Goal: Answer question/provide support: Share knowledge or assist other users

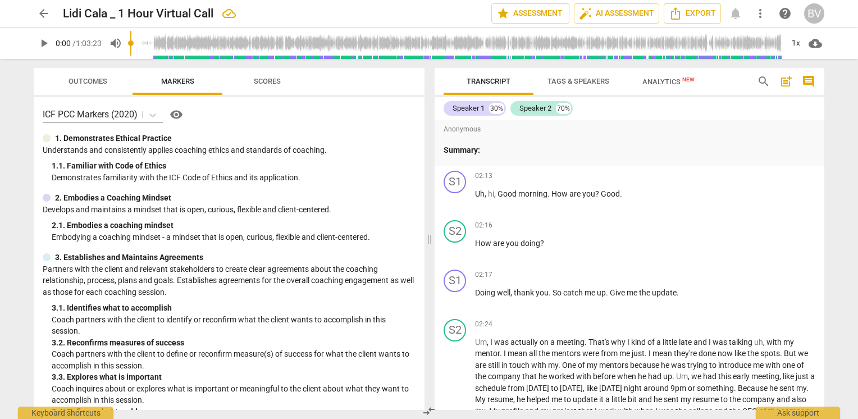
scroll to position [168, 0]
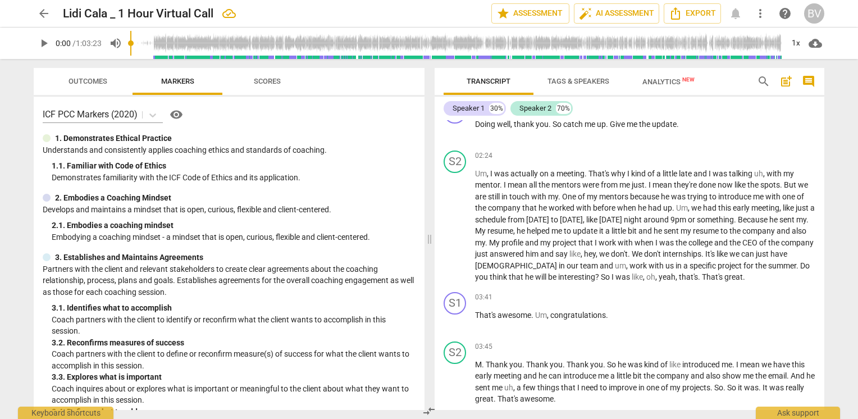
click at [285, 117] on div "ICF PCC Markers (2020) visibility" at bounding box center [229, 115] width 373 height 18
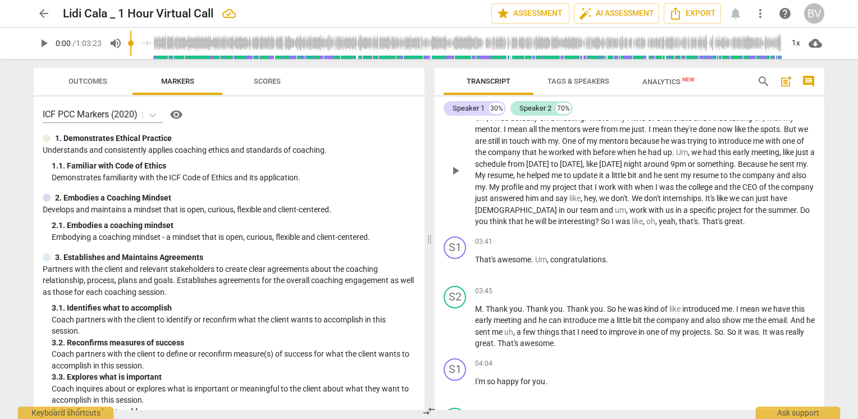
scroll to position [224, 0]
click at [45, 45] on span "play_arrow" at bounding box center [43, 42] width 13 height 13
click at [157, 48] on input "range" at bounding box center [456, 43] width 652 height 36
click at [167, 47] on input "range" at bounding box center [456, 43] width 652 height 36
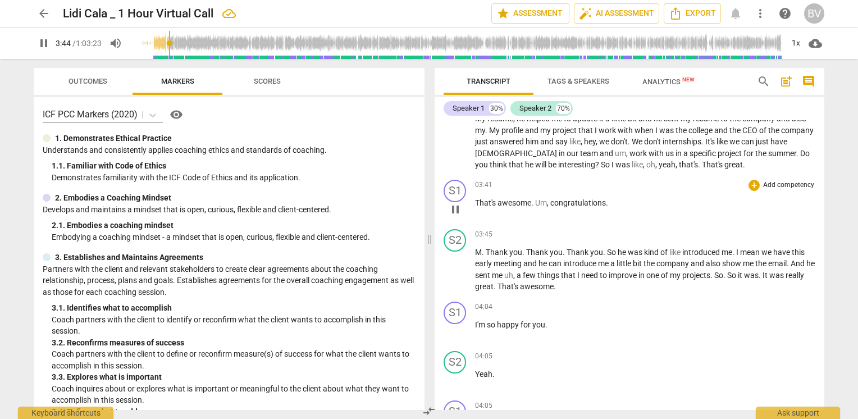
click at [457, 207] on span "pause" at bounding box center [454, 209] width 13 height 13
type input "225"
drag, startPoint x: 476, startPoint y: 201, endPoint x: 611, endPoint y: 200, distance: 135.3
click at [611, 200] on p "That's awesome . Um , congratulations ." at bounding box center [645, 203] width 340 height 12
click at [618, 190] on div "+" at bounding box center [617, 186] width 11 height 11
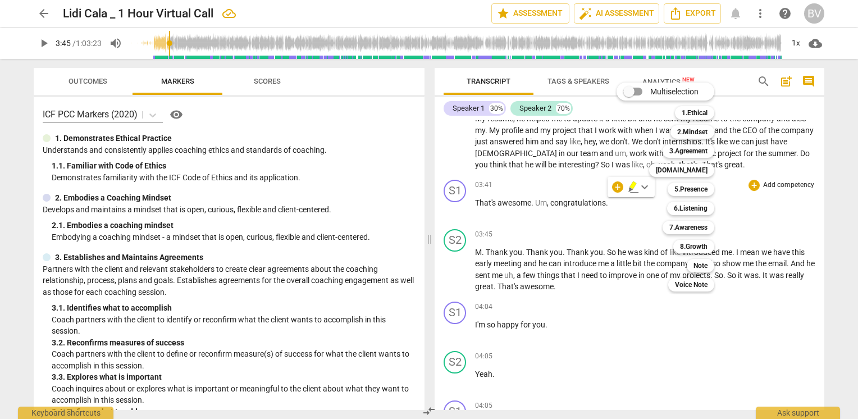
click at [203, 299] on div at bounding box center [429, 209] width 858 height 419
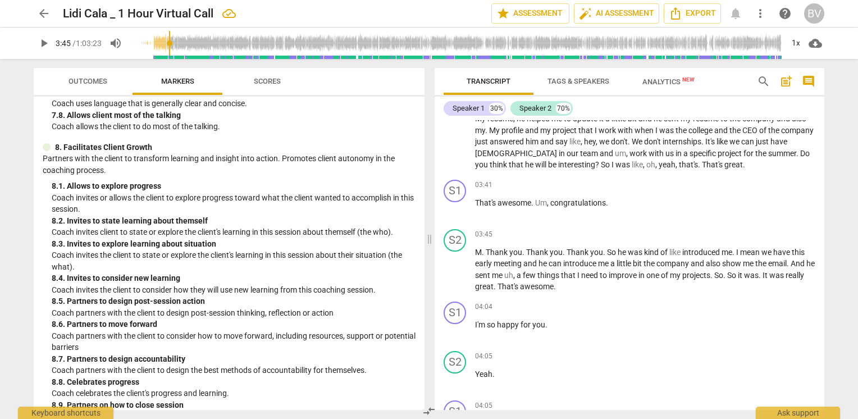
scroll to position [1211, 0]
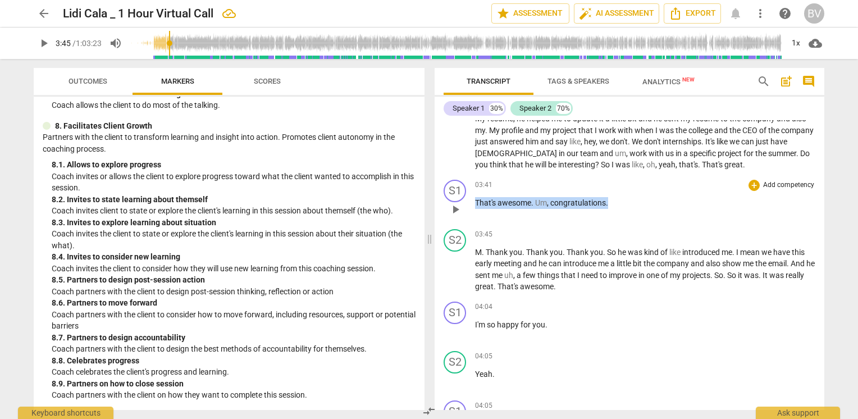
drag, startPoint x: 476, startPoint y: 201, endPoint x: 618, endPoint y: 203, distance: 142.0
click at [618, 203] on p "That's awesome . Um , congratulations ." at bounding box center [645, 203] width 340 height 12
click at [618, 186] on div "+" at bounding box center [617, 186] width 11 height 11
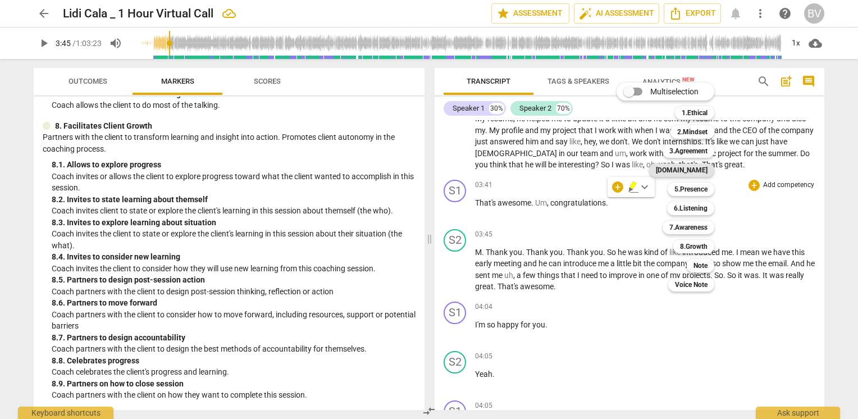
click at [712, 169] on div "[DOMAIN_NAME]" at bounding box center [681, 169] width 65 height 13
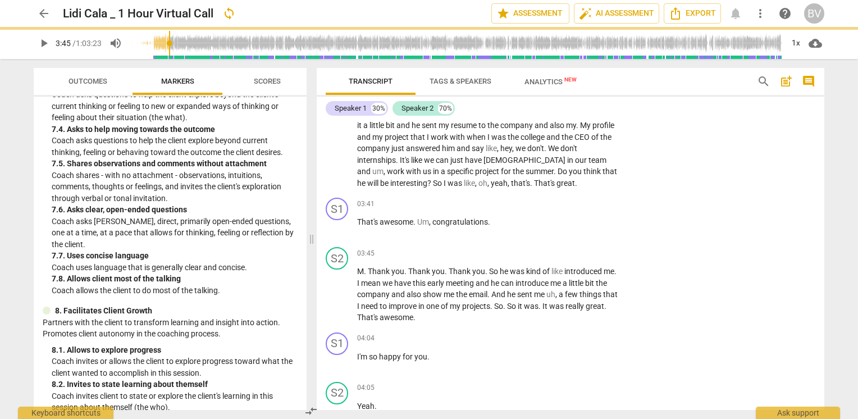
scroll to position [1395, 0]
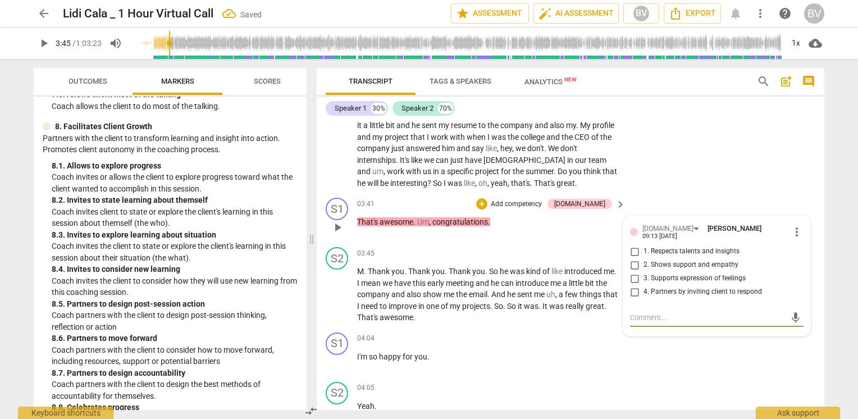
click at [630, 258] on input "2. Shows support and empathy" at bounding box center [634, 264] width 18 height 13
checkbox input "true"
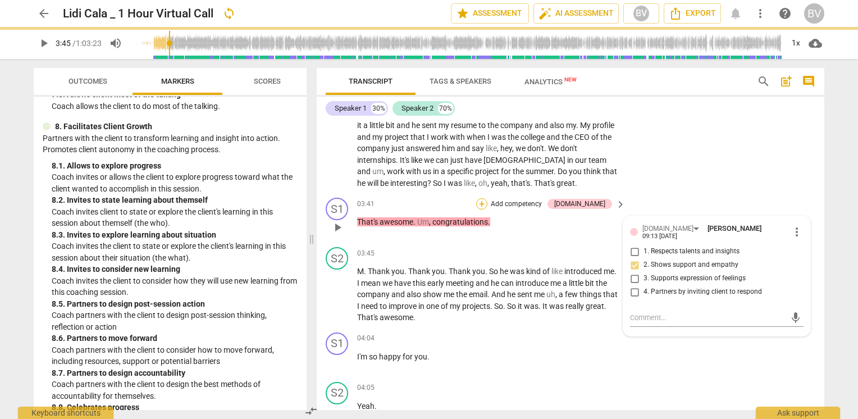
click at [487, 202] on div "+" at bounding box center [481, 203] width 11 height 11
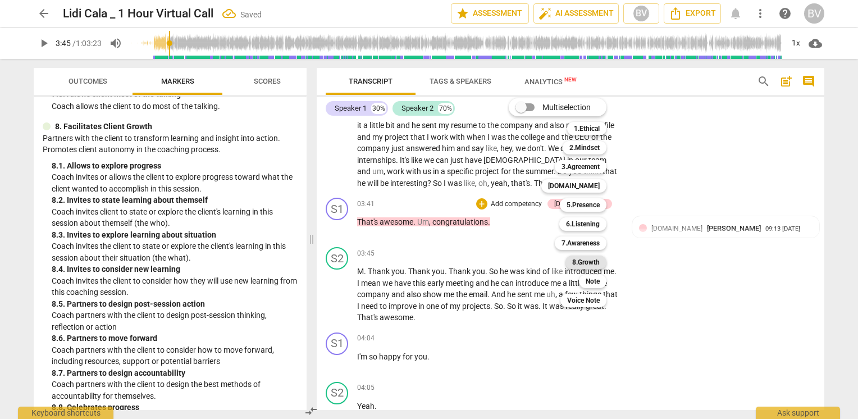
click at [586, 265] on b "8.Growth" at bounding box center [585, 261] width 27 height 13
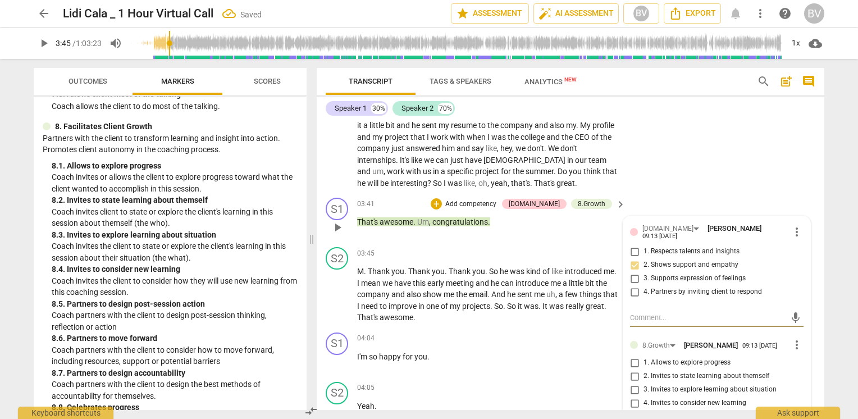
scroll to position [410, 0]
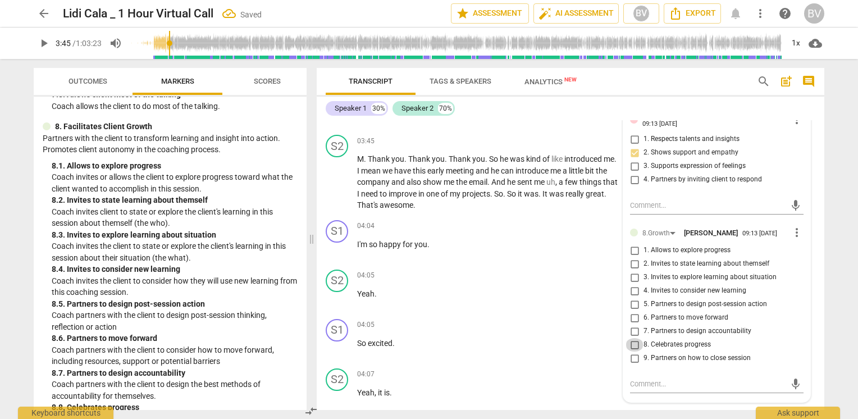
click at [631, 339] on input "8. Celebrates progress" at bounding box center [634, 344] width 18 height 13
checkbox input "true"
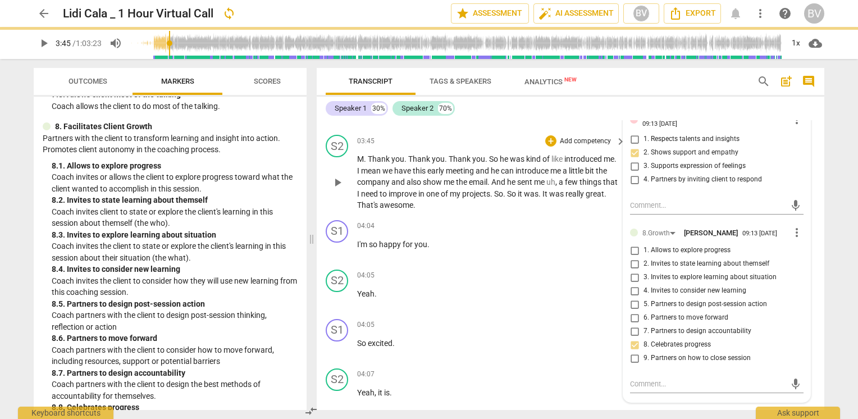
click at [340, 178] on span "play_arrow" at bounding box center [337, 182] width 13 height 13
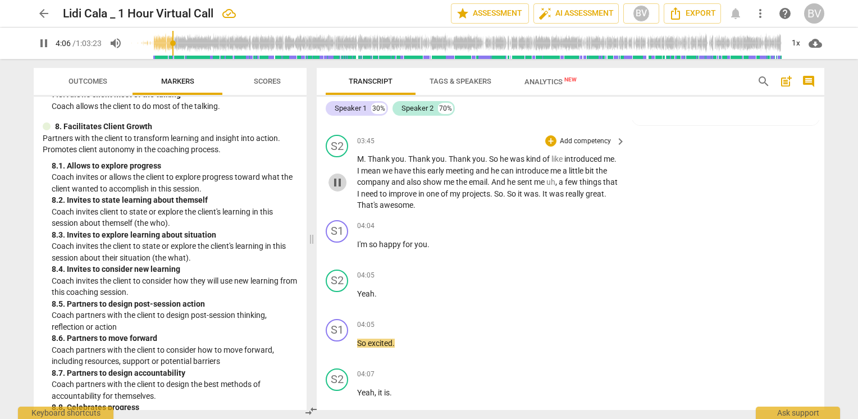
click at [337, 180] on span "pause" at bounding box center [337, 182] width 13 height 13
click at [379, 204] on span "That's" at bounding box center [368, 204] width 22 height 9
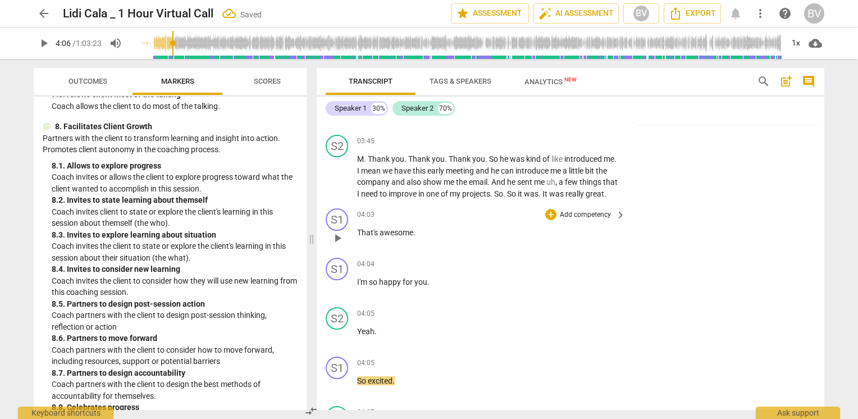
click at [433, 239] on p "That's awesome ." at bounding box center [488, 233] width 263 height 12
click at [357, 286] on span "I'm" at bounding box center [363, 281] width 12 height 9
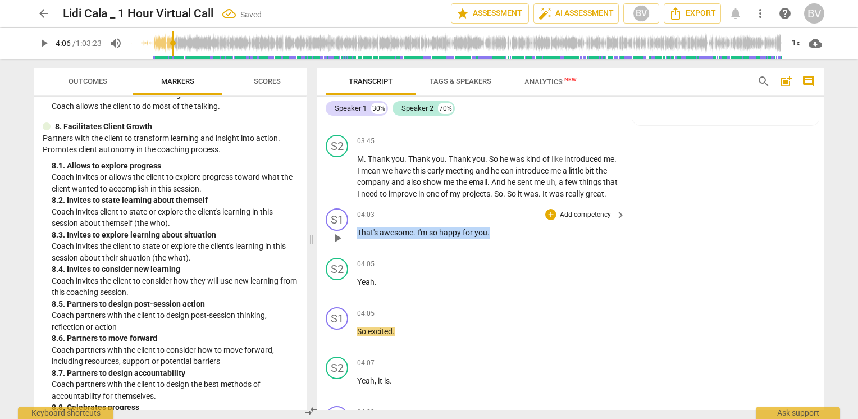
drag, startPoint x: 494, startPoint y: 239, endPoint x: 355, endPoint y: 239, distance: 139.2
click at [355, 239] on div "S1 play_arrow pause 04:03 + Add competency keyboard_arrow_right That's awesome …" at bounding box center [570, 228] width 507 height 49
click at [500, 228] on div "+" at bounding box center [499, 227] width 11 height 11
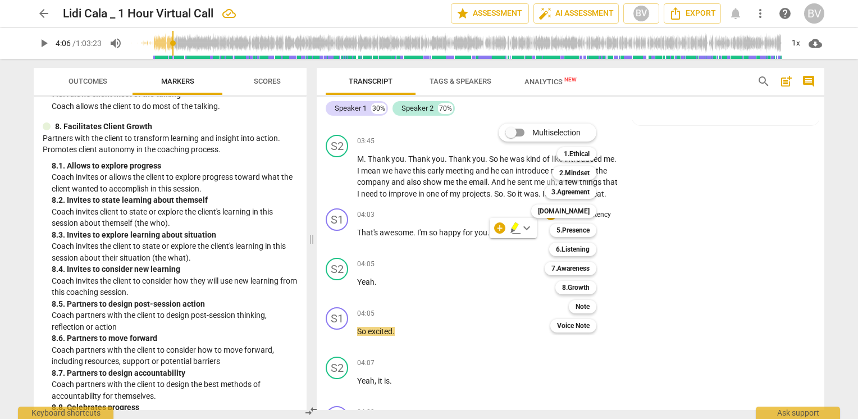
click at [241, 239] on div at bounding box center [429, 209] width 858 height 419
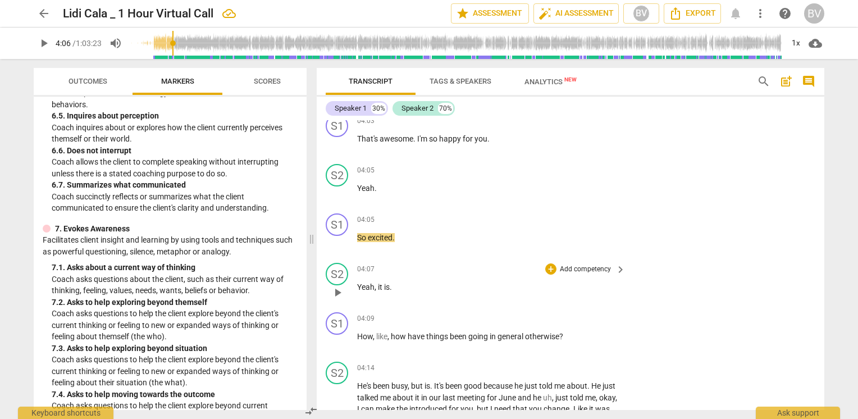
scroll to position [635, 0]
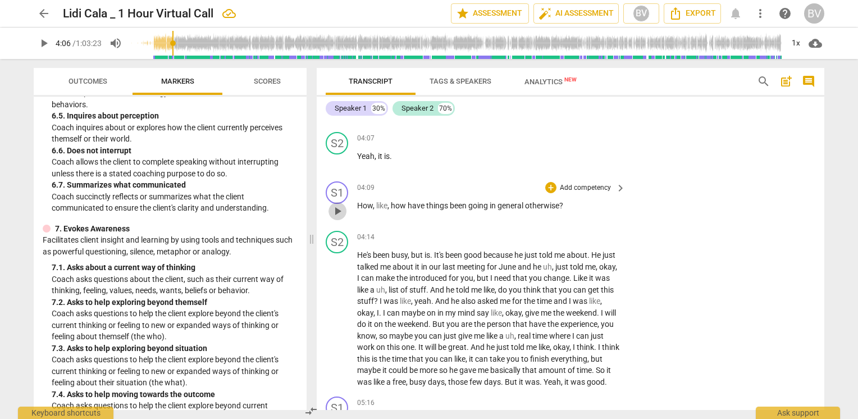
click at [339, 217] on span "play_arrow" at bounding box center [337, 210] width 13 height 13
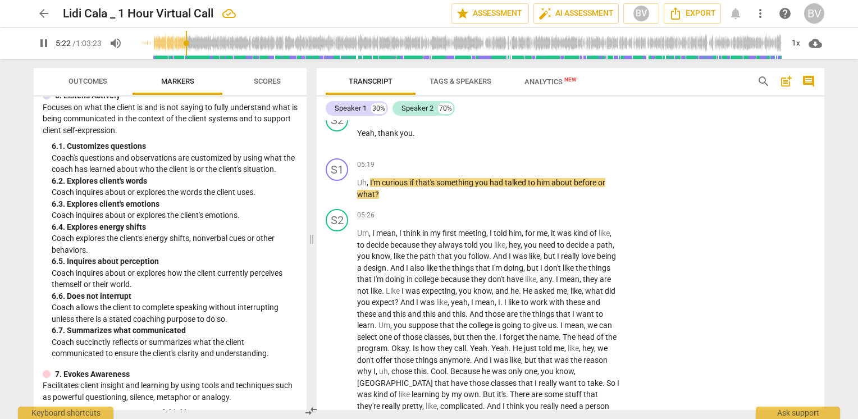
scroll to position [777, 0]
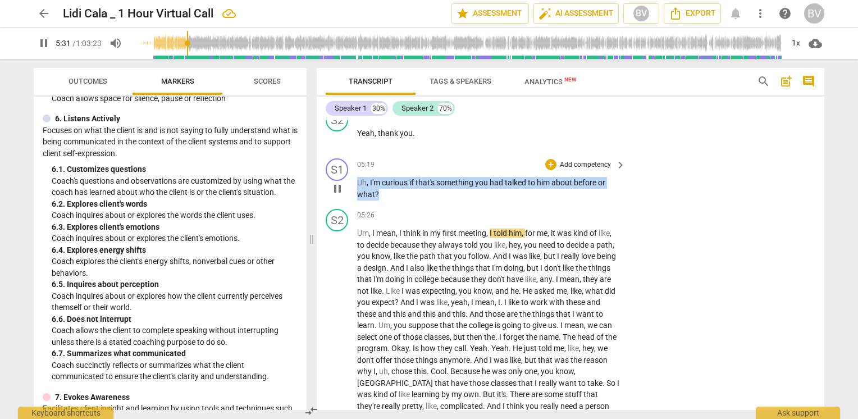
drag, startPoint x: 382, startPoint y: 212, endPoint x: 352, endPoint y: 199, distance: 32.7
click at [352, 199] on div "S1 play_arrow pause 05:19 + Add competency keyboard_arrow_right Uh , I'm curiou…" at bounding box center [570, 179] width 507 height 51
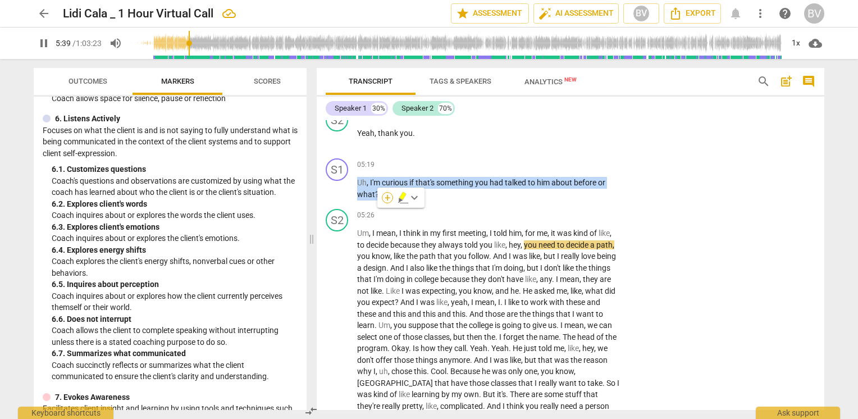
click at [383, 199] on div "+" at bounding box center [387, 197] width 11 height 11
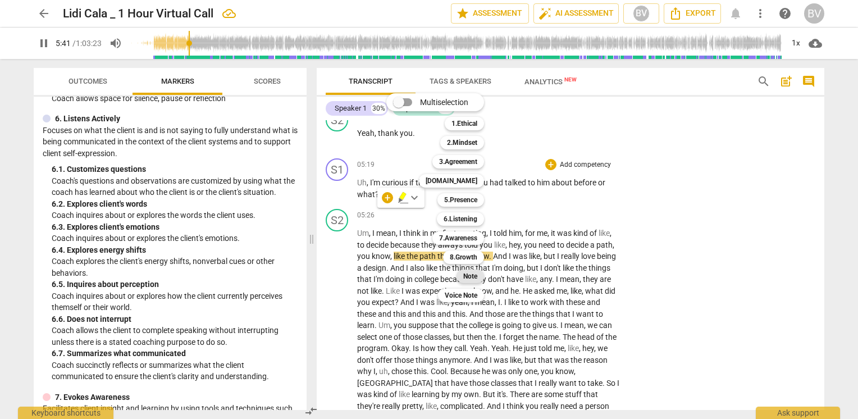
click at [464, 277] on b "Note" at bounding box center [470, 275] width 14 height 13
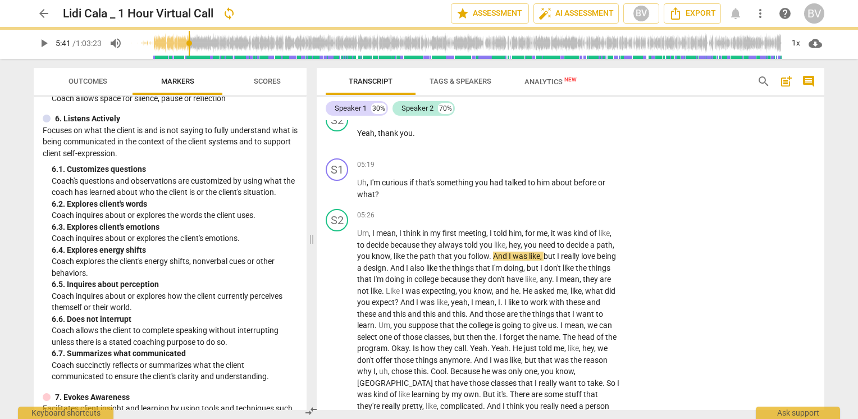
type input "342"
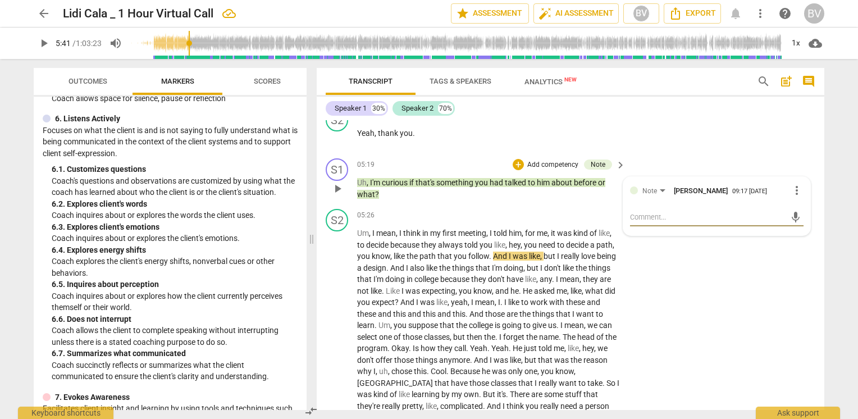
type textarea "L"
type textarea "Le"
type textarea "Let"
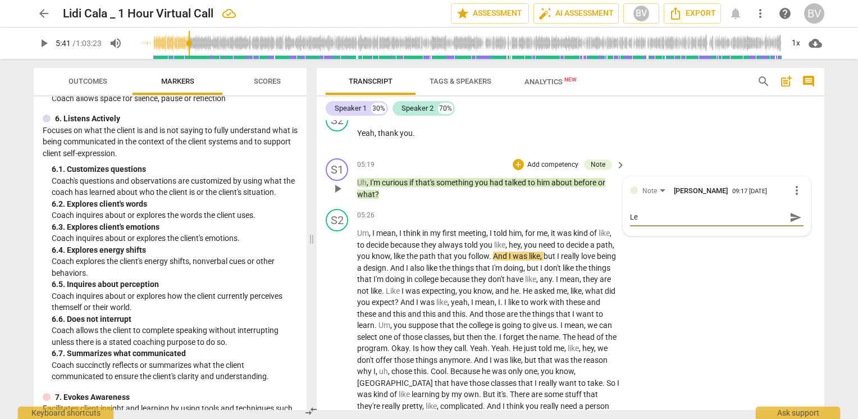
type textarea "Let"
type textarea "Let'"
type textarea "Let's"
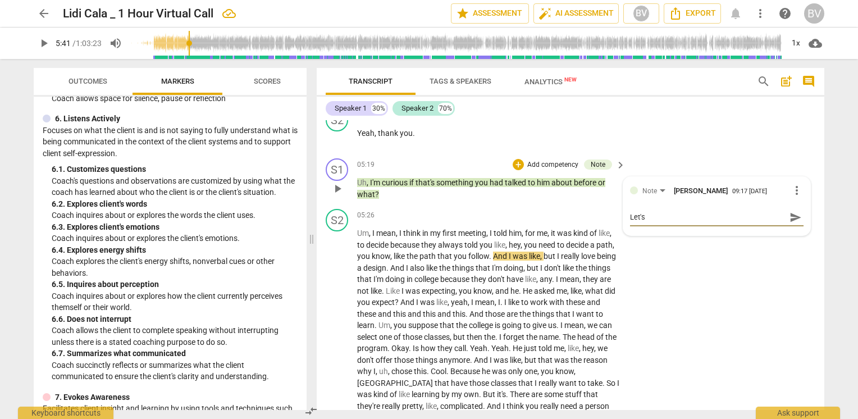
type textarea "Let's e"
type textarea "Let's ex"
type textarea "Let's exp"
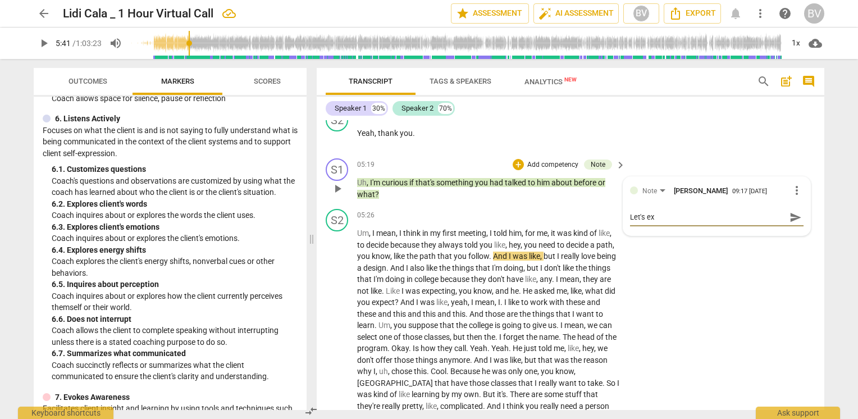
type textarea "Let's exp"
type textarea "Let's expl"
type textarea "Let's explo"
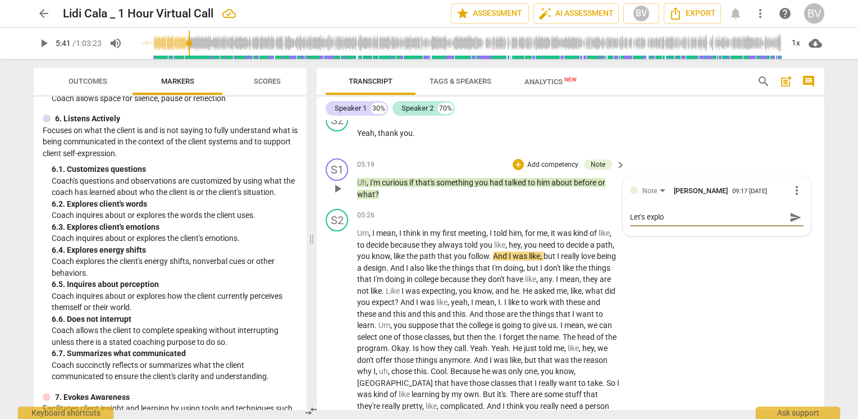
type textarea "Let's explor"
type textarea "Let's explore"
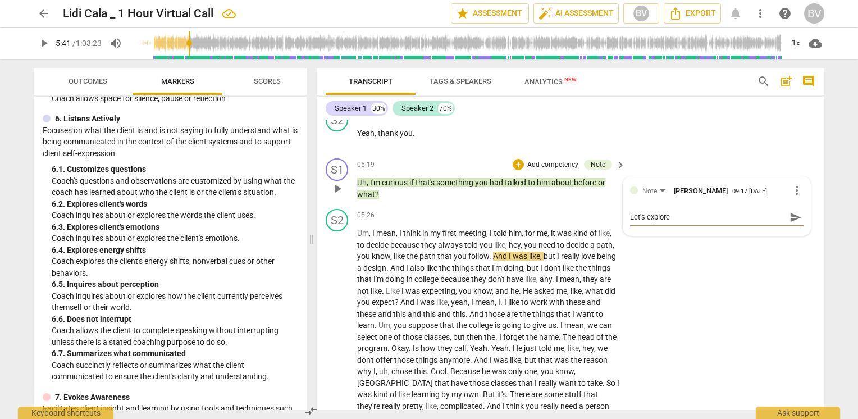
type textarea "Let's explore"
type textarea "Let's explore t"
type textarea "Let's explore th"
type textarea "Let's explore thi"
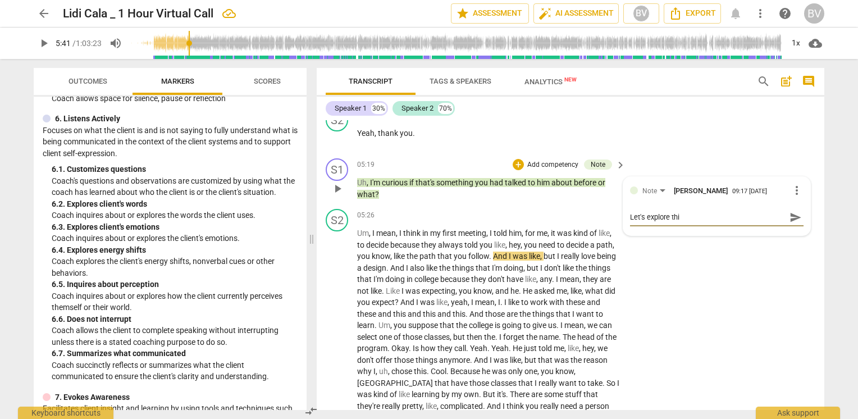
type textarea "Let's explore this"
type textarea "Let's explore this e"
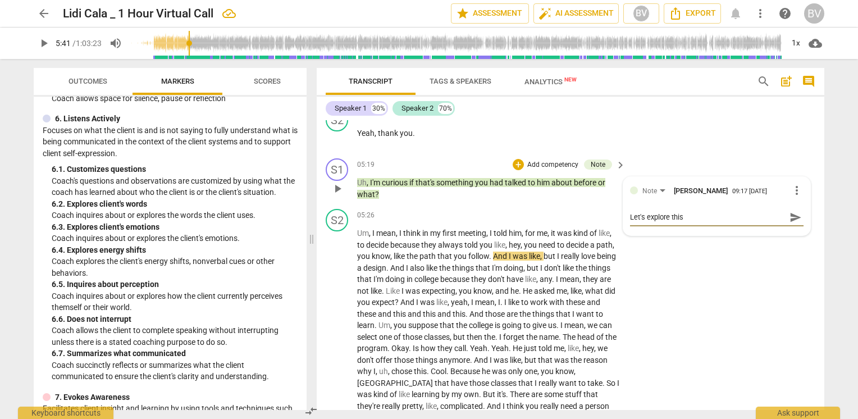
type textarea "Let's explore this e"
type textarea "Let's explore this"
type textarea "Let's explore this q"
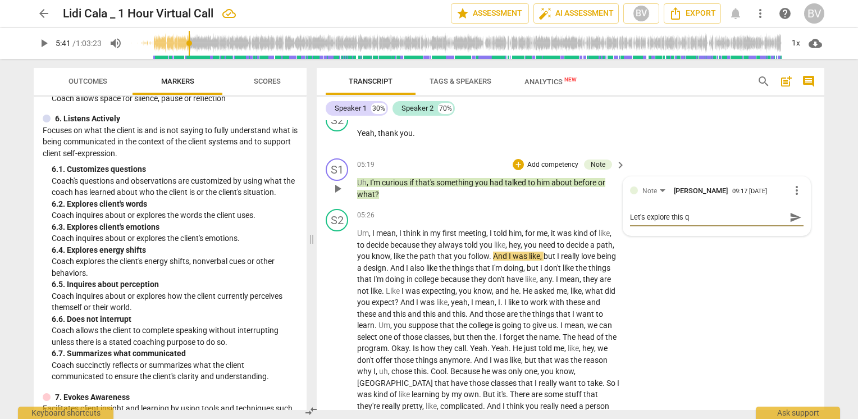
type textarea "Let's explore this qu"
type textarea "Let's explore this que"
type textarea "Let's explore this ques"
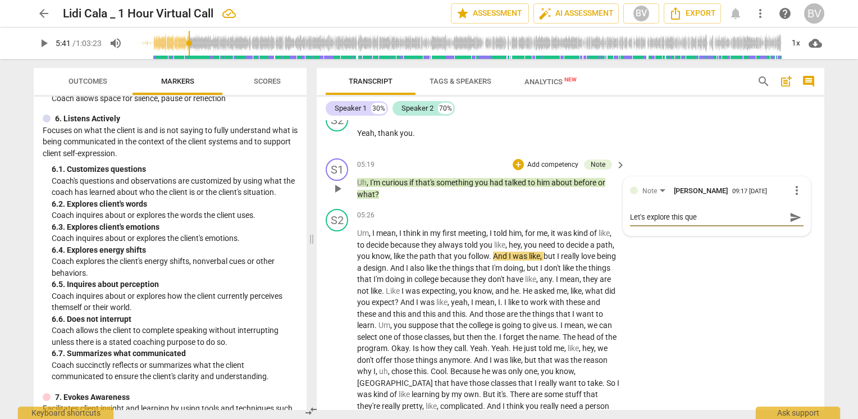
type textarea "Let's explore this ques"
type textarea "Let's explore this quest"
type textarea "Let's explore this questi"
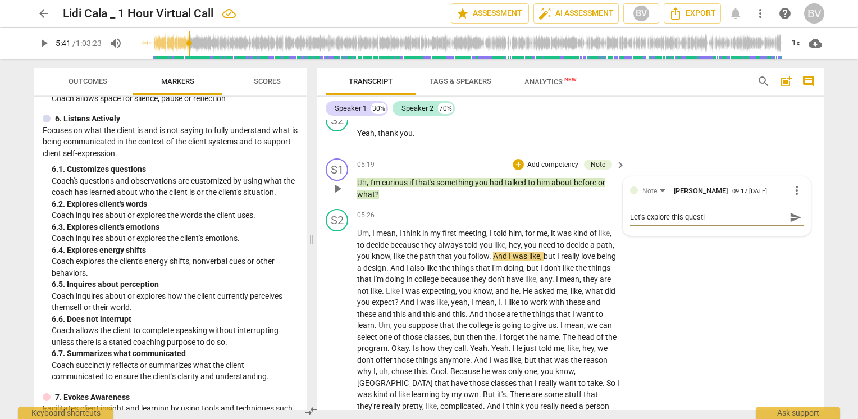
type textarea "Let's explore this questio"
type textarea "Let's explore this question"
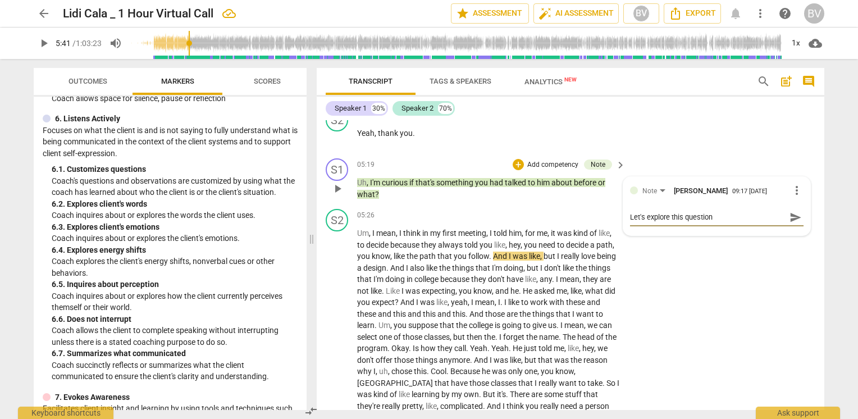
type textarea "Let's explore this question t"
type textarea "Let's explore this question to"
type textarea "Let's explore this question tog"
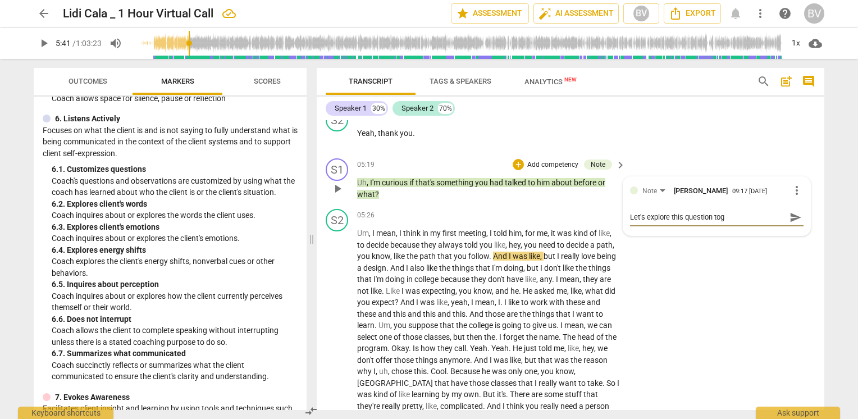
type textarea "Let's explore this question toge"
type textarea "Let's explore this question toget"
type textarea "Let's explore this question togeth"
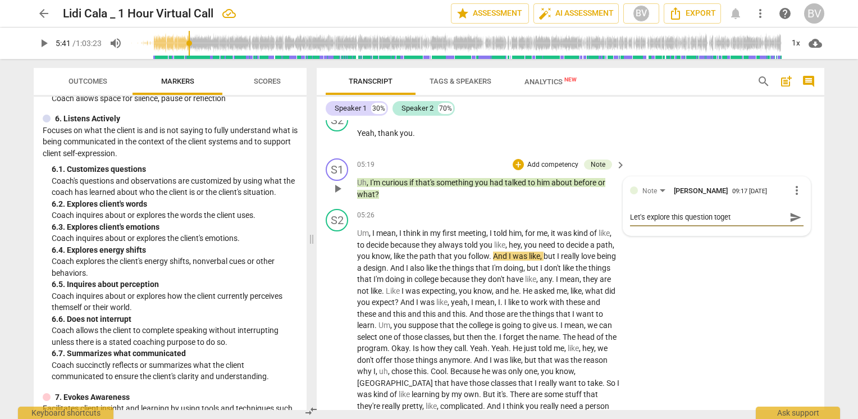
type textarea "Let's explore this question togeth"
type textarea "Let's explore this question togethe"
type textarea "Let's explore this question together"
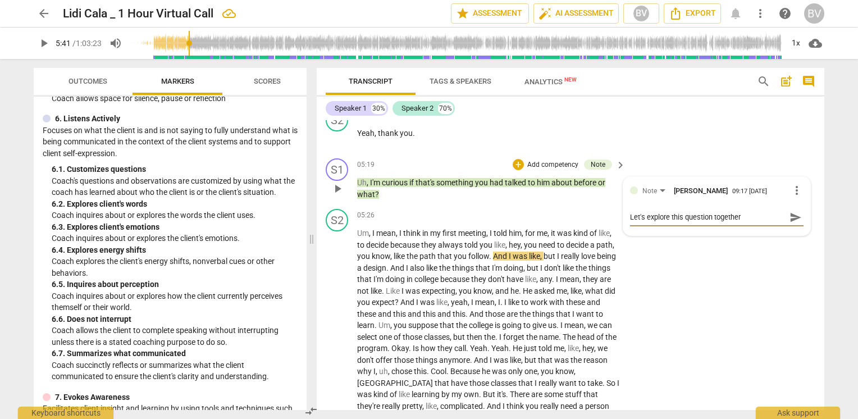
type textarea "Let's explore this question together."
type textarea "Let's explore this question together. I"
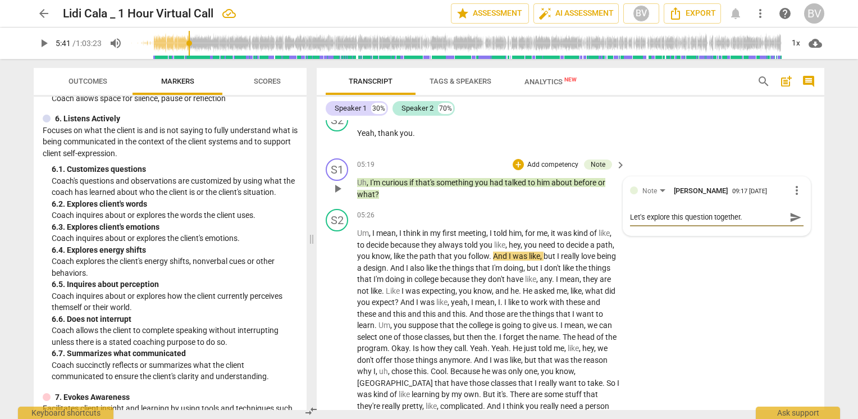
type textarea "Let's explore this question together. I"
type textarea "Let's explore this question together. It"
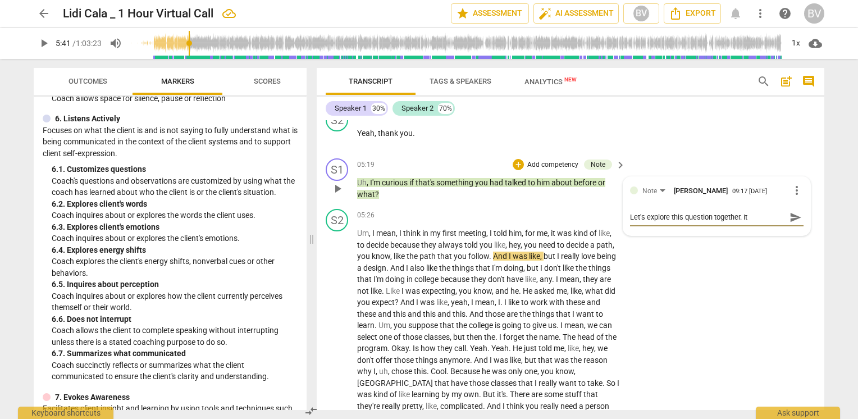
type textarea "Let's explore this question together. It i"
type textarea "Let's explore this question together. It is"
type textarea "Let's explore this question together. It is c"
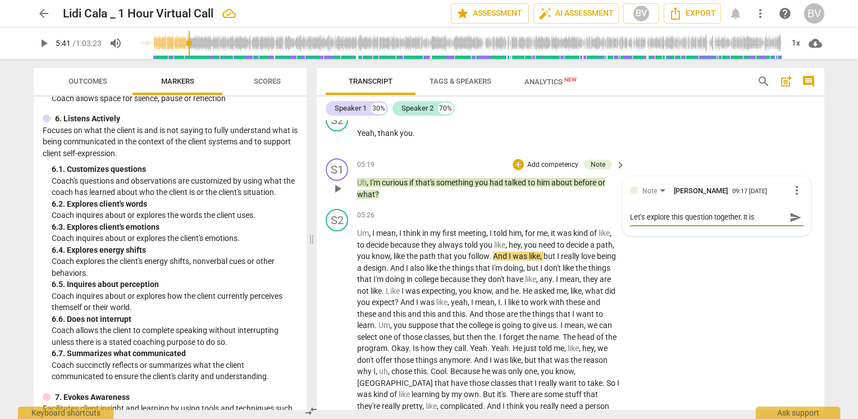
type textarea "Let's explore this question together. It is c"
type textarea "Let's explore this question together. It is cu"
type textarea "Let's explore this question together. It is cur"
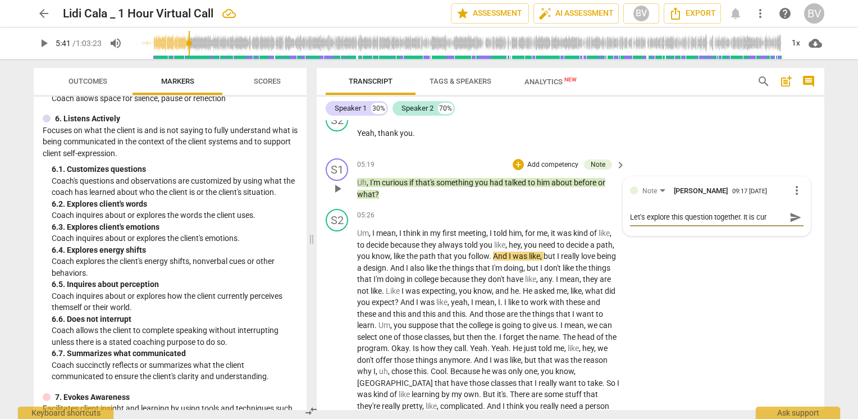
type textarea "Let's explore this question together. It is curi"
type textarea "Let's explore this question together. It is curio"
type textarea "Let's explore this question together. It is curi"
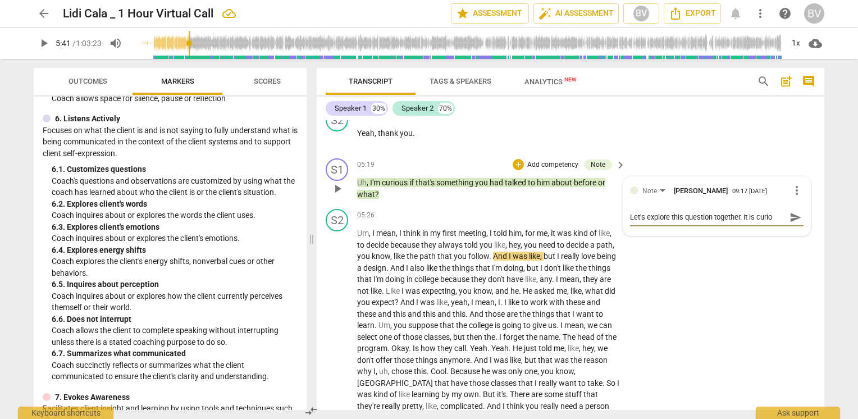
type textarea "Let's explore this question together. It is curi"
type textarea "Let's explore this question together. It is cur"
type textarea "Let's explore this question together. It is cu"
type textarea "Let's explore this question together. It is c"
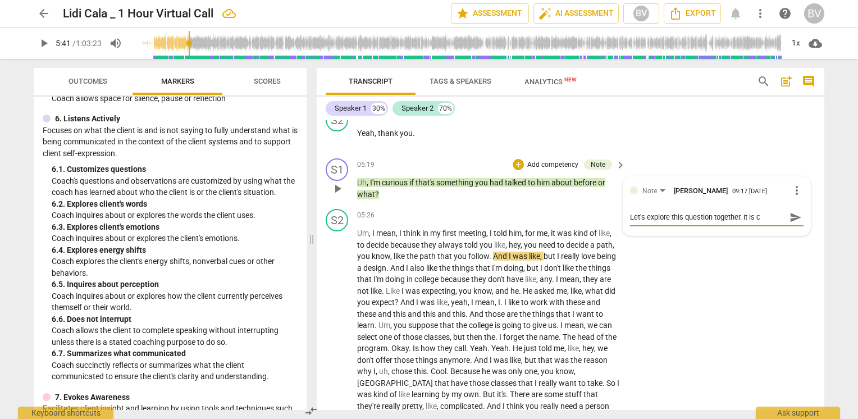
type textarea "Let's explore this question together. It is"
type textarea "Let's explore this question together. It i"
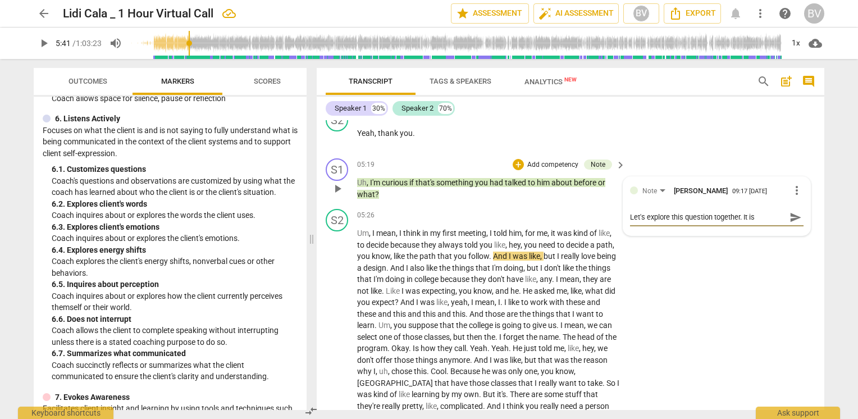
type textarea "Let's explore this question together. It i"
type textarea "Let's explore this question together. It"
type textarea "Let's explore this question together. It e"
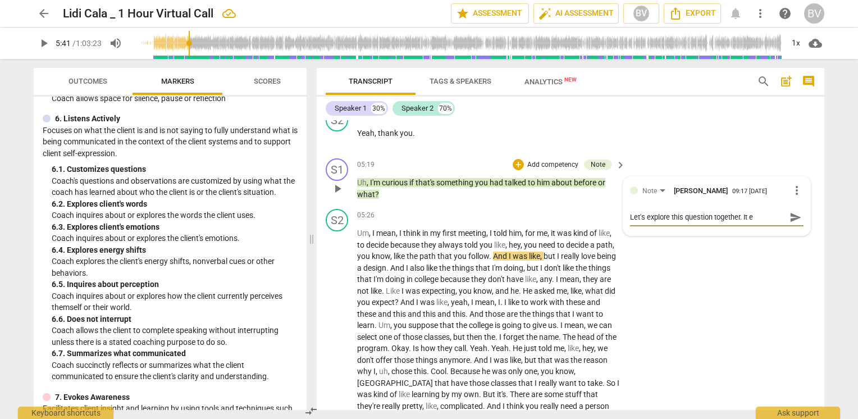
type textarea "Let's explore this question together. It ex"
type textarea "Let's explore this question together. It exp"
type textarea "Let's explore this question together. It expr"
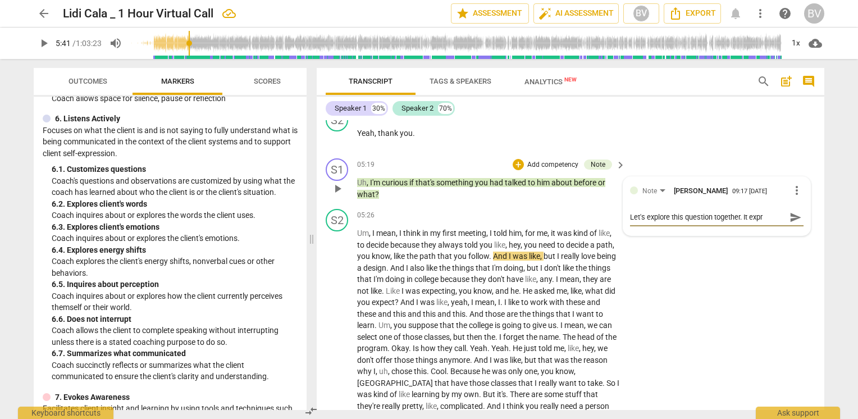
type textarea "Let's explore this question together. It expre"
type textarea "Let's explore this question together. It expres"
type textarea "Let's explore this question together. It express"
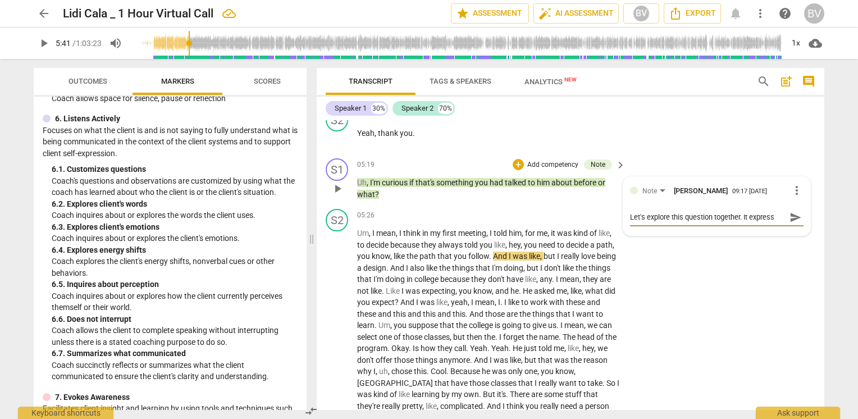
type textarea "Let's explore this question together. It expresse"
type textarea "Let's explore this question together. It expresses"
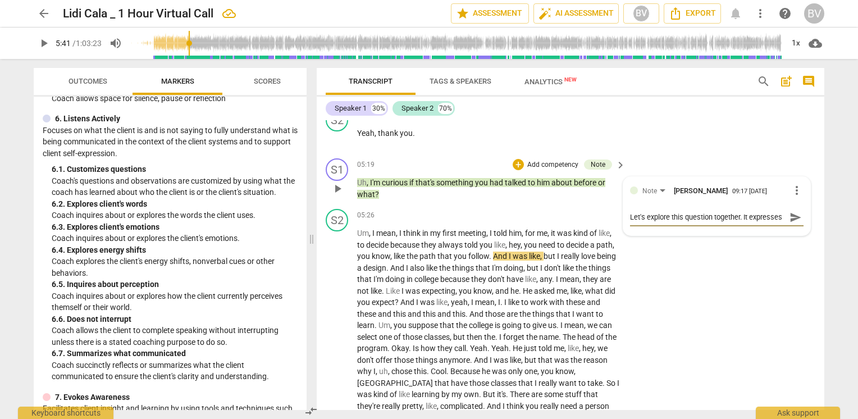
type textarea "Let's explore this question together. It expresses cu"
type textarea "Let's explore this question together. It expresses cur"
type textarea "Let's explore this question together. It expresses curi"
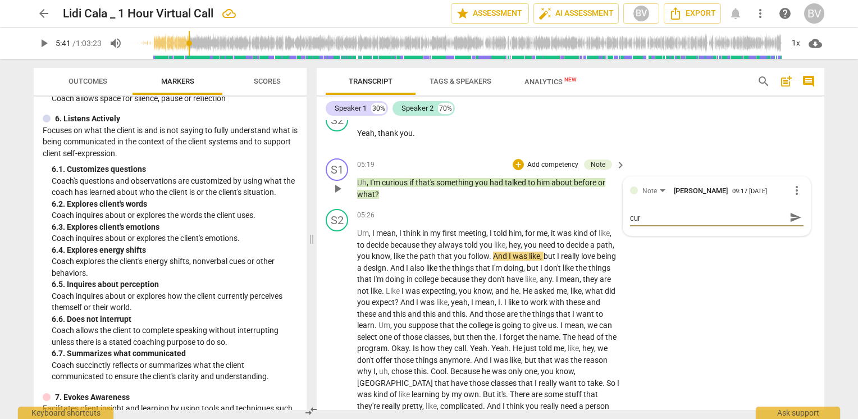
type textarea "Let's explore this question together. It expresses curi"
type textarea "Let's explore this question together. It expresses curio"
type textarea "Let's explore this question together. It expresses curios"
type textarea "Let's explore this question together. It expresses curiosi"
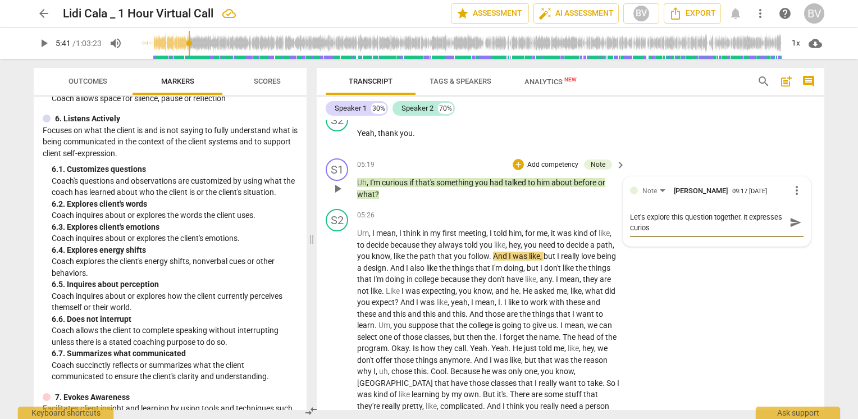
type textarea "Let's explore this question together. It expresses curiosi"
type textarea "Let's explore this question together. It expresses curiosit"
type textarea "Let's explore this question together. It expresses curiosity"
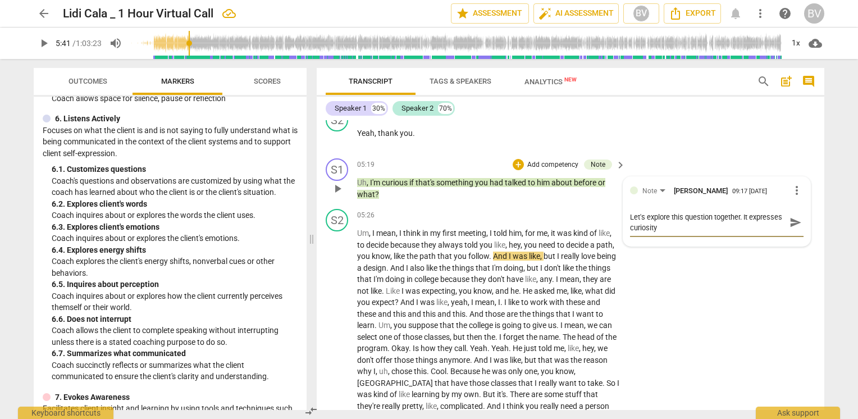
type textarea "Let's explore this question together. It expresses curiosity"
type textarea "Let's explore this question together. It expresses curiosity -"
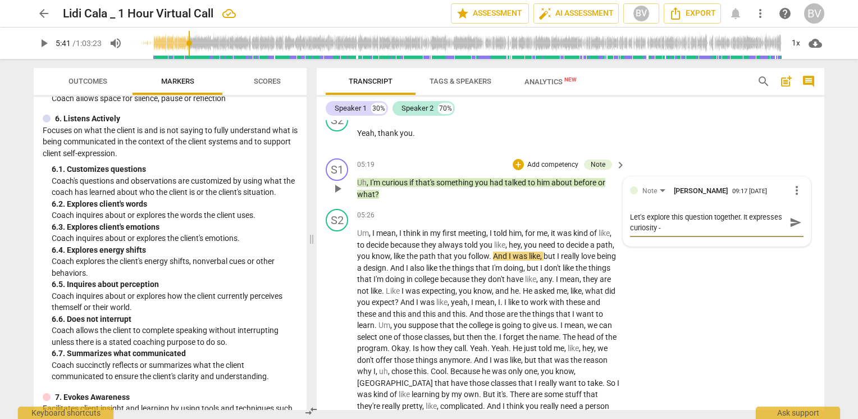
type textarea "Let's explore this question together. It expresses curiosity -"
type textarea "Let's explore this question together. It expresses curiosity - w"
type textarea "Let's explore this question together. It expresses curiosity - wh"
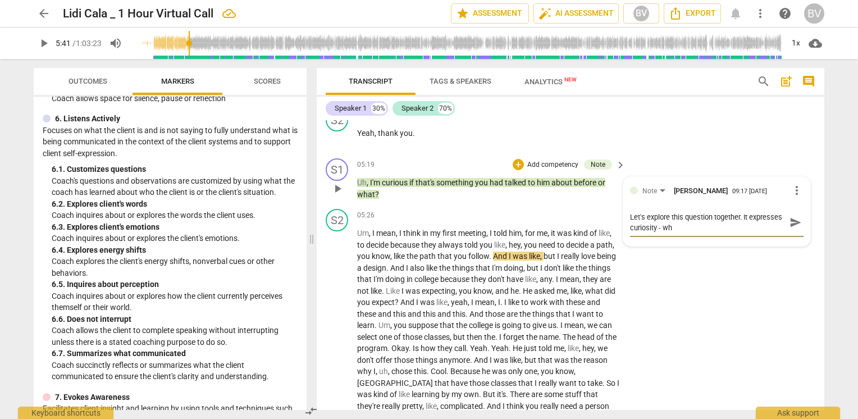
type textarea "Let's explore this question together. It expresses curiosity - w"
type textarea "Let's explore this question together. It expresses curiosity -"
type textarea "Let's explore this question together. It expresses curiosity - f"
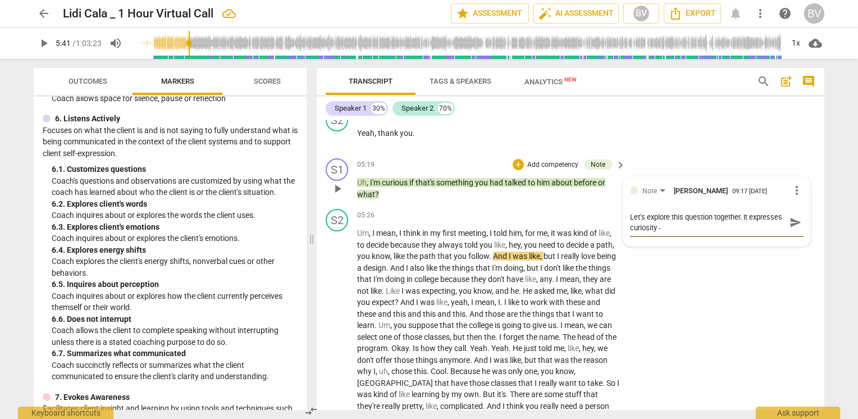
type textarea "Let's explore this question together. It expresses curiosity - f"
type textarea "Let's explore this question together. It expresses curiosity - fo"
type textarea "Let's explore this question together. It expresses curiosity - for"
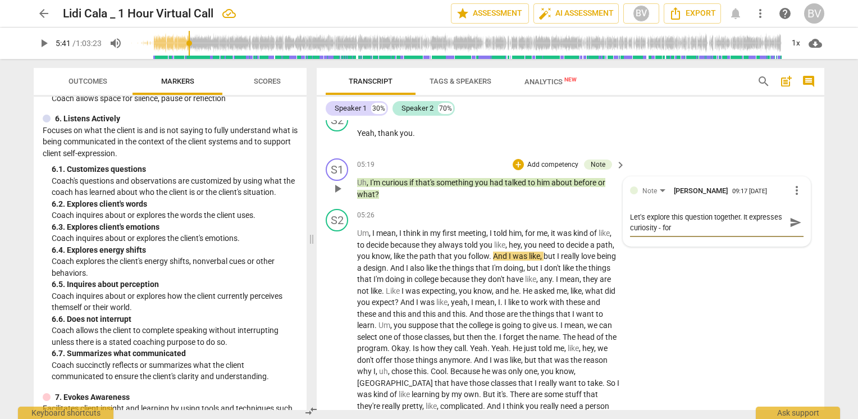
type textarea "Let's explore this question together. It expresses curiosity - for"
type textarea "Let's explore this question together. It expresses curiosity - for w"
type textarea "Let's explore this question together. It expresses curiosity - for wh"
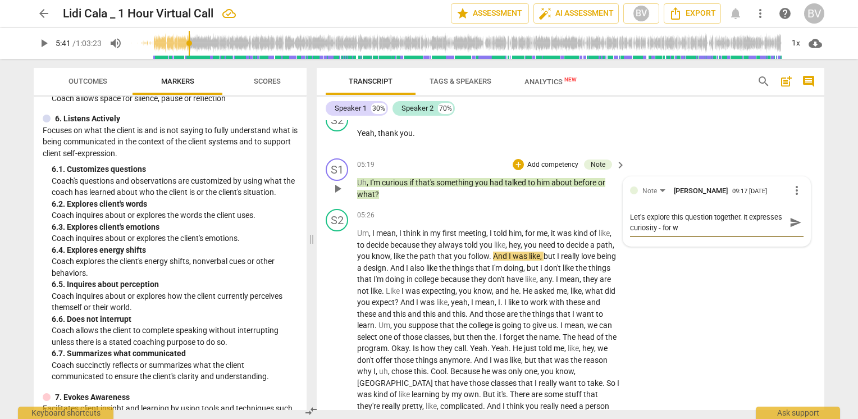
type textarea "Let's explore this question together. It expresses curiosity - for wh"
type textarea "Let's explore this question together. It expresses curiosity - for wha"
type textarea "Let's explore this question together. It expresses curiosity - for what"
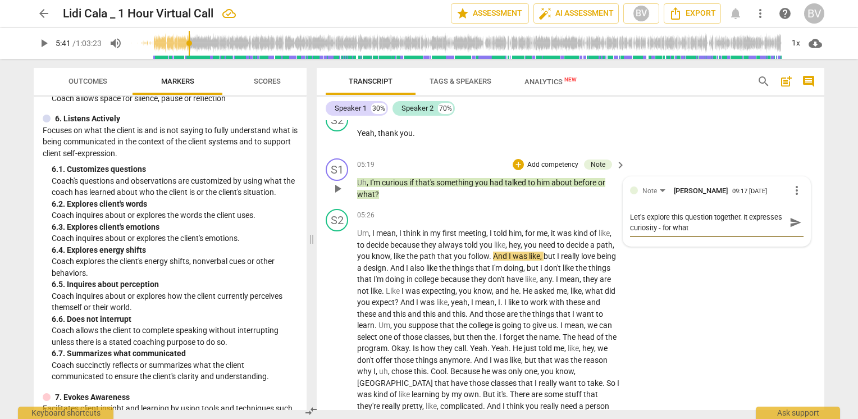
type textarea "Let's explore this question together. It expresses curiosity - for what"
type textarea "Let's explore this question together. It expresses curiosity - for what p"
type textarea "Let's explore this question together. It expresses curiosity - for what"
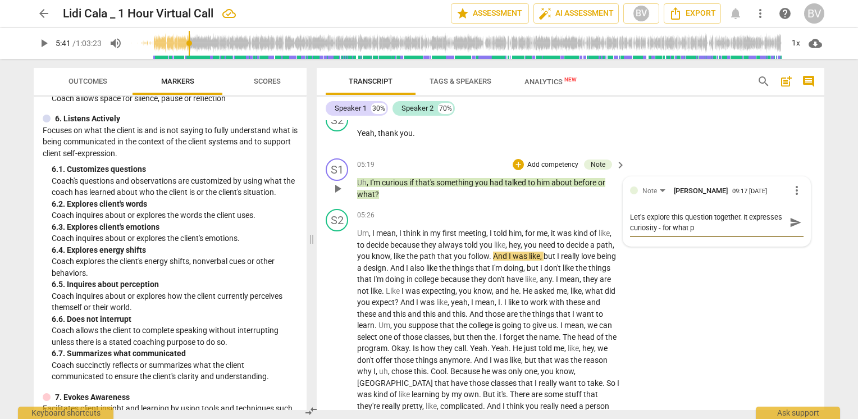
type textarea "Let's explore this question together. It expresses curiosity - for what"
type textarea "Let's explore this question together. It expresses curiosity - for what p"
type textarea "Let's explore this question together. It expresses curiosity - for what pu"
type textarea "Let's explore this question together. It expresses curiosity - for what pur"
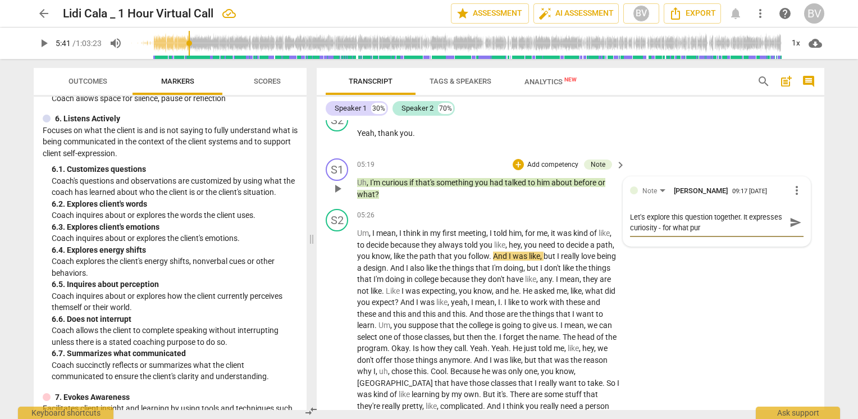
type textarea "Let's explore this question together. It expresses curiosity - for what purp"
type textarea "Let's explore this question together. It expresses curiosity - for what purps"
type textarea "Let's explore this question together. It expresses curiosity - for what purpso"
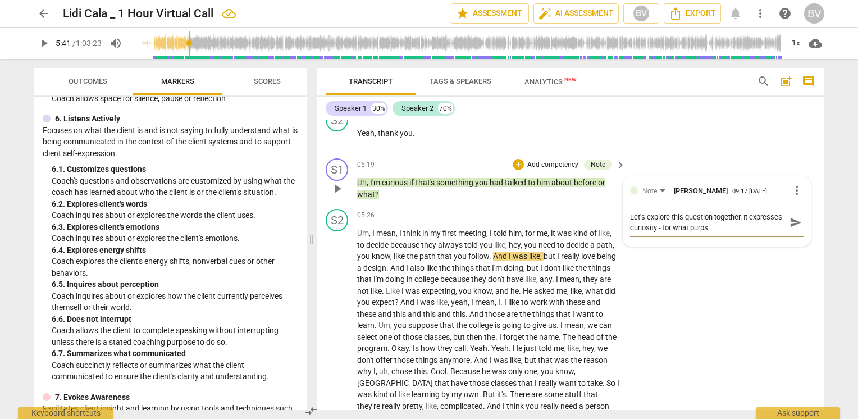
type textarea "Let's explore this question together. It expresses curiosity - for what purpso"
type textarea "Let's explore this question together. It expresses curiosity - for what purps"
type textarea "Let's explore this question together. It expresses curiosity - for what purp"
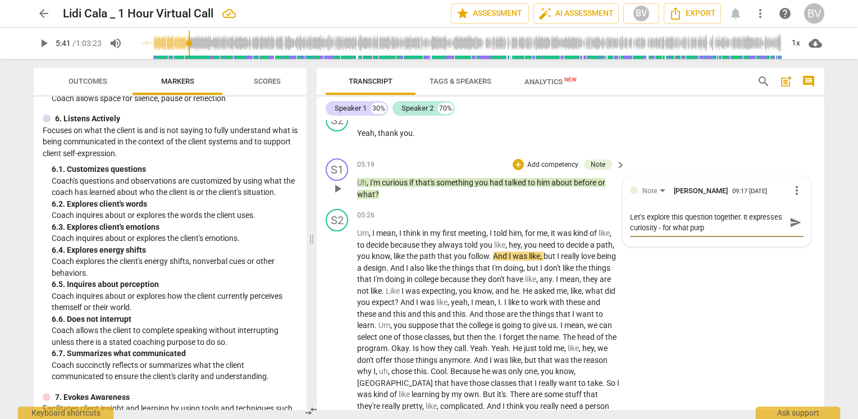
type textarea "Let's explore this question together. It expresses curiosity - for what purpo"
type textarea "Let's explore this question together. It expresses curiosity - for what purpos"
type textarea "Let's explore this question together. It expresses curiosity - for what purpose"
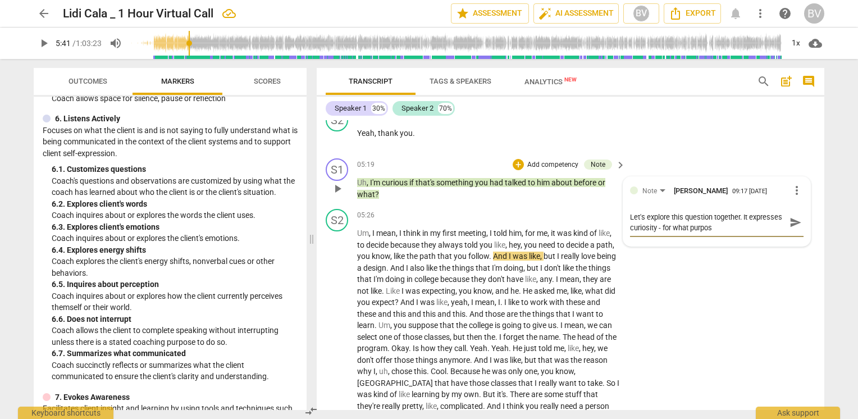
type textarea "Let's explore this question together. It expresses curiosity - for what purpose"
type textarea "Let's explore this question together. It expresses curiosity - for what purpose?"
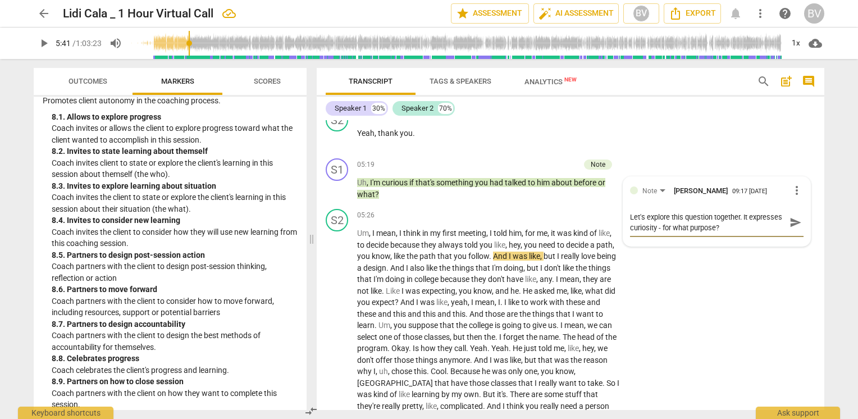
scroll to position [1452, 0]
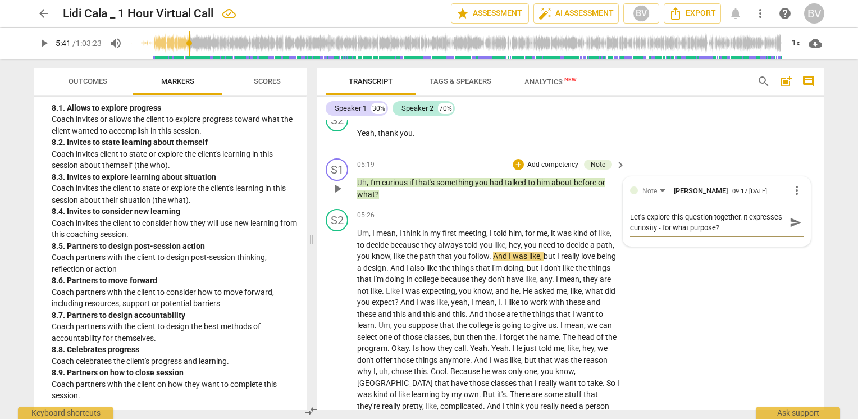
click at [703, 233] on textarea "Let's explore this question together. It expresses curiosity - for what purpose?" at bounding box center [707, 222] width 155 height 21
click at [790, 228] on span "send" at bounding box center [795, 222] width 12 height 12
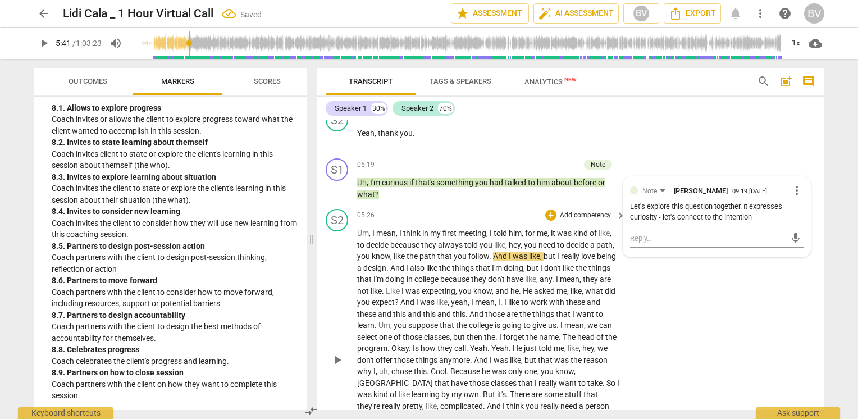
click at [422, 249] on span "they" at bounding box center [429, 244] width 17 height 9
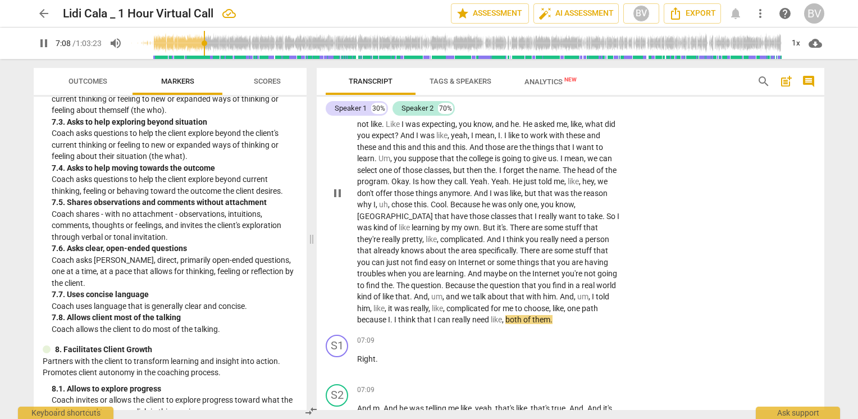
scroll to position [1140, 0]
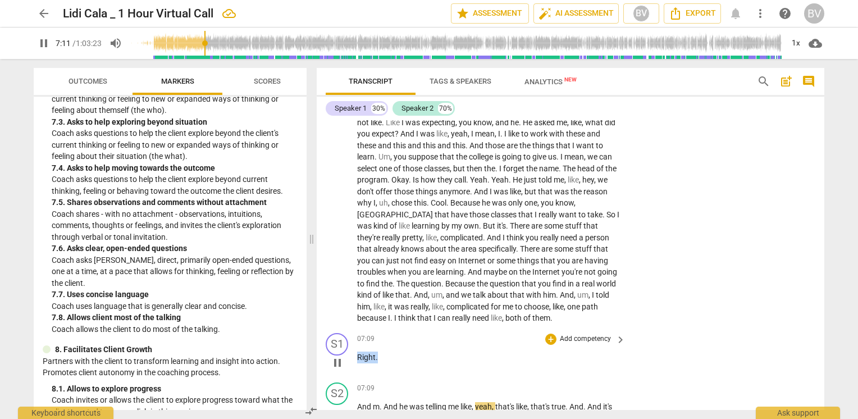
drag, startPoint x: 388, startPoint y: 378, endPoint x: 352, endPoint y: 376, distance: 36.5
click at [352, 376] on div "S1 play_arrow pause 07:09 + Add competency keyboard_arrow_right Right ." at bounding box center [570, 352] width 507 height 49
click at [388, 360] on div "+" at bounding box center [386, 360] width 11 height 11
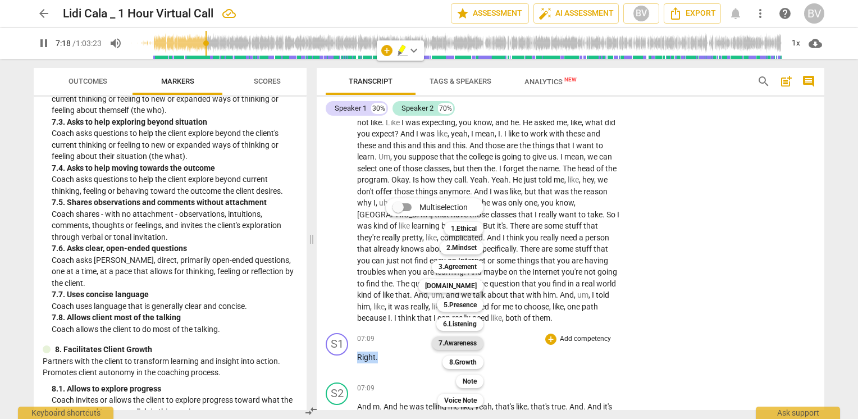
scroll to position [1450, 0]
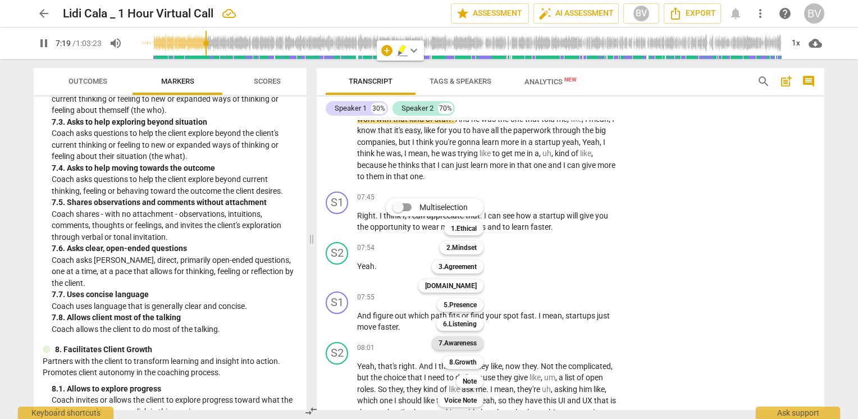
click at [466, 345] on b "7.Awareness" at bounding box center [457, 342] width 38 height 13
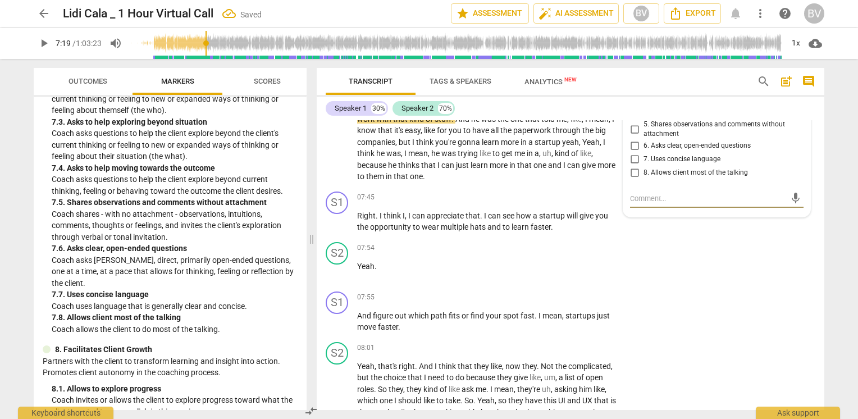
click at [631, 180] on input "8. Allows client most of the talking" at bounding box center [634, 172] width 18 height 13
click at [838, 262] on div "arrow_back Lidi Cala _ 1 Hour Virtual Call Saved edit star Assessment auto_fix_…" at bounding box center [429, 209] width 858 height 419
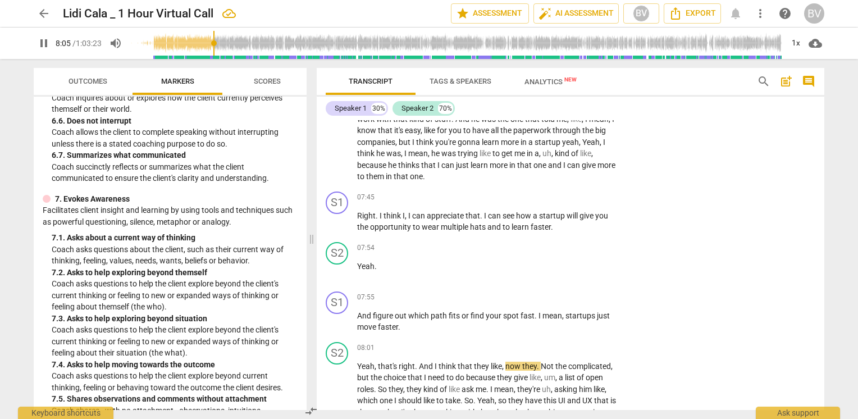
scroll to position [947, 0]
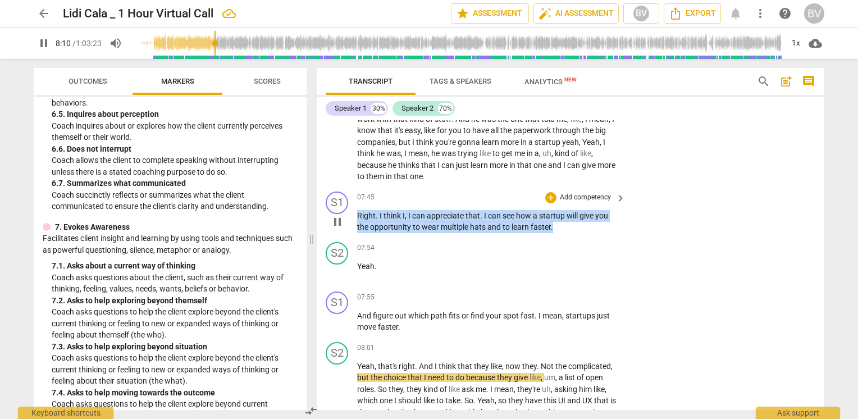
drag, startPoint x: 551, startPoint y: 246, endPoint x: 352, endPoint y: 234, distance: 199.0
click at [352, 234] on div "S1 play_arrow pause 07:45 + Add competency keyboard_arrow_right Right . I think…" at bounding box center [570, 212] width 507 height 51
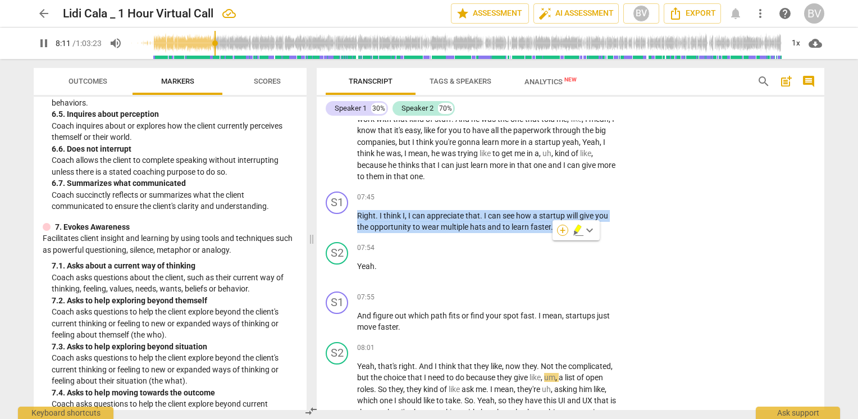
click at [558, 233] on div "+" at bounding box center [562, 229] width 11 height 11
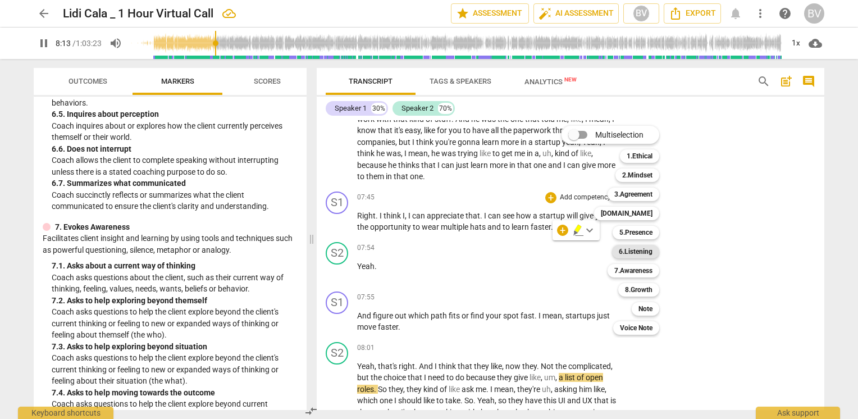
click at [637, 254] on b "6.Listening" at bounding box center [635, 251] width 34 height 13
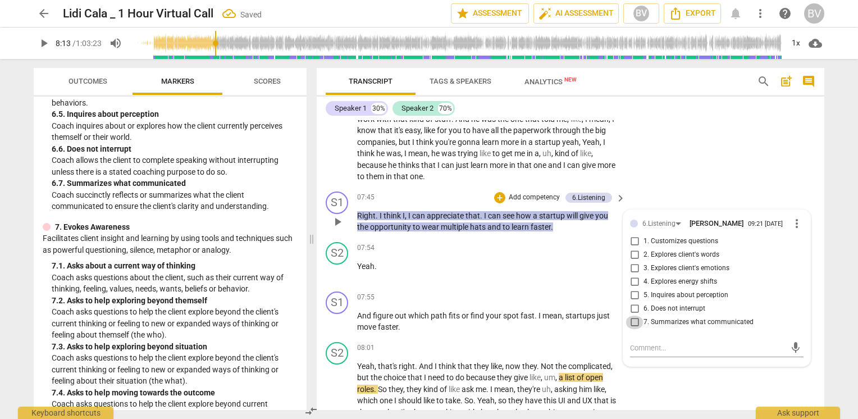
click at [632, 329] on input "7. Summarizes what communicated" at bounding box center [634, 321] width 18 height 13
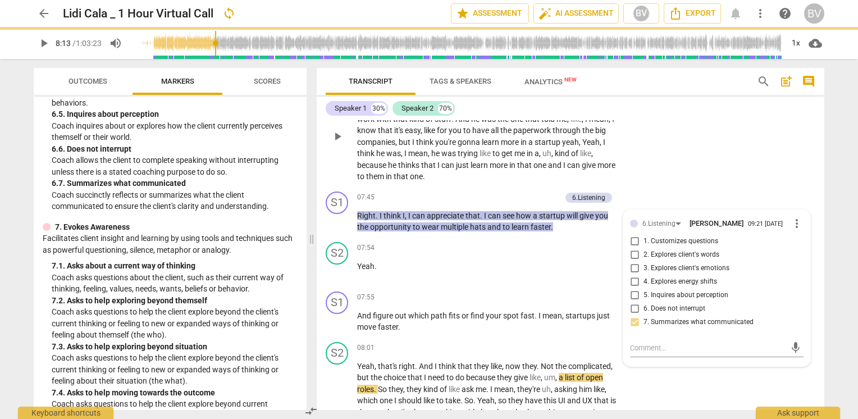
click at [726, 142] on div "S2 play_arrow pause 07:09 + Add competency keyboard_arrow_right And m . And he …" at bounding box center [570, 127] width 507 height 120
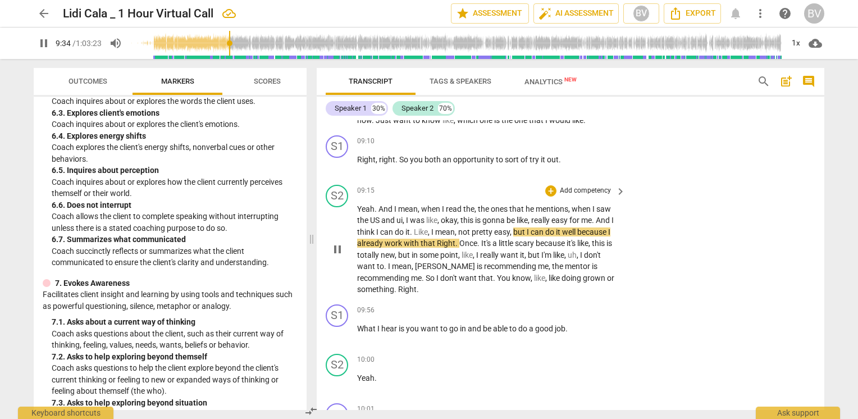
scroll to position [1955, 0]
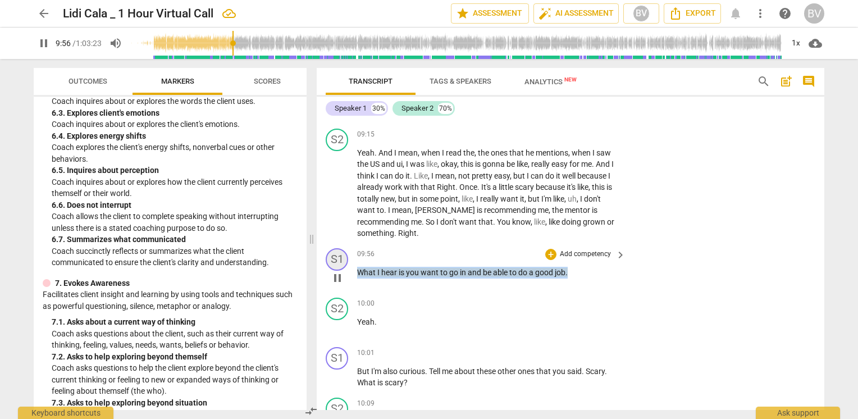
drag, startPoint x: 574, startPoint y: 290, endPoint x: 342, endPoint y: 284, distance: 231.9
click at [342, 284] on div "S1 play_arrow pause 09:56 + Add competency keyboard_arrow_right What I hear is …" at bounding box center [570, 268] width 507 height 49
click at [577, 275] on div "+" at bounding box center [578, 273] width 11 height 11
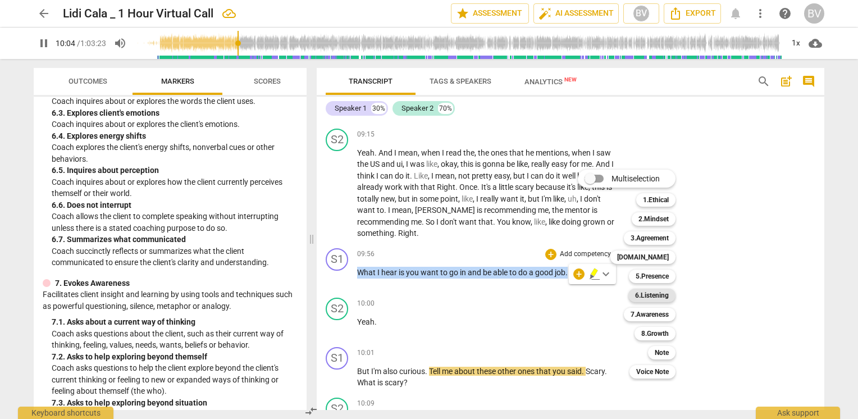
click at [662, 295] on b "6.Listening" at bounding box center [652, 294] width 34 height 13
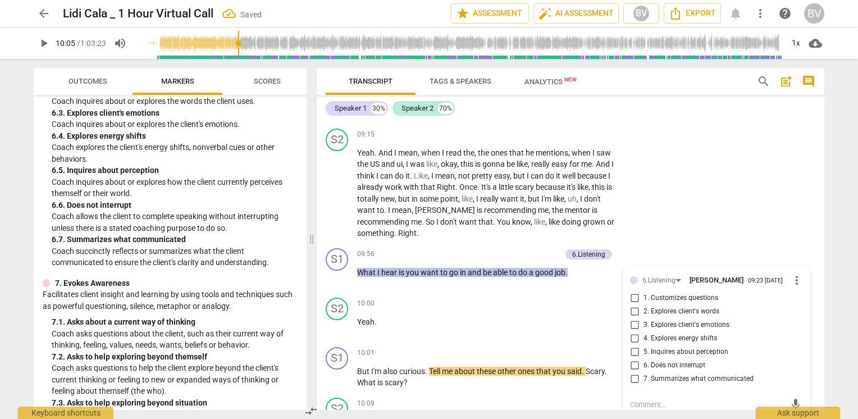
scroll to position [2115, 0]
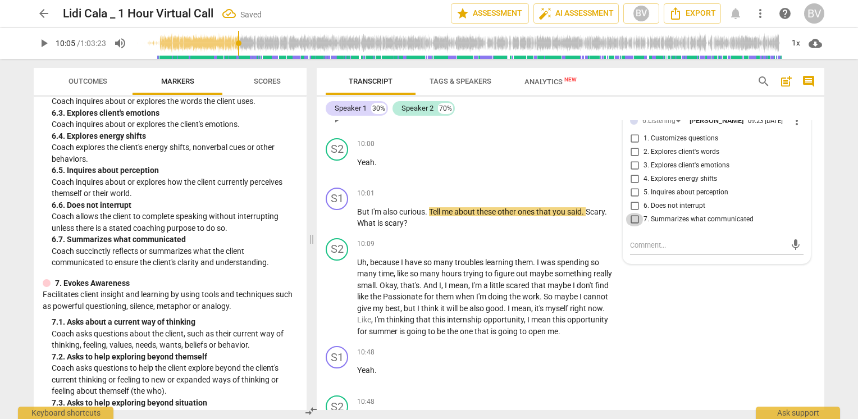
click at [629, 226] on input "7. Summarizes what communicated" at bounding box center [634, 219] width 18 height 13
click at [744, 324] on div "S2 play_arrow pause 10:09 + Add competency keyboard_arrow_right Uh , because I …" at bounding box center [570, 287] width 507 height 108
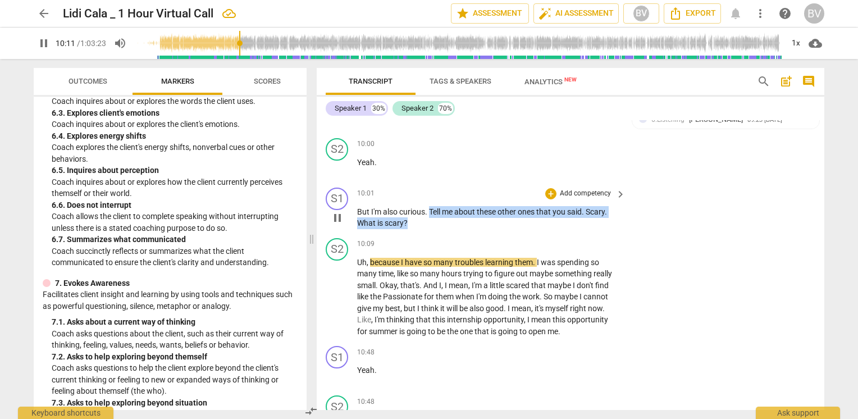
drag, startPoint x: 428, startPoint y: 226, endPoint x: 459, endPoint y: 239, distance: 33.2
click at [459, 229] on p "But I'm also curious . Tell me about these other ones that you said . Scary . W…" at bounding box center [488, 217] width 263 height 23
click at [547, 199] on div "+" at bounding box center [550, 193] width 11 height 11
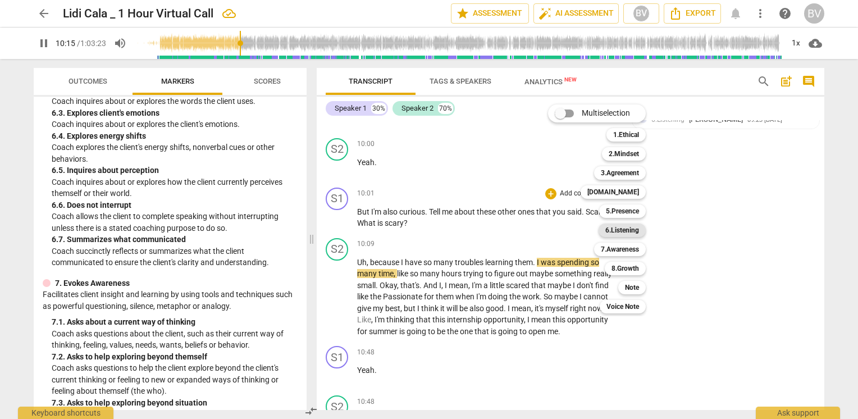
click at [615, 230] on b "6.Listening" at bounding box center [622, 229] width 34 height 13
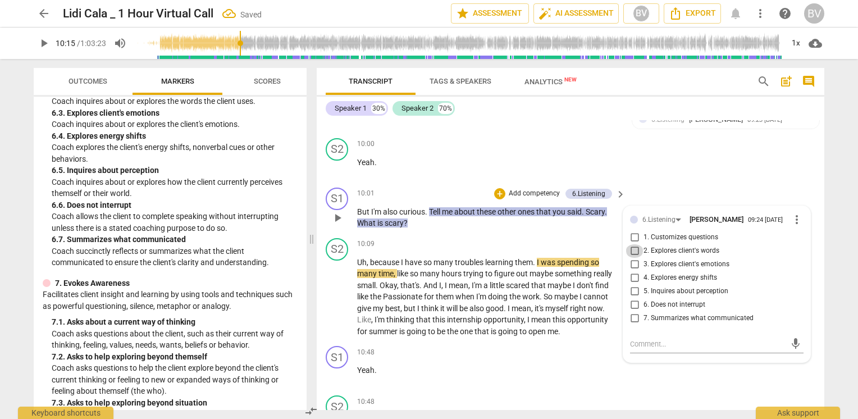
click at [635, 258] on input "2. Explores client's words" at bounding box center [634, 250] width 18 height 13
click at [634, 271] on input "3. Explores client's emotions" at bounding box center [634, 264] width 18 height 13
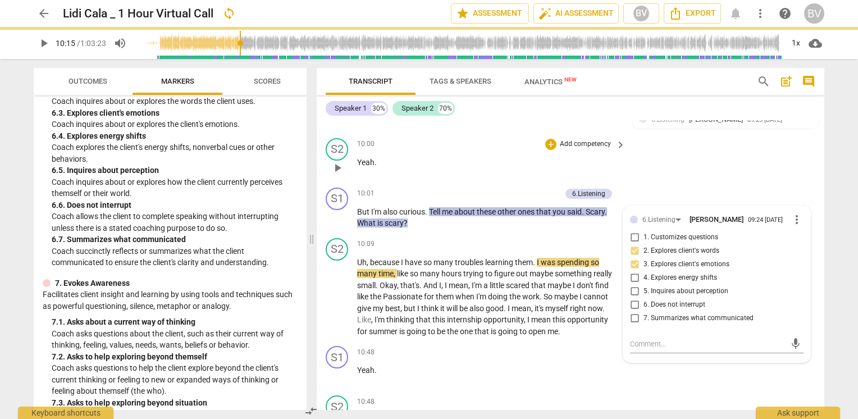
click at [750, 183] on div "S2 play_arrow pause 10:00 + Add competency keyboard_arrow_right Yeah ." at bounding box center [570, 158] width 507 height 49
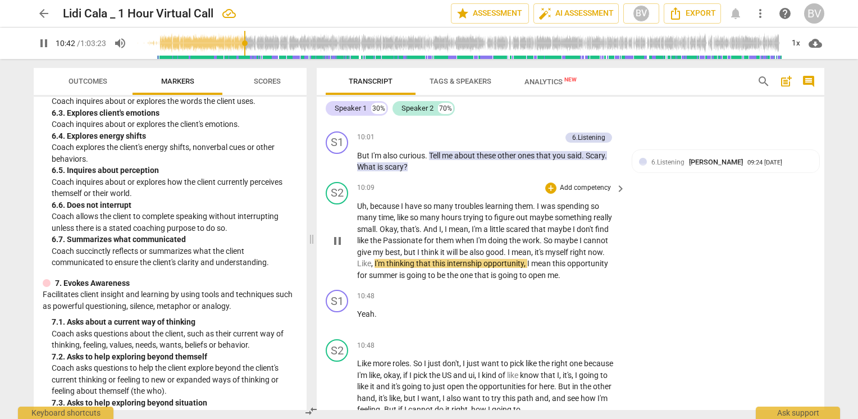
scroll to position [2227, 0]
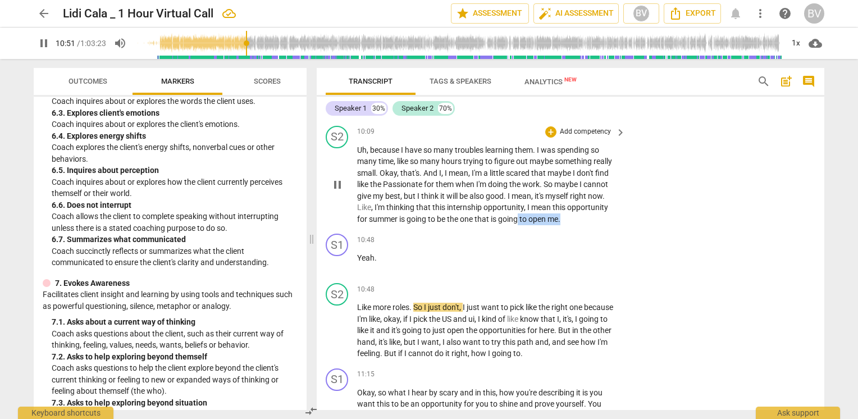
drag, startPoint x: 573, startPoint y: 235, endPoint x: 519, endPoint y: 231, distance: 54.0
click at [519, 225] on p "Uh , because I have so many troubles learning them . I was spending so many tim…" at bounding box center [488, 184] width 263 height 81
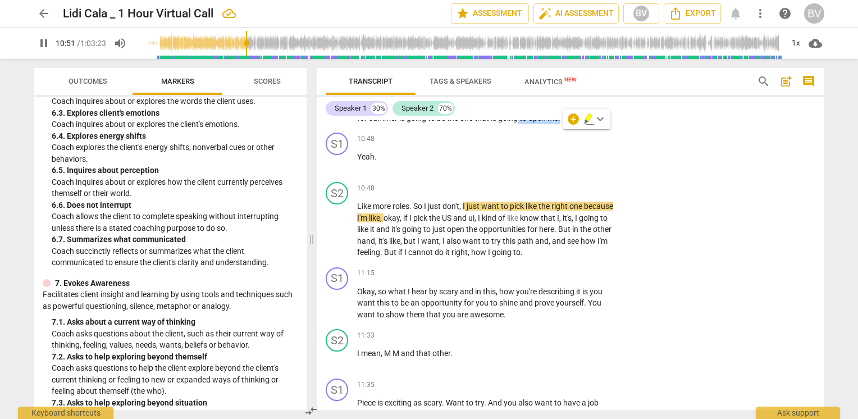
scroll to position [2339, 0]
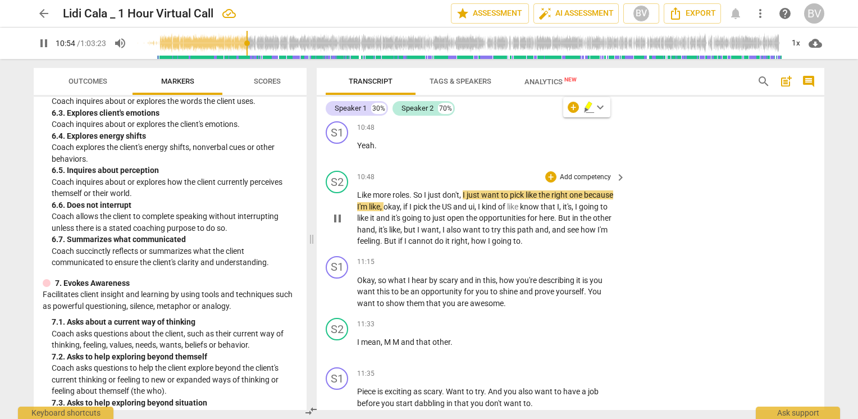
click at [635, 235] on div "S2 play_arrow pause 10:48 + Add competency keyboard_arrow_right Like more roles…" at bounding box center [570, 208] width 507 height 85
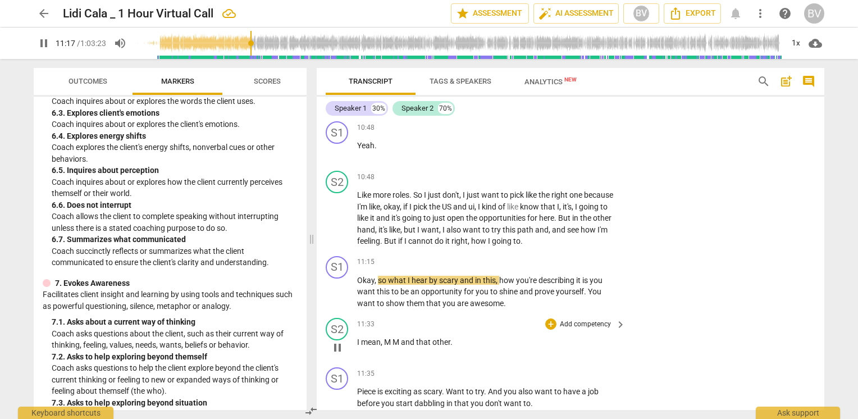
scroll to position [2395, 0]
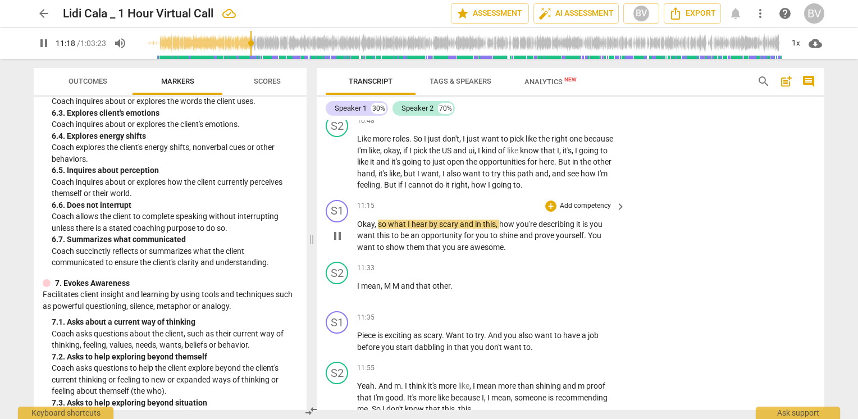
click at [418, 240] on span "an" at bounding box center [415, 235] width 11 height 9
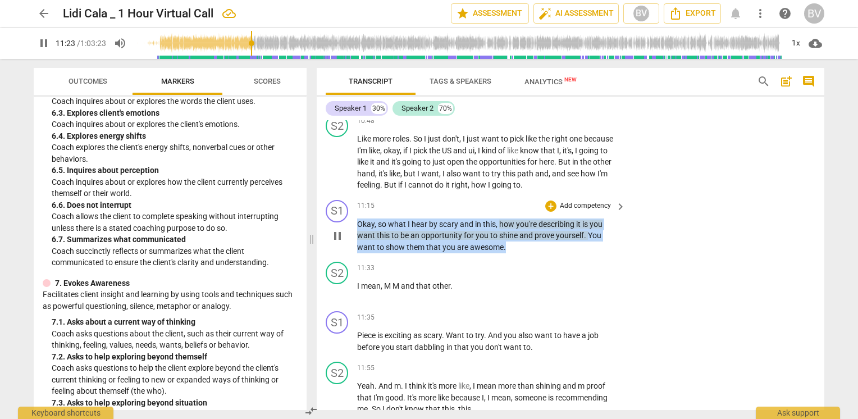
drag, startPoint x: 357, startPoint y: 238, endPoint x: 564, endPoint y: 262, distance: 208.4
click at [564, 253] on p "Okay , so what I hear by scary and in this , how you're describing it is you wa…" at bounding box center [488, 235] width 263 height 35
click at [513, 245] on div "+" at bounding box center [513, 246] width 11 height 11
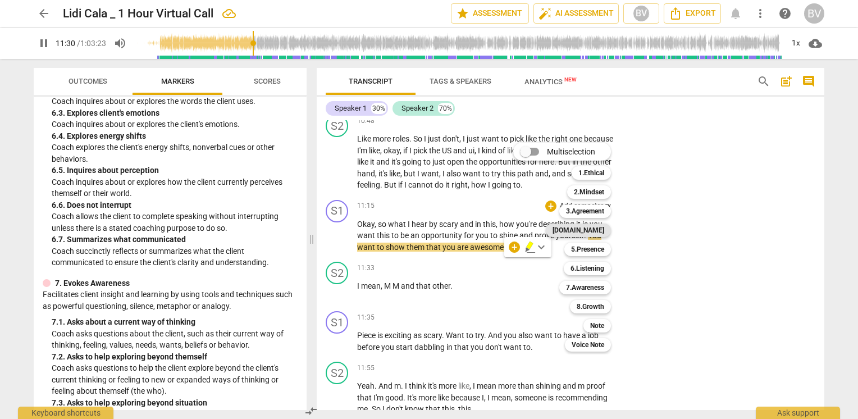
click at [597, 230] on b "[DOMAIN_NAME]" at bounding box center [578, 229] width 52 height 13
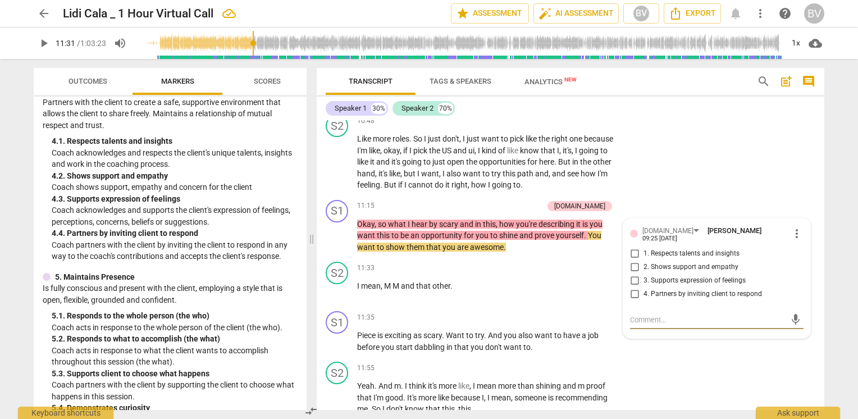
scroll to position [441, 0]
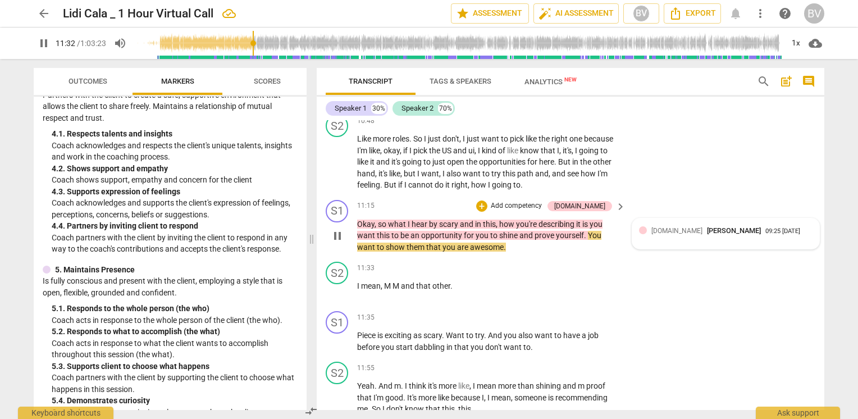
click at [661, 235] on span "[DOMAIN_NAME]" at bounding box center [676, 231] width 51 height 8
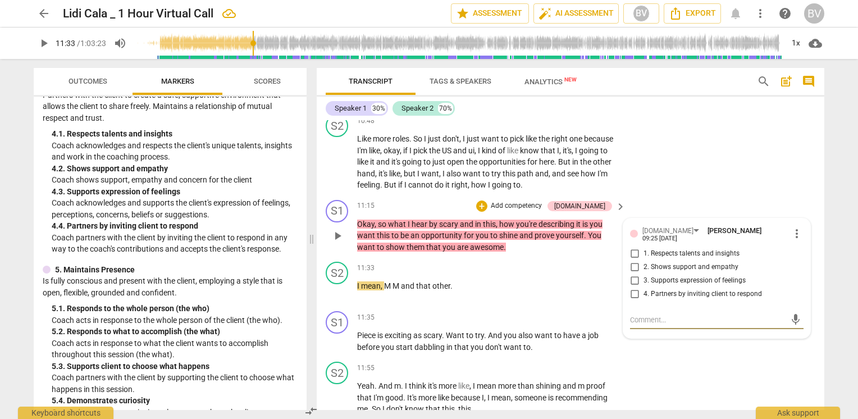
click at [635, 287] on input "3. Supports expression of feelings" at bounding box center [634, 280] width 18 height 13
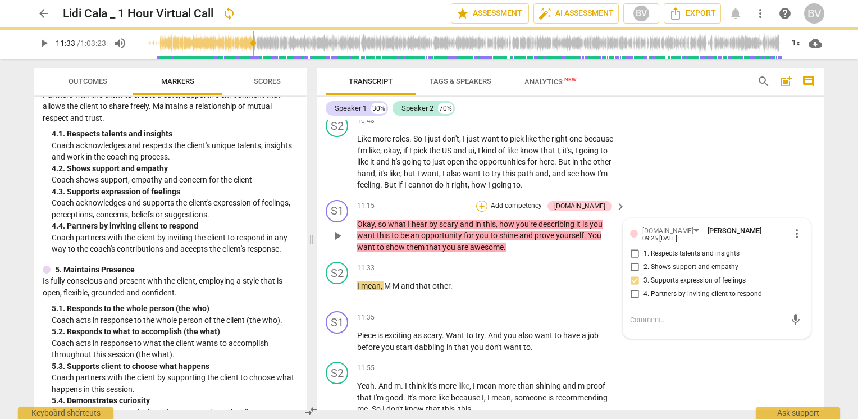
click at [487, 212] on div "+" at bounding box center [481, 205] width 11 height 11
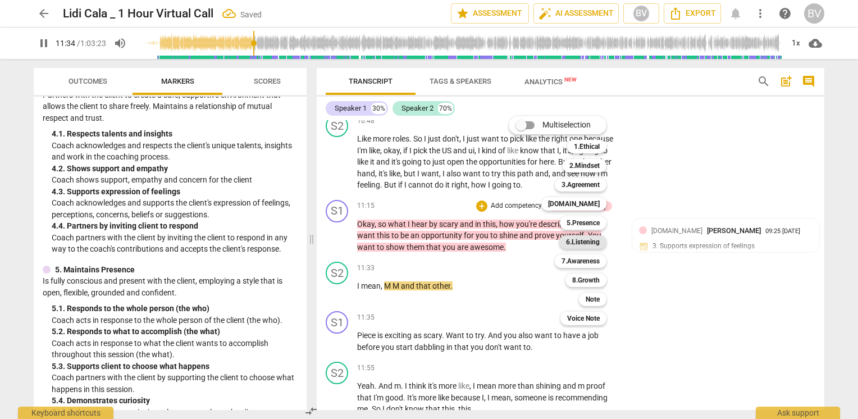
click at [584, 240] on b "6.Listening" at bounding box center [583, 241] width 34 height 13
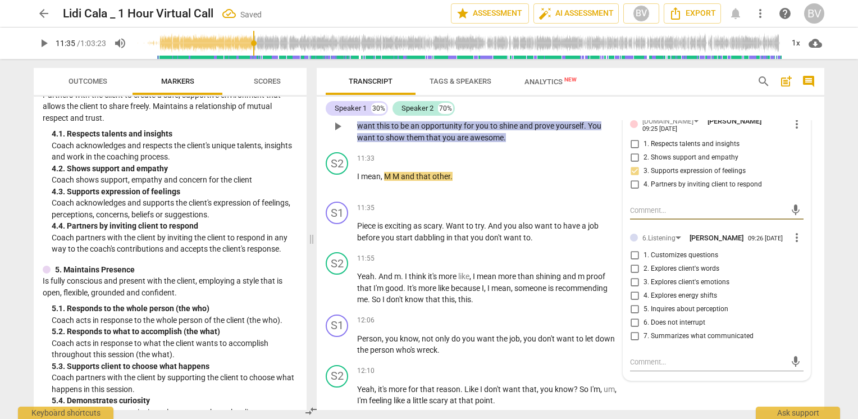
scroll to position [2508, 0]
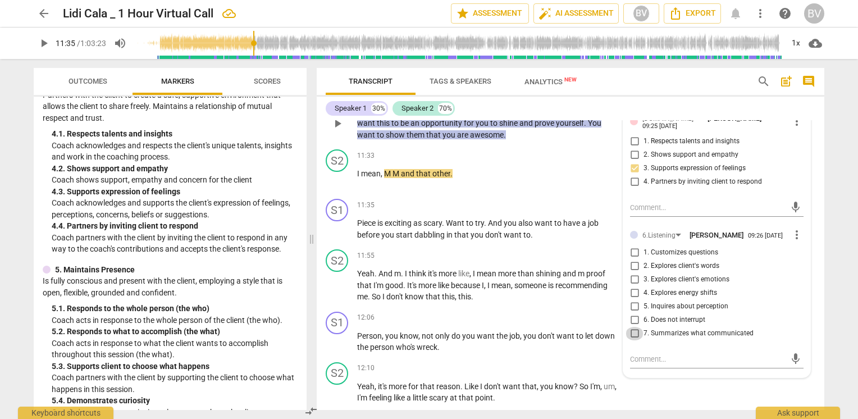
click at [631, 340] on input "7. Summarizes what communicated" at bounding box center [634, 333] width 18 height 13
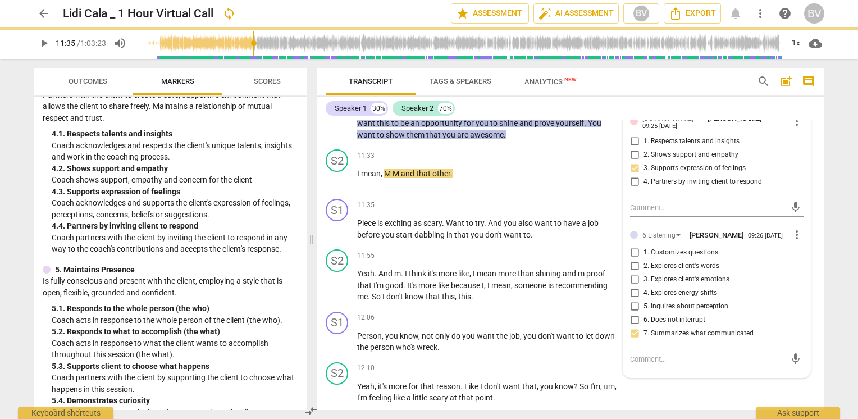
click at [840, 134] on div "arrow_back Lidi Cala _ 1 Hour Virtual Call sync edit star Assessment auto_fix_h…" at bounding box center [429, 209] width 858 height 419
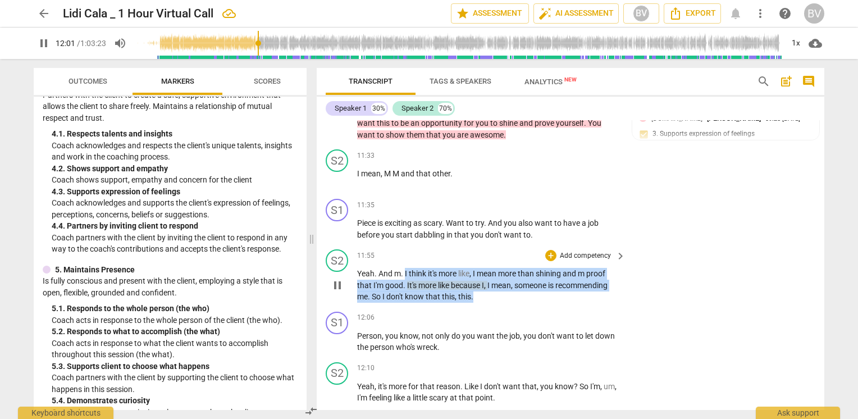
drag, startPoint x: 404, startPoint y: 289, endPoint x: 501, endPoint y: 310, distance: 99.3
click at [501, 302] on p "Yeah . And m . I think it's more like , I mean more than shining and m proof th…" at bounding box center [488, 285] width 263 height 35
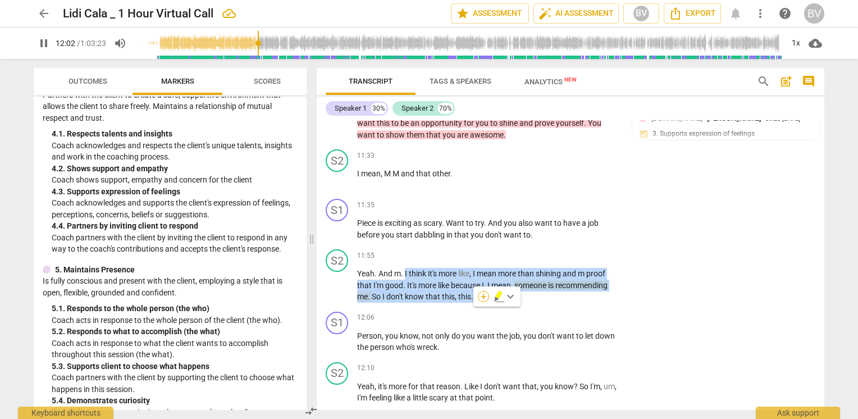
click at [483, 295] on div "+" at bounding box center [483, 296] width 11 height 11
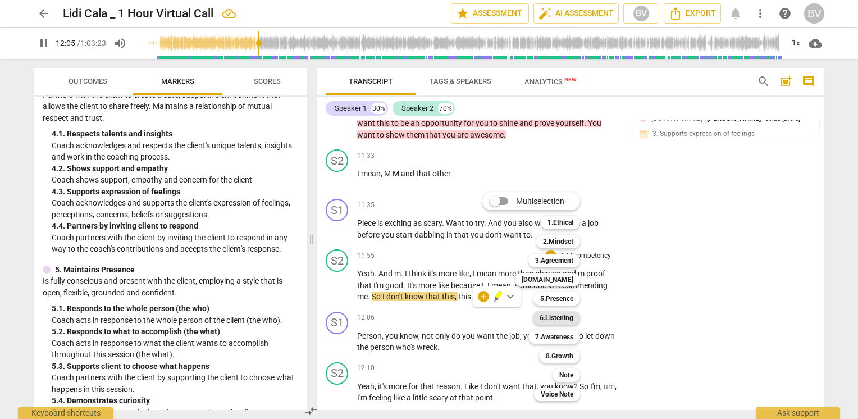
click at [562, 319] on b "6.Listening" at bounding box center [556, 317] width 34 height 13
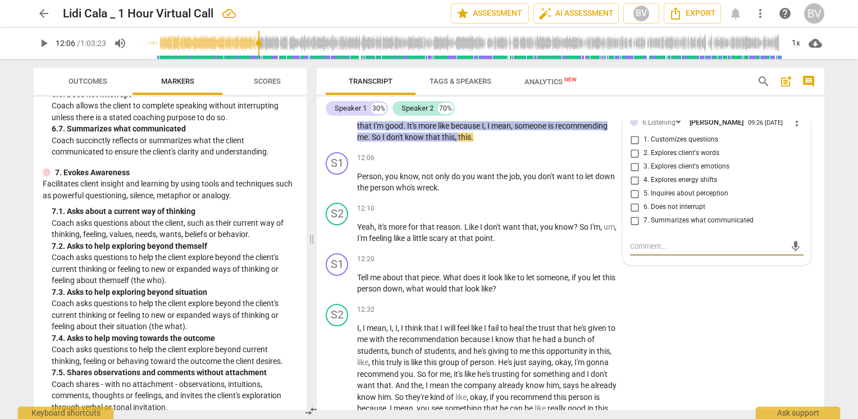
scroll to position [1114, 0]
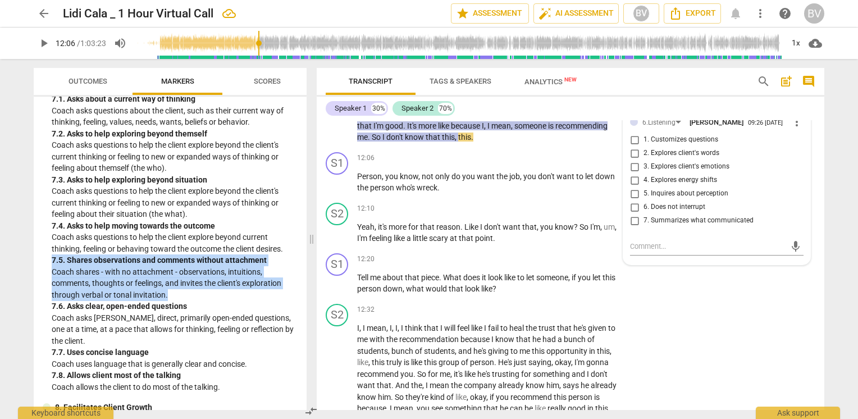
drag, startPoint x: 53, startPoint y: 257, endPoint x: 194, endPoint y: 295, distance: 145.8
click at [194, 295] on div "7. 5. Shares observations and comments without attachment Coach shares - with n…" at bounding box center [175, 277] width 246 height 46
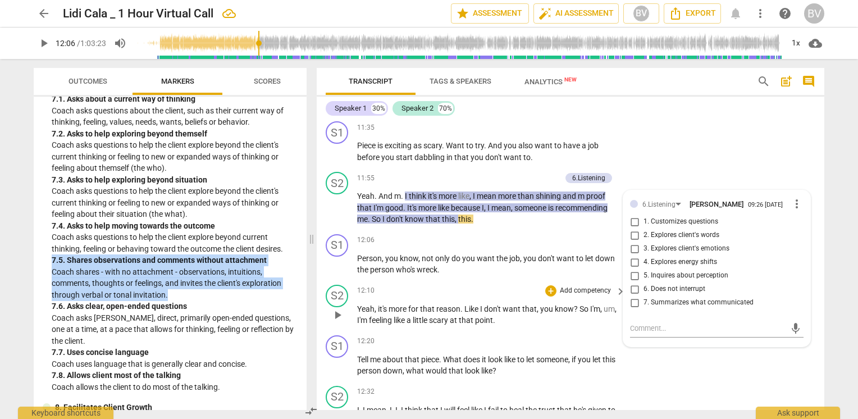
scroll to position [2555, 0]
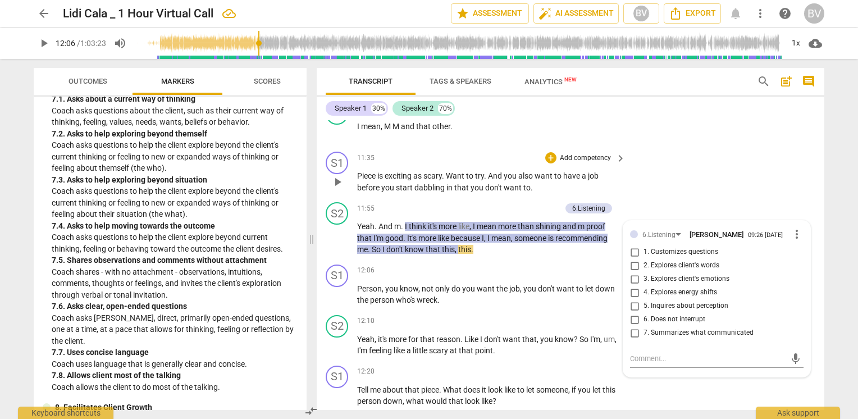
click at [485, 192] on span "don't" at bounding box center [494, 187] width 19 height 9
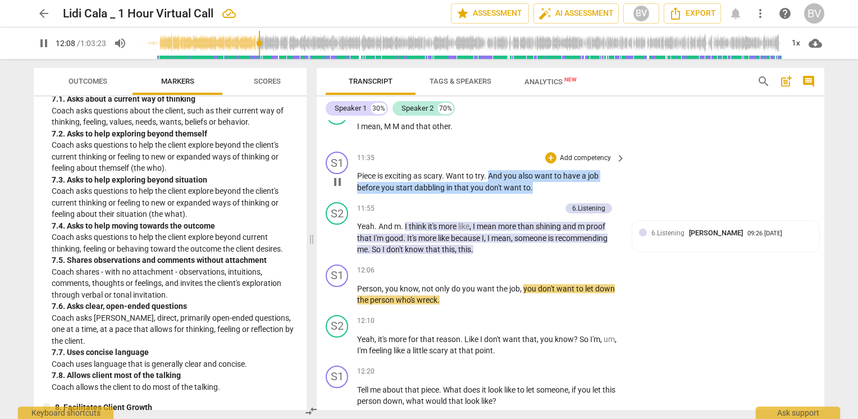
drag, startPoint x: 489, startPoint y: 192, endPoint x: 535, endPoint y: 202, distance: 46.6
click at [535, 193] on p "Piece is exciting as scary . Want to try . And you also want to have a job befo…" at bounding box center [488, 181] width 263 height 23
click at [543, 187] on div "+" at bounding box center [540, 187] width 11 height 11
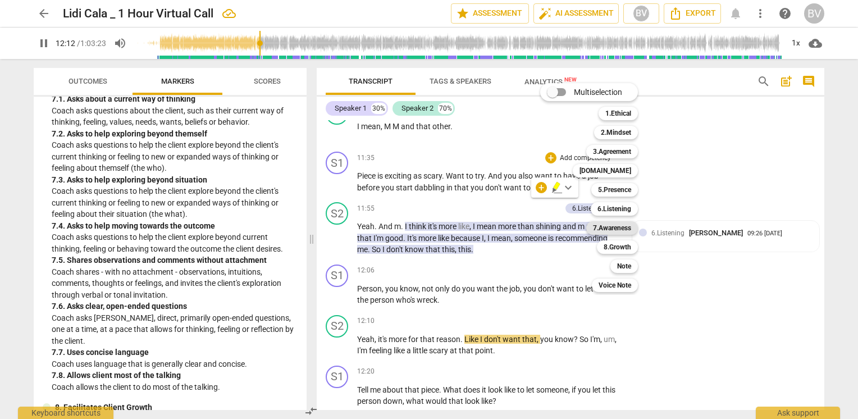
click at [621, 226] on b "7.Awareness" at bounding box center [612, 227] width 38 height 13
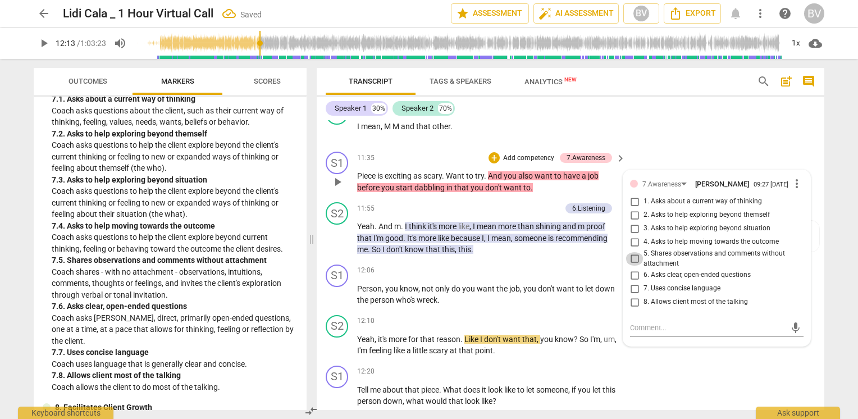
click at [631, 265] on input "5. Shares observations and comments without attachment" at bounding box center [634, 258] width 18 height 13
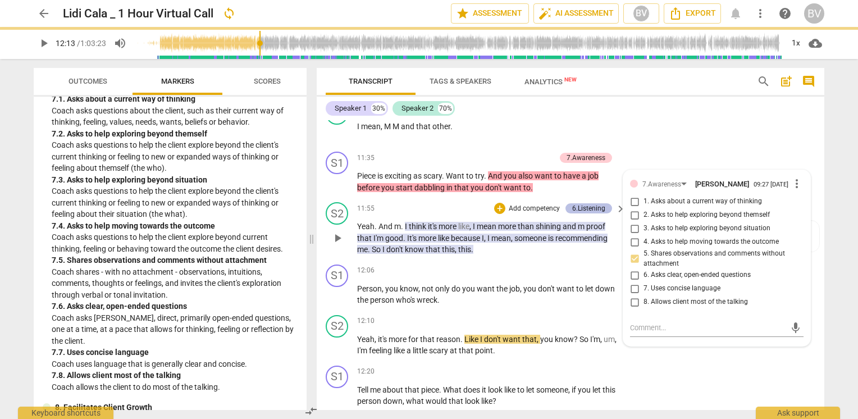
click at [589, 213] on div "6.Listening" at bounding box center [588, 208] width 33 height 10
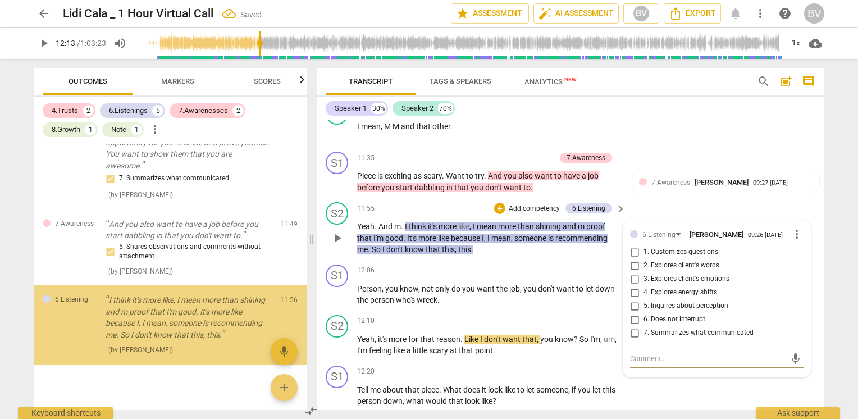
scroll to position [639, 0]
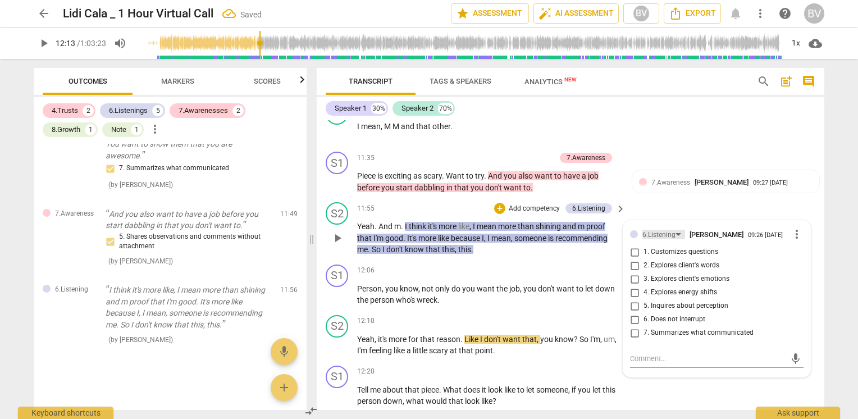
click at [675, 239] on div "6.Listening" at bounding box center [663, 235] width 43 height 10
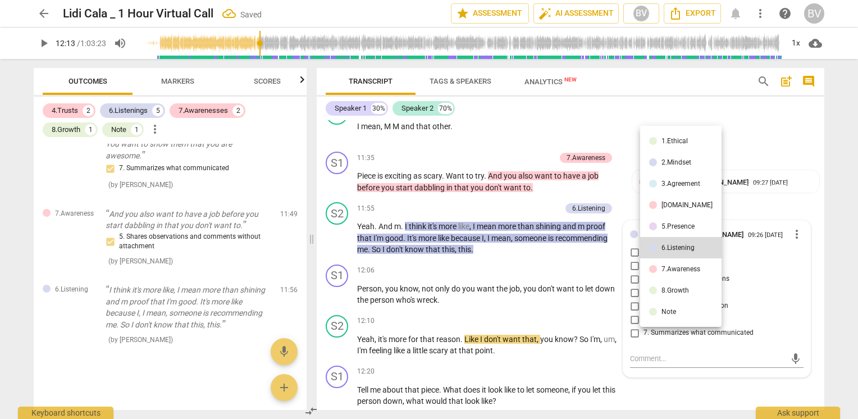
click at [675, 268] on div "7.Awareness" at bounding box center [680, 268] width 39 height 7
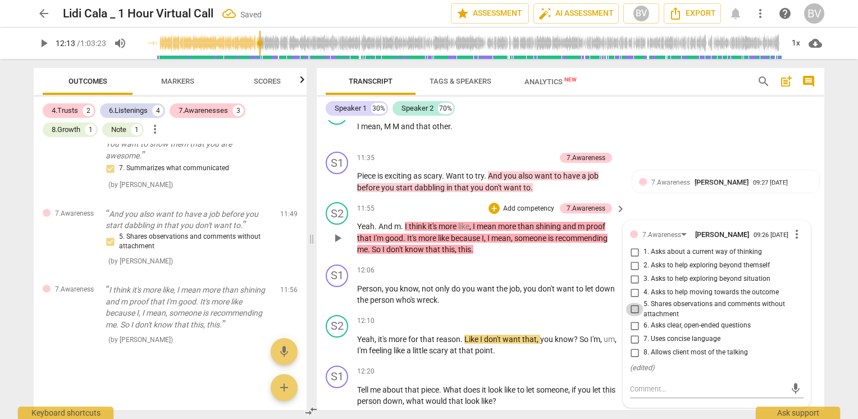
click at [634, 316] on input "5. Shares observations and comments without attachment" at bounding box center [634, 308] width 18 height 13
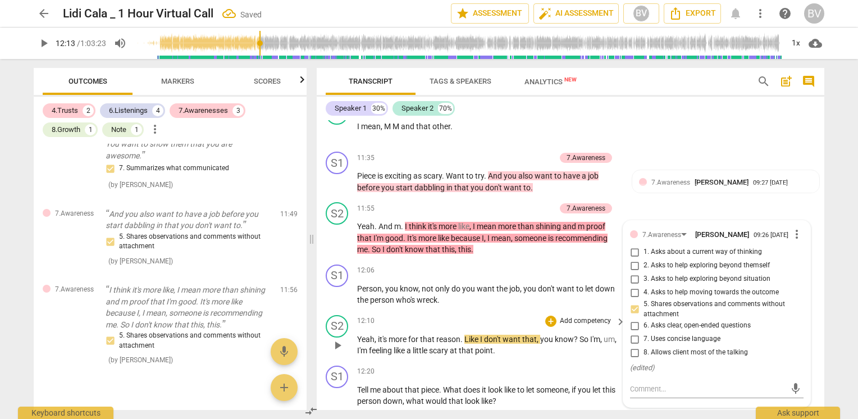
click at [590, 326] on div "S2 play_arrow pause 12:10 + Add competency keyboard_arrow_right Yeah , it's mor…" at bounding box center [570, 335] width 507 height 51
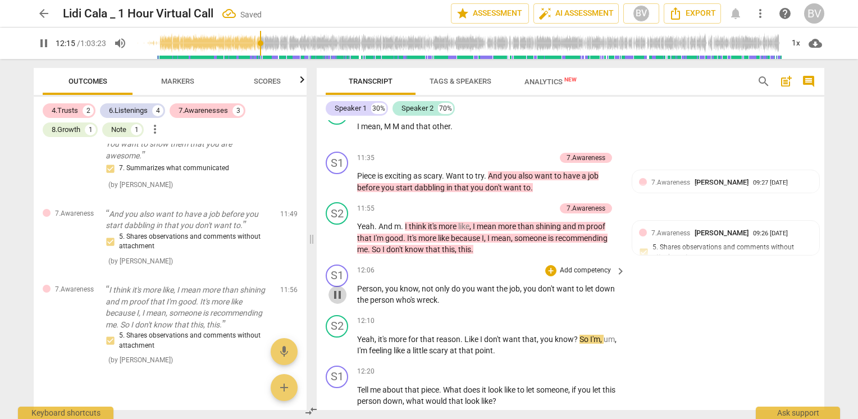
click at [339, 301] on span "pause" at bounding box center [337, 294] width 13 height 13
click at [343, 301] on span "play_arrow" at bounding box center [337, 294] width 13 height 13
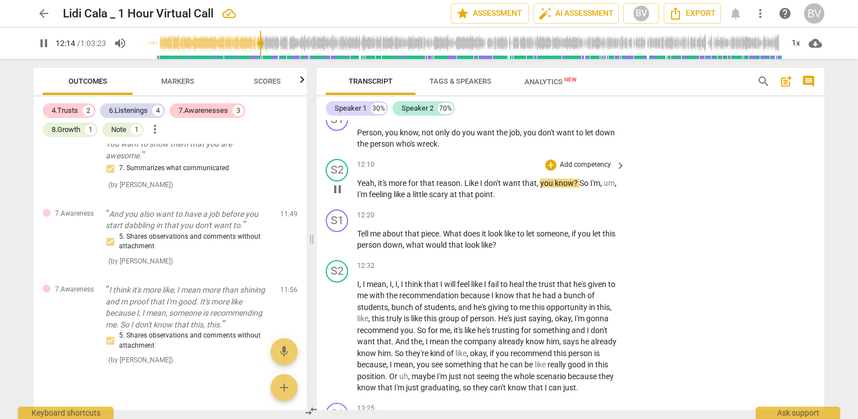
scroll to position [2723, 0]
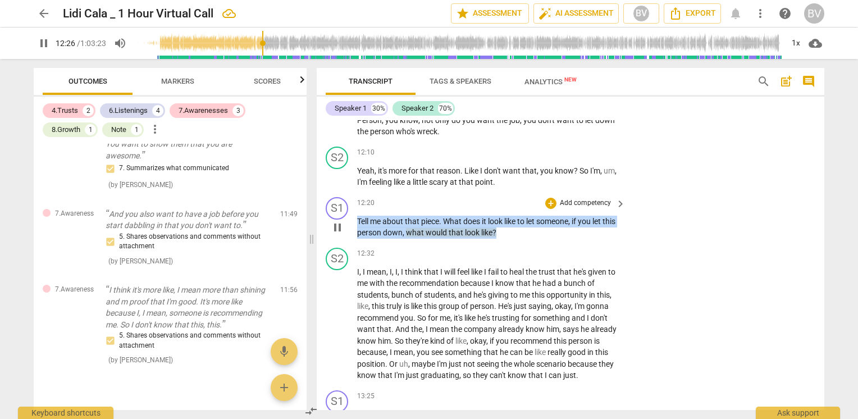
drag, startPoint x: 516, startPoint y: 246, endPoint x: 352, endPoint y: 235, distance: 164.2
click at [352, 235] on div "S1 play_arrow pause 12:20 + Add competency keyboard_arrow_right Tell me about t…" at bounding box center [570, 217] width 507 height 51
click at [516, 231] on div "+" at bounding box center [520, 232] width 11 height 11
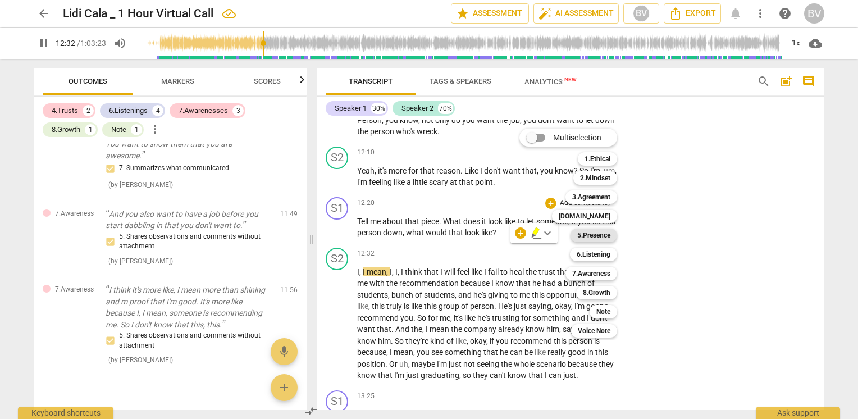
click at [595, 234] on b "5.Presence" at bounding box center [593, 234] width 33 height 13
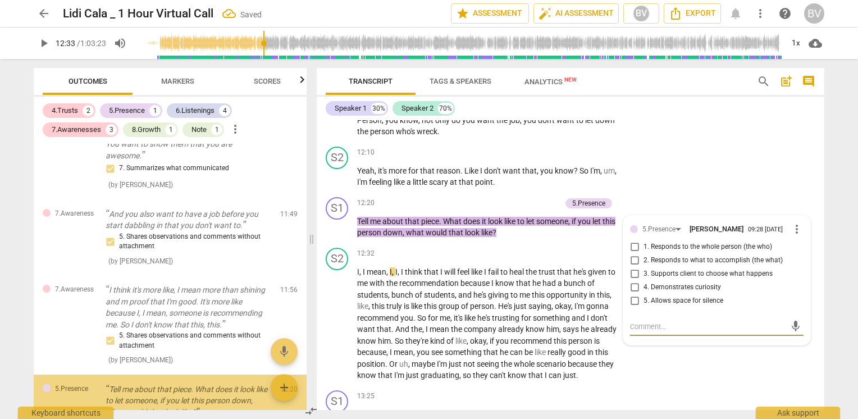
scroll to position [727, 0]
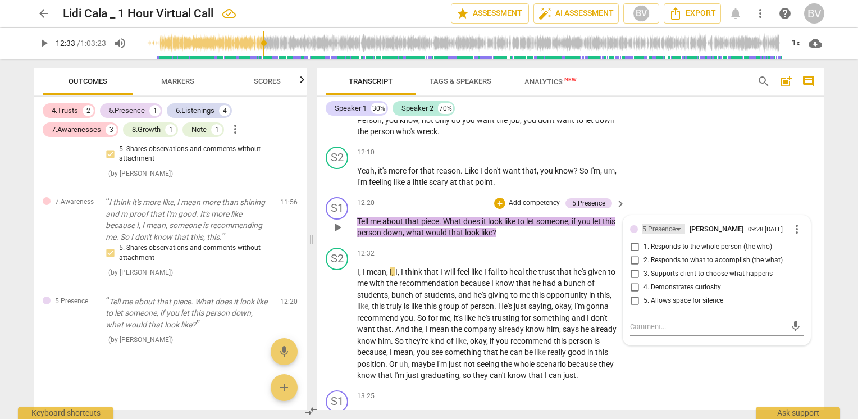
click at [682, 233] on div "5.Presence" at bounding box center [663, 229] width 43 height 10
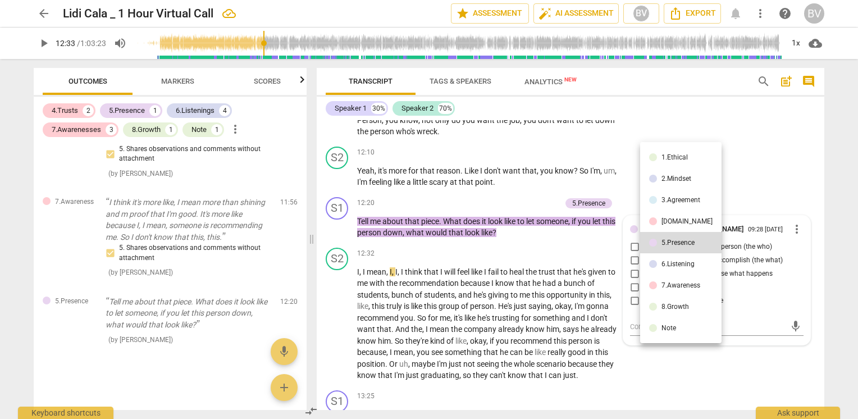
click at [676, 219] on div "[DOMAIN_NAME]" at bounding box center [686, 221] width 51 height 7
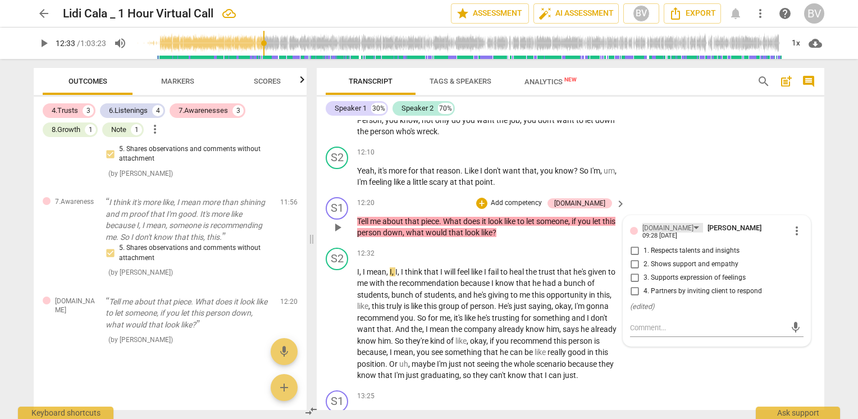
click at [666, 232] on div "[DOMAIN_NAME]" at bounding box center [672, 228] width 61 height 10
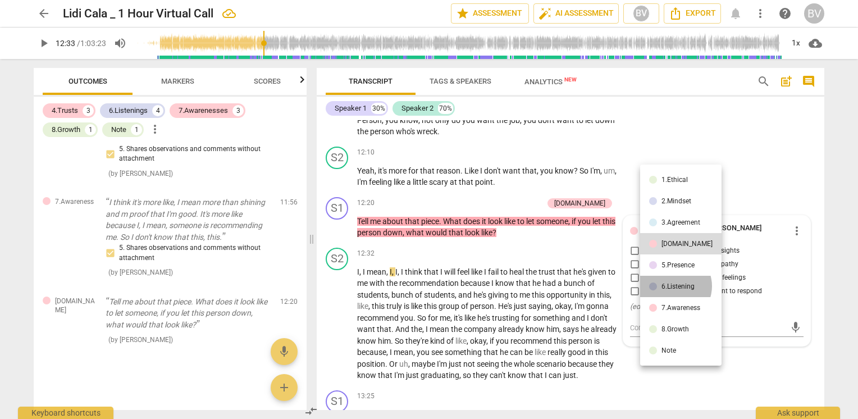
click at [673, 286] on div "6.Listening" at bounding box center [677, 286] width 33 height 7
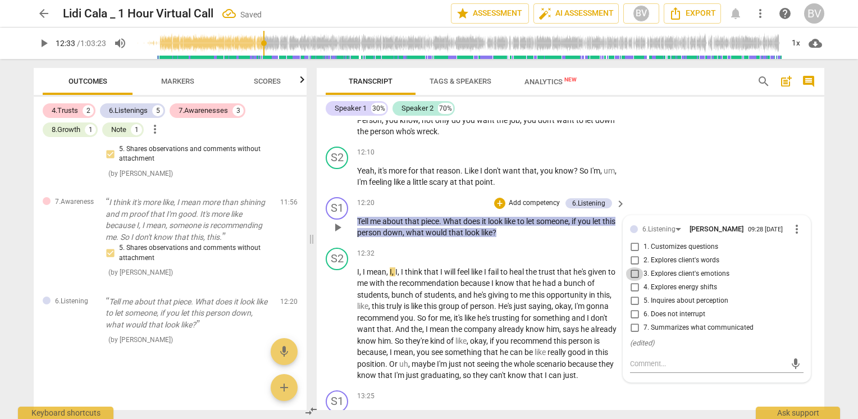
click at [629, 281] on input "3. Explores client's emotions" at bounding box center [634, 273] width 18 height 13
click at [633, 308] on input "5. Inquires about perception" at bounding box center [634, 300] width 18 height 13
click at [696, 213] on div "S1 play_arrow pause 12:20 + Add competency 6.Listening keyboard_arrow_right Tel…" at bounding box center [570, 217] width 507 height 51
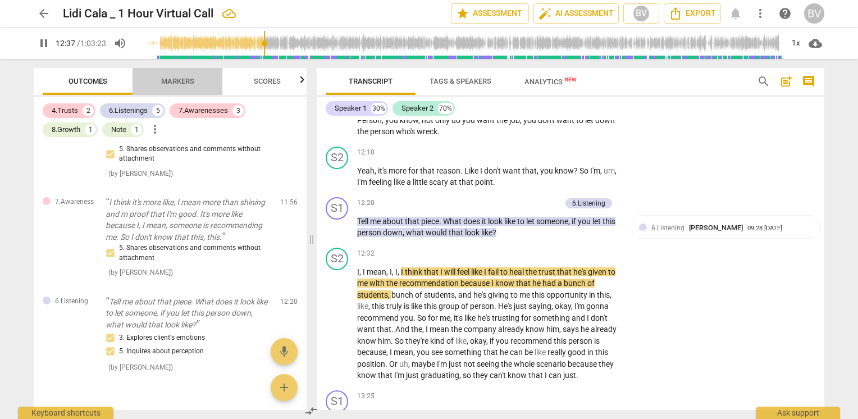
click at [178, 81] on span "Markers" at bounding box center [177, 81] width 33 height 8
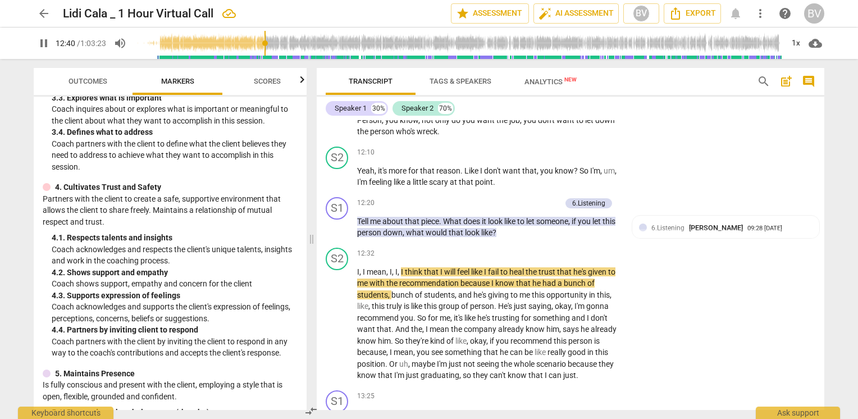
scroll to position [449, 0]
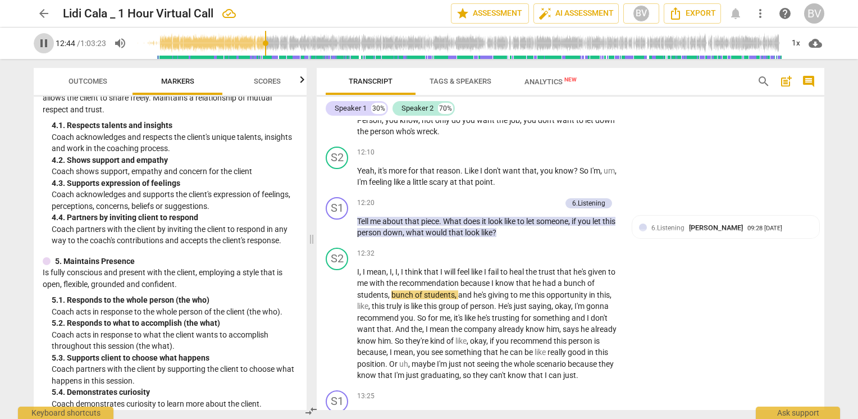
click at [46, 45] on span "pause" at bounding box center [43, 42] width 13 height 13
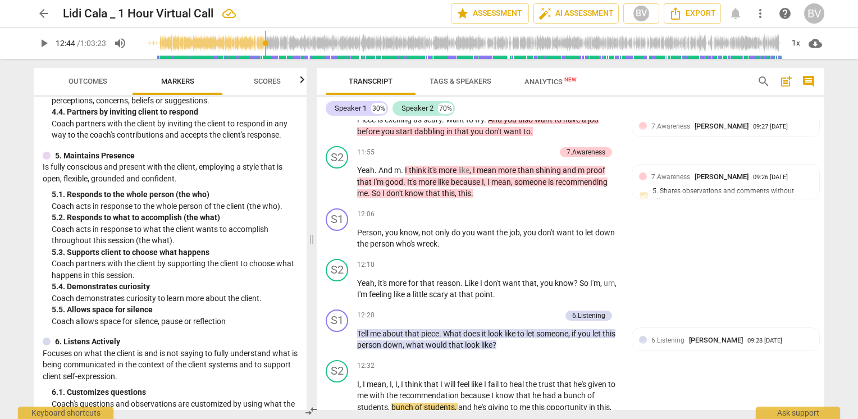
scroll to position [561, 0]
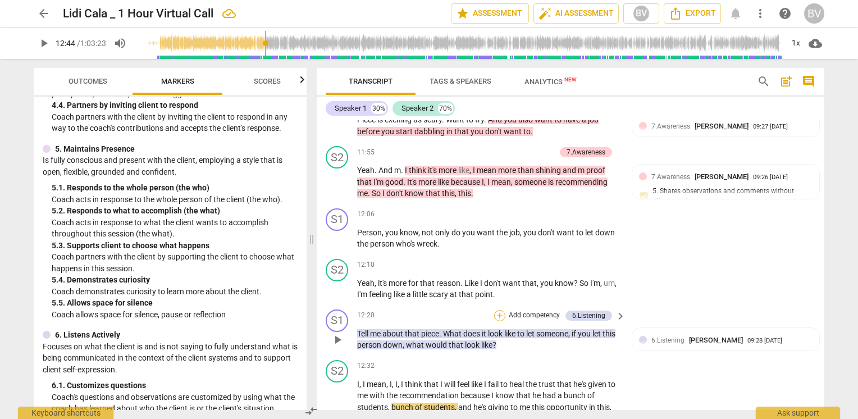
click at [498, 321] on div "+" at bounding box center [499, 315] width 11 height 11
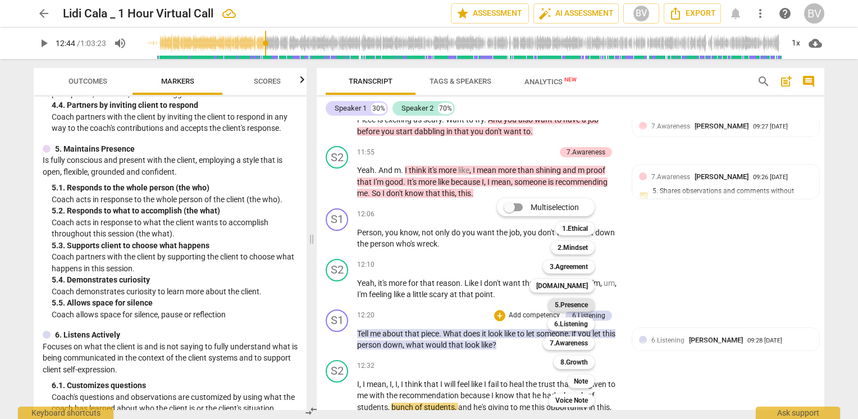
click at [576, 306] on b "5.Presence" at bounding box center [570, 304] width 33 height 13
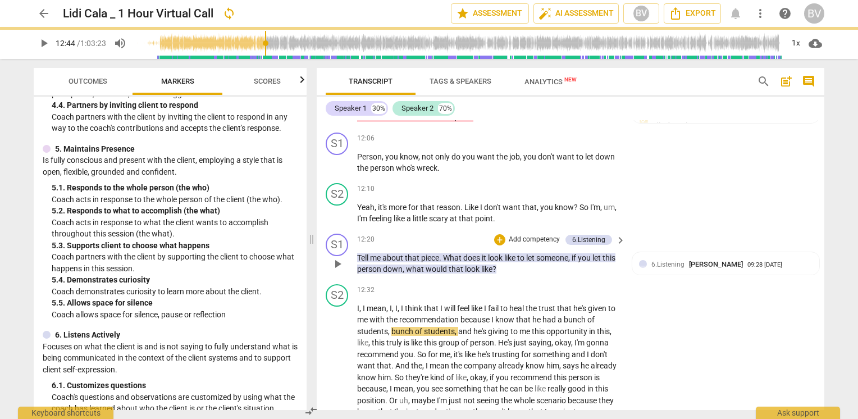
scroll to position [2723, 0]
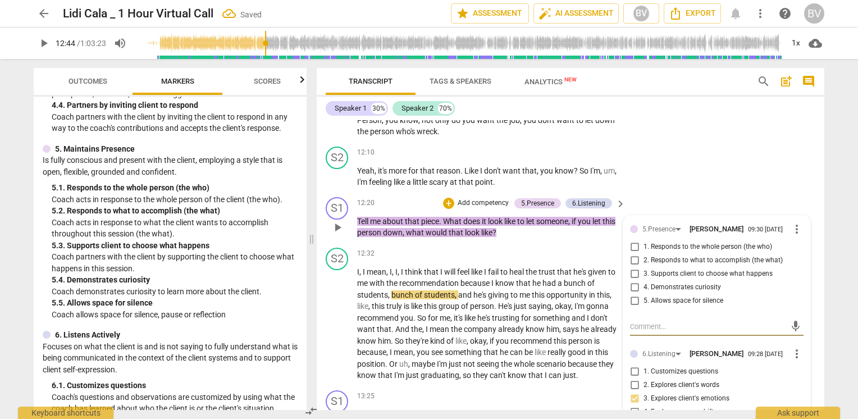
click at [629, 294] on input "4. Demonstrates curiosity" at bounding box center [634, 287] width 18 height 13
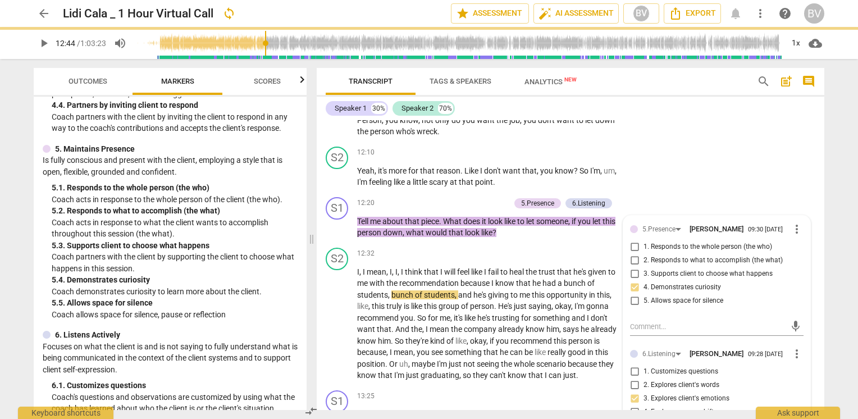
click at [826, 260] on div "Transcript Tags & Speakers Analytics New search post_add comment Speaker 1 30% …" at bounding box center [572, 239] width 521 height 360
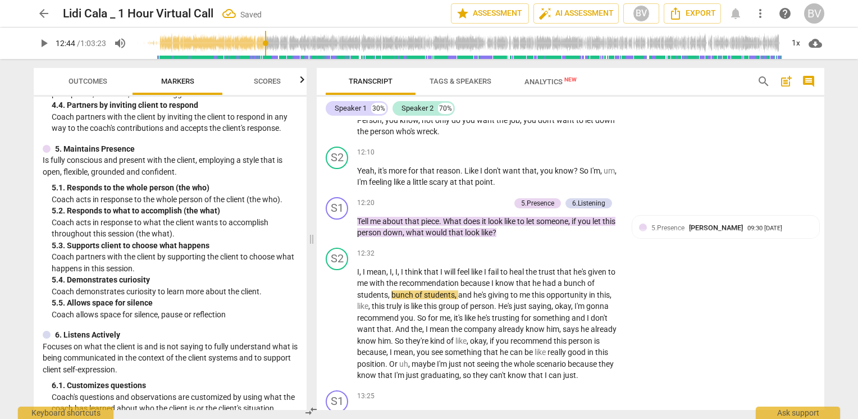
click at [42, 43] on span "play_arrow" at bounding box center [43, 42] width 13 height 13
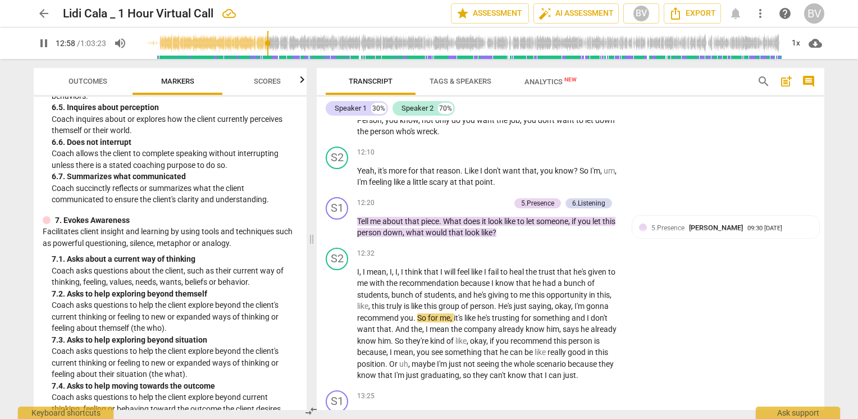
scroll to position [1010, 0]
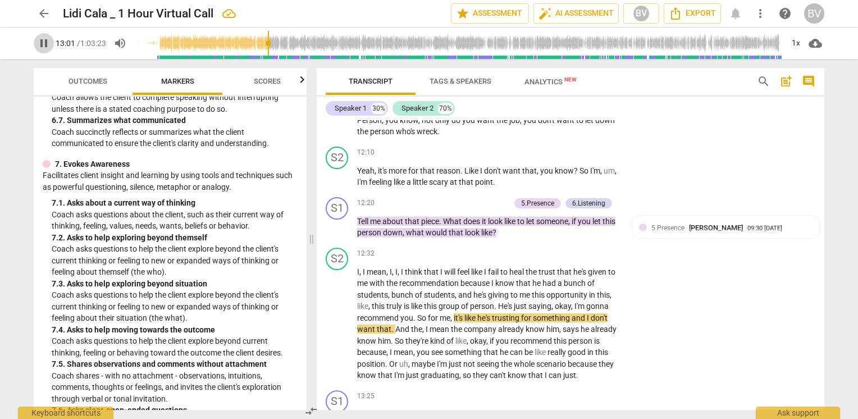
click at [45, 42] on span "pause" at bounding box center [43, 42] width 13 height 13
click at [448, 209] on div "+" at bounding box center [448, 203] width 11 height 11
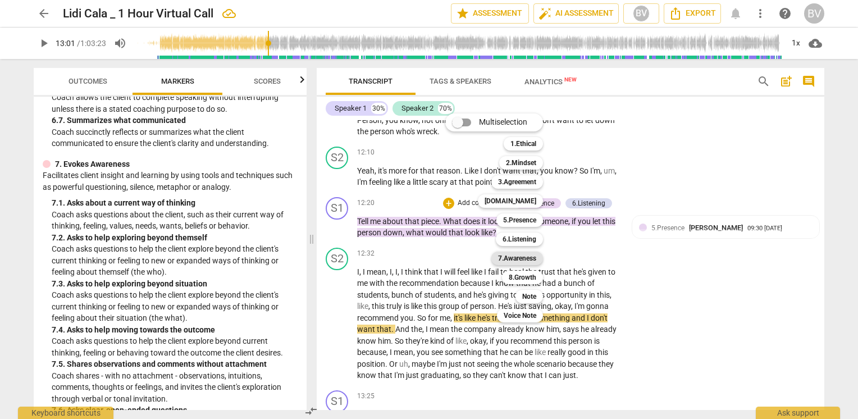
click at [520, 259] on b "7.Awareness" at bounding box center [517, 257] width 38 height 13
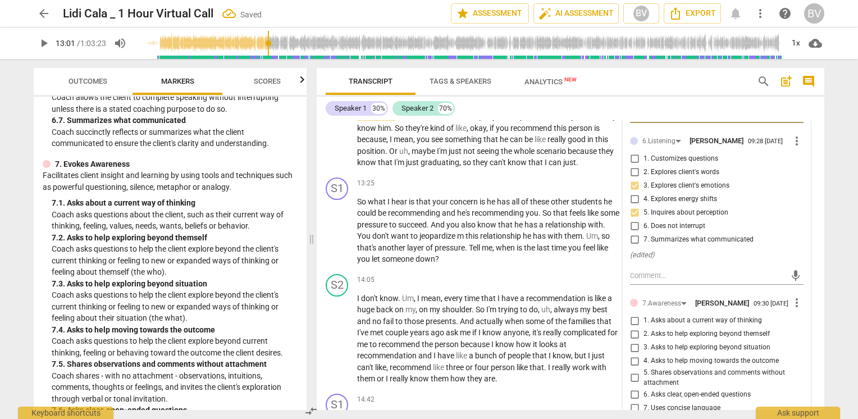
scroll to position [2948, 0]
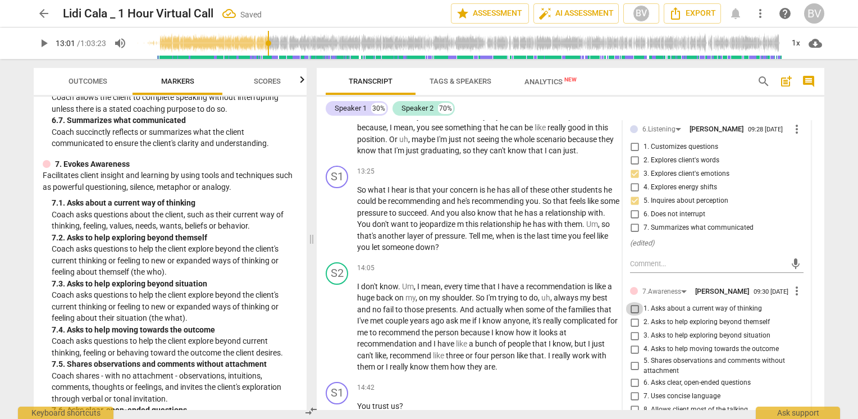
click at [631, 315] on input "1. Asks about a current way of thinking" at bounding box center [634, 308] width 18 height 13
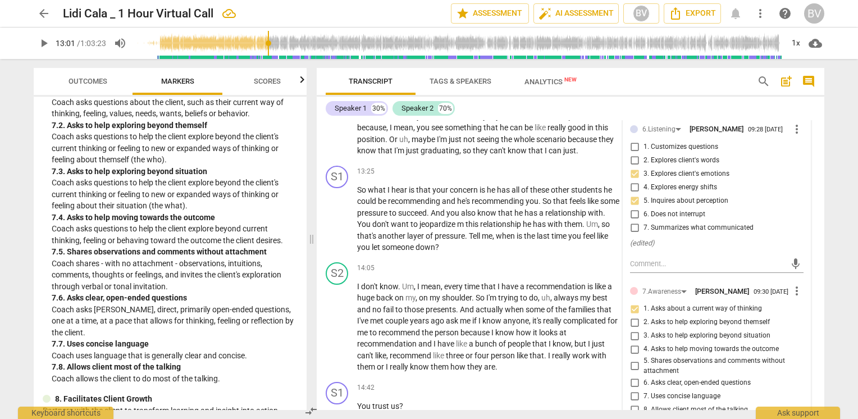
scroll to position [3004, 0]
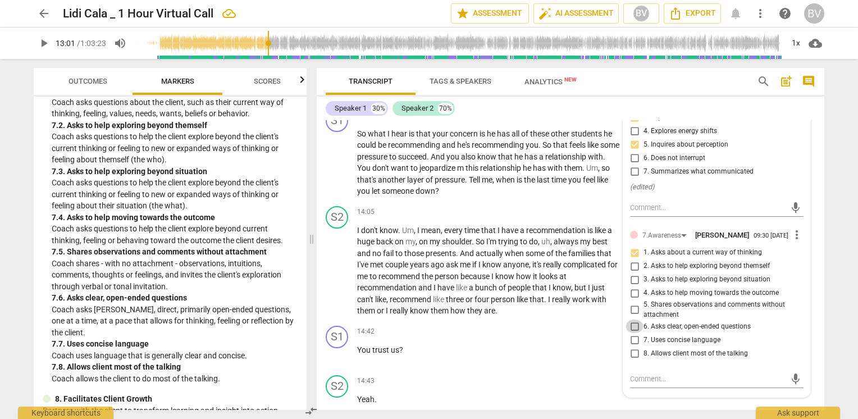
click at [633, 333] on input "6. Asks clear, open-ended questions" at bounding box center [634, 325] width 18 height 13
click at [633, 346] on input "7. Uses concise language" at bounding box center [634, 339] width 18 height 13
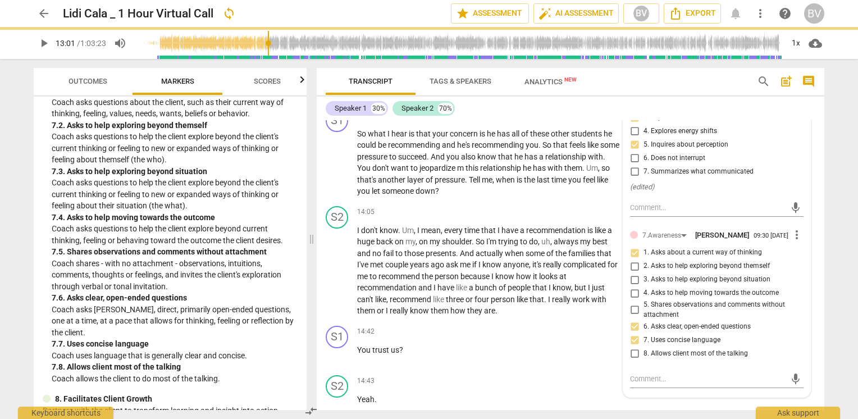
click at [836, 324] on div "arrow_back Lidi Cala _ 1 Hour Virtual Call sync edit star Assessment auto_fix_h…" at bounding box center [429, 209] width 858 height 419
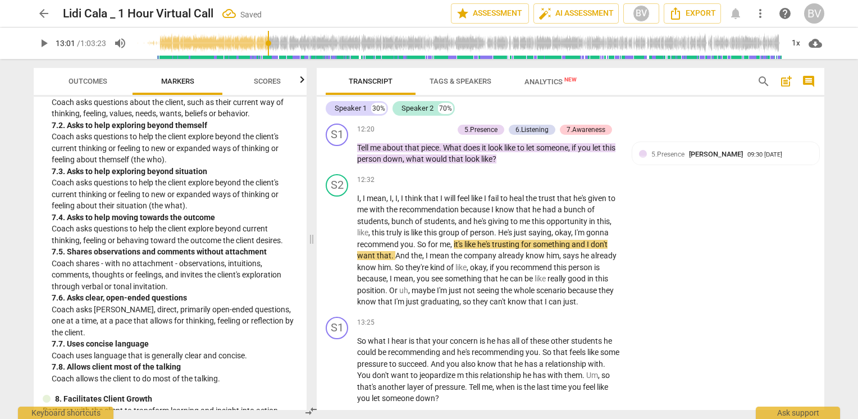
scroll to position [2779, 0]
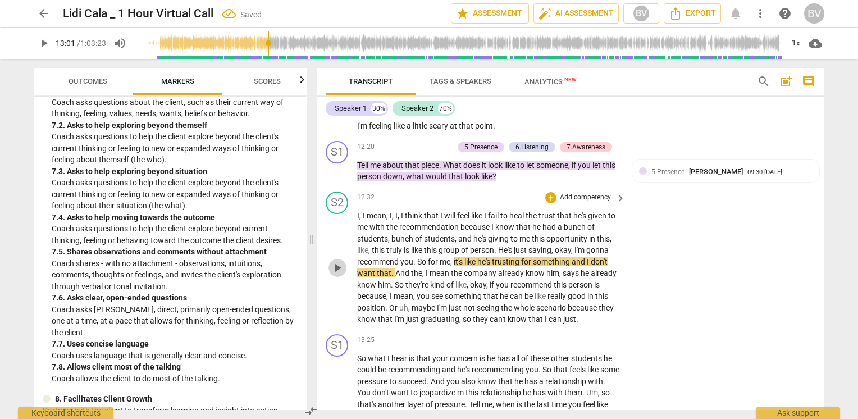
click at [336, 274] on span "play_arrow" at bounding box center [337, 267] width 13 height 13
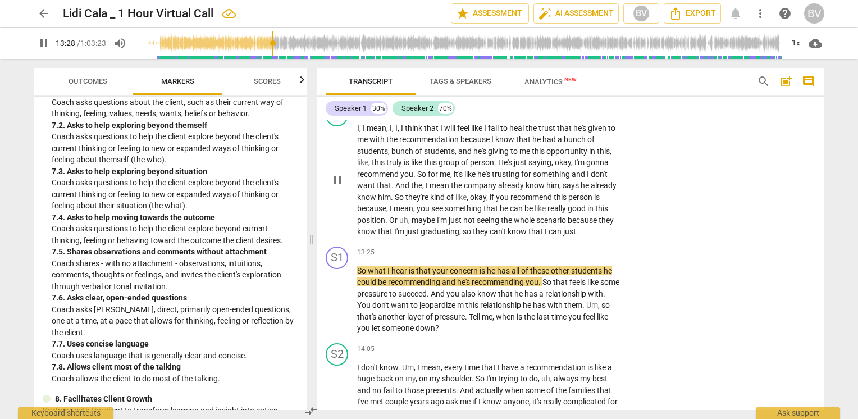
scroll to position [2891, 0]
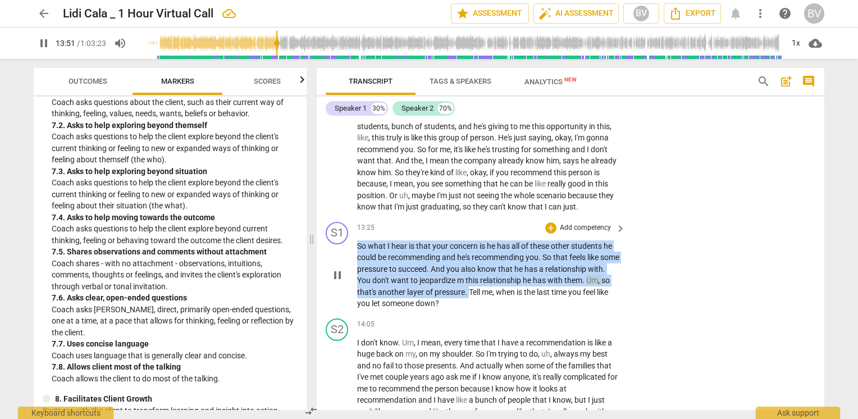
drag, startPoint x: 358, startPoint y: 262, endPoint x: 494, endPoint y: 306, distance: 143.6
click at [494, 306] on p "So what I hear is that your concern is he has all of these other students he co…" at bounding box center [488, 274] width 263 height 69
click at [505, 292] on div "+" at bounding box center [503, 291] width 11 height 11
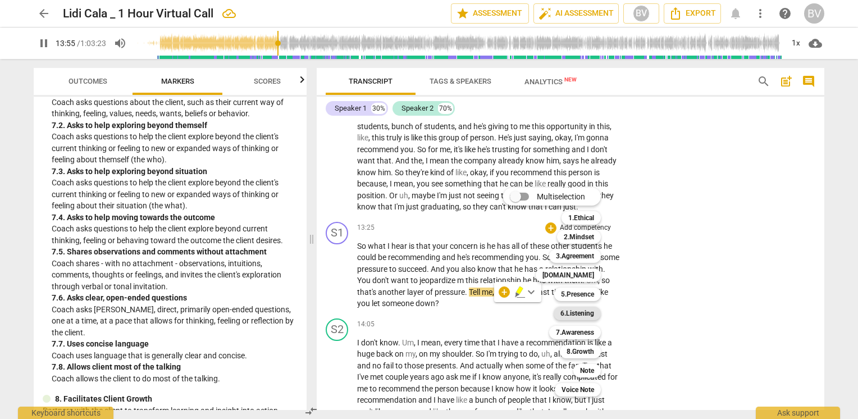
click at [584, 314] on b "6.Listening" at bounding box center [577, 312] width 34 height 13
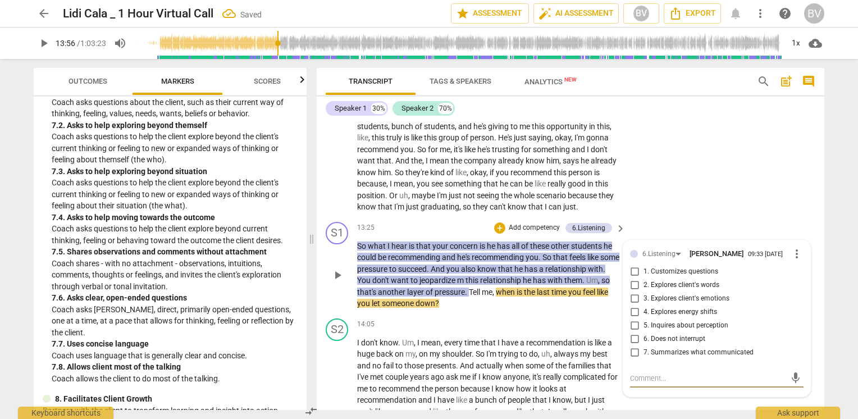
click at [629, 359] on input "7. Summarizes what communicated" at bounding box center [634, 352] width 18 height 13
click at [494, 233] on div "+" at bounding box center [499, 227] width 11 height 11
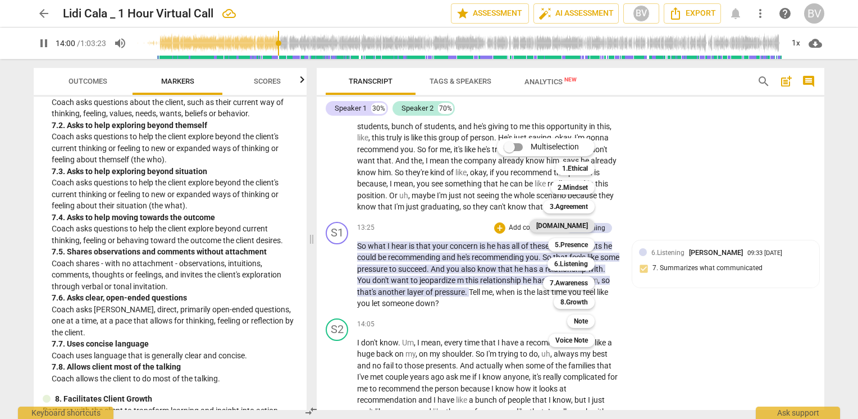
click at [580, 224] on b "[DOMAIN_NAME]" at bounding box center [562, 225] width 52 height 13
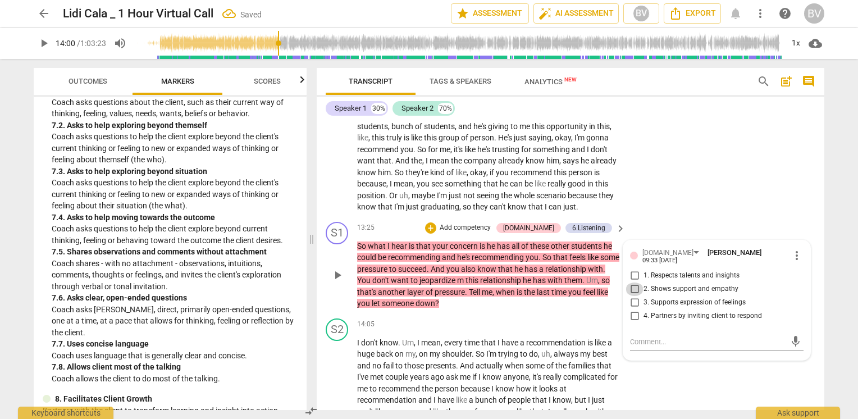
click at [632, 296] on input "2. Shows support and empathy" at bounding box center [634, 288] width 18 height 13
click at [702, 213] on div "S2 play_arrow pause 12:32 + Add competency keyboard_arrow_right I , I mean , I …" at bounding box center [570, 146] width 507 height 143
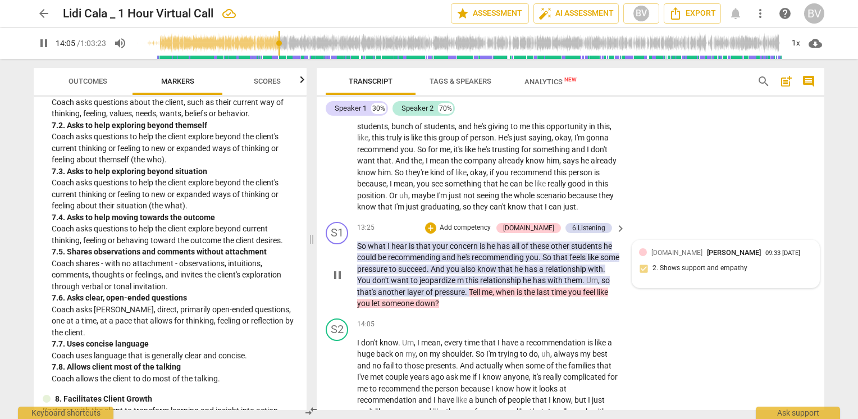
click at [643, 281] on div "[DOMAIN_NAME] [PERSON_NAME] 09:33 [DATE] 2. Shows support and empathy" at bounding box center [725, 264] width 173 height 34
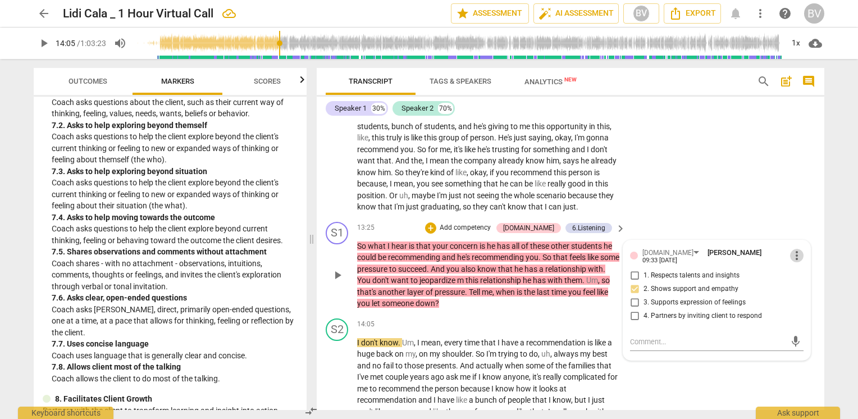
click at [792, 262] on span "more_vert" at bounding box center [796, 255] width 13 height 13
click at [804, 288] on li "Delete" at bounding box center [805, 288] width 39 height 21
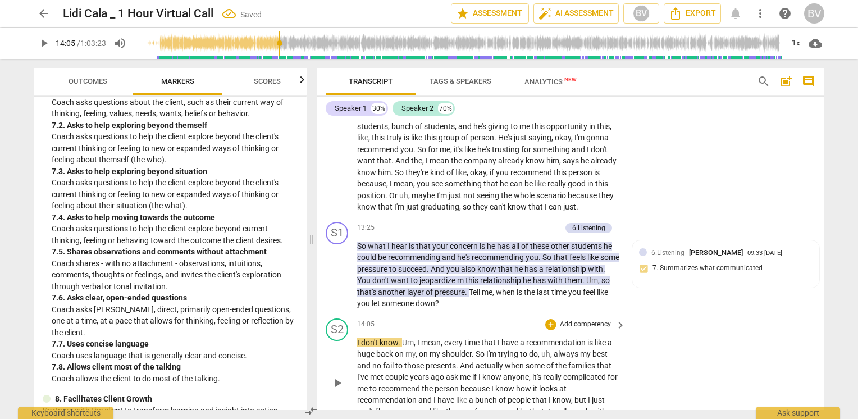
click at [699, 345] on div "S2 play_arrow pause 14:05 + Add competency keyboard_arrow_right I don't know . …" at bounding box center [570, 374] width 507 height 120
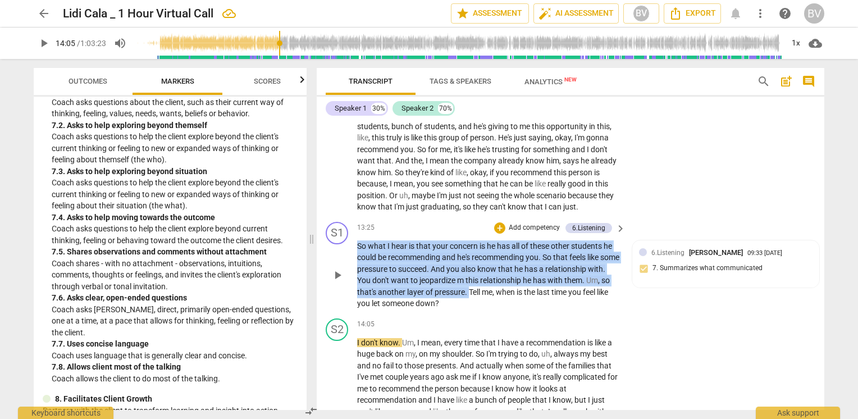
drag, startPoint x: 494, startPoint y: 308, endPoint x: 357, endPoint y: 259, distance: 145.9
click at [357, 259] on p "So what I hear is that your concern is he has all of these other students he co…" at bounding box center [488, 274] width 263 height 69
click at [505, 294] on div "+" at bounding box center [503, 291] width 11 height 11
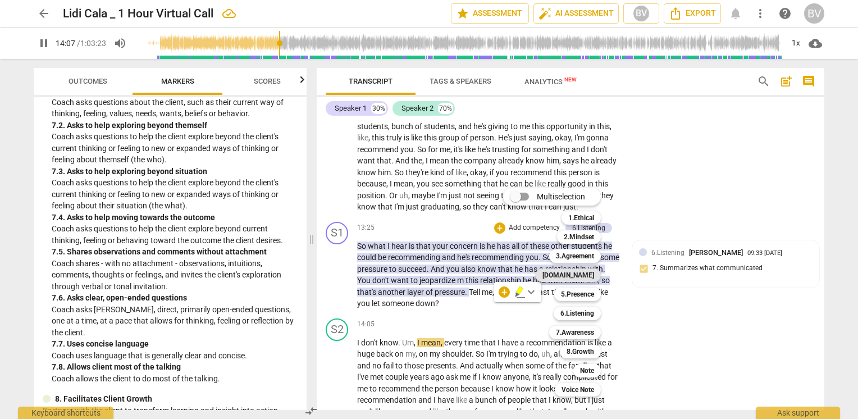
click at [575, 275] on b "[DOMAIN_NAME]" at bounding box center [568, 274] width 52 height 13
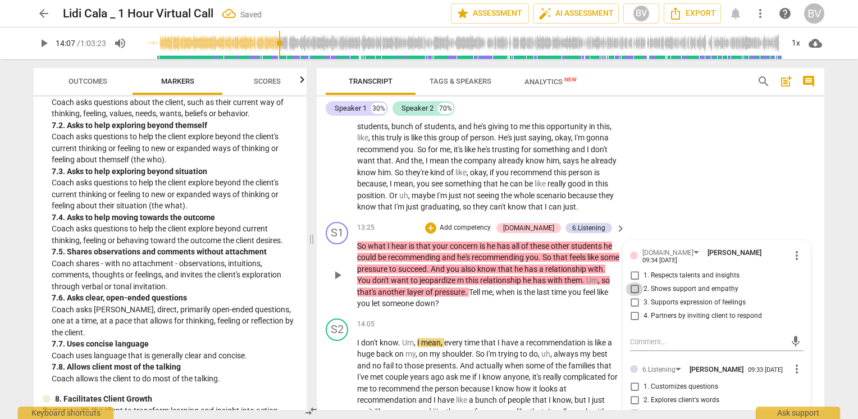
click at [632, 296] on input "2. Shows support and empathy" at bounding box center [634, 288] width 18 height 13
click at [833, 228] on div "arrow_back Lidi Cala _ 1 Hour Virtual Call Saved edit star Assessment auto_fix_…" at bounding box center [429, 209] width 858 height 419
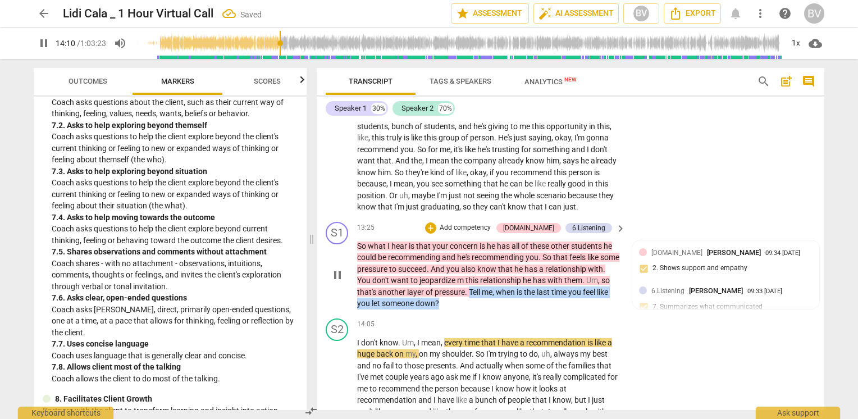
drag, startPoint x: 495, startPoint y: 308, endPoint x: 510, endPoint y: 318, distance: 18.2
click at [510, 309] on p "So what I hear is that your concern is he has all of these other students he co…" at bounding box center [488, 274] width 263 height 69
click at [475, 300] on div "+" at bounding box center [477, 303] width 11 height 11
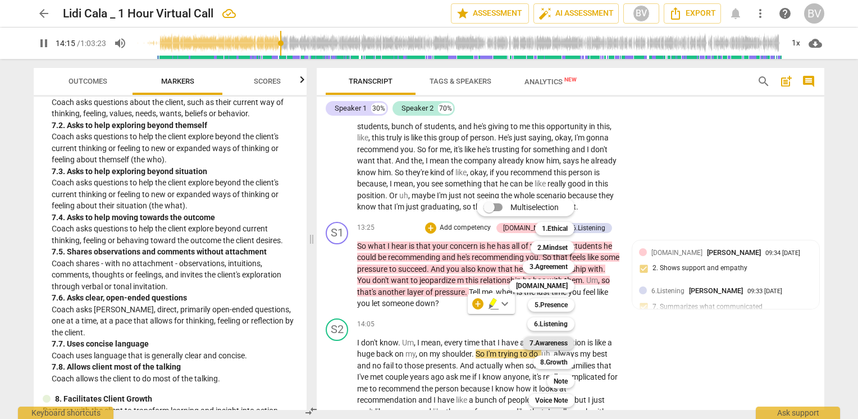
click at [560, 345] on b "7.Awareness" at bounding box center [548, 342] width 38 height 13
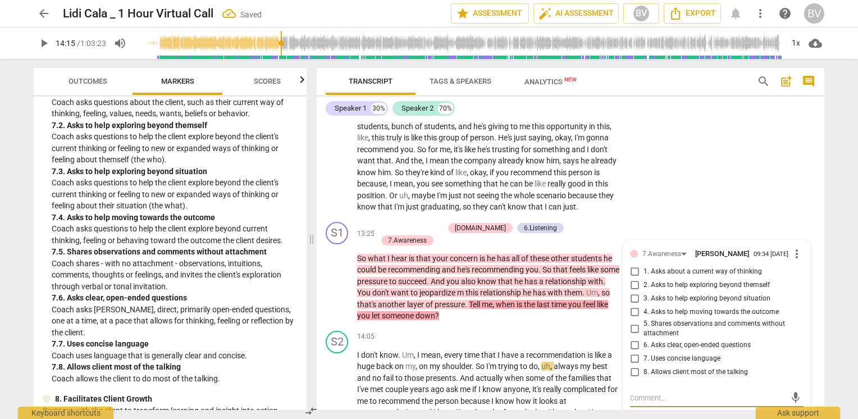
scroll to position [3042, 0]
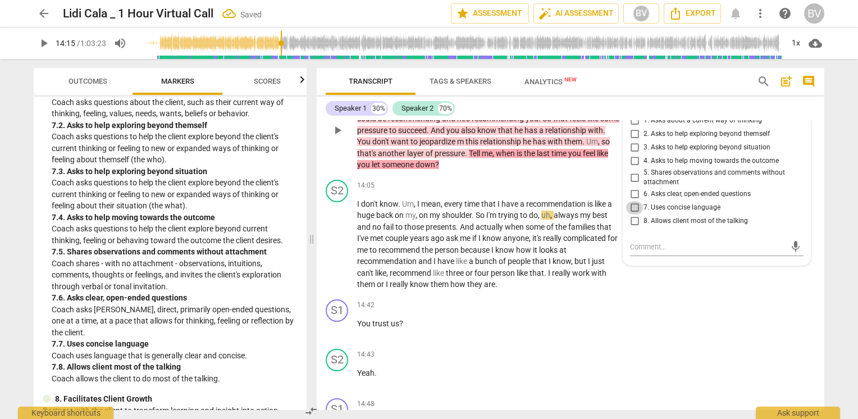
click at [633, 214] on input "7. Uses concise language" at bounding box center [634, 207] width 18 height 13
click at [634, 201] on input "6. Asks clear, open-ended questions" at bounding box center [634, 193] width 18 height 13
click at [848, 330] on div "arrow_back Lidi Cala _ 1 Hour Virtual Call Saved edit star Assessment auto_fix_…" at bounding box center [429, 209] width 858 height 419
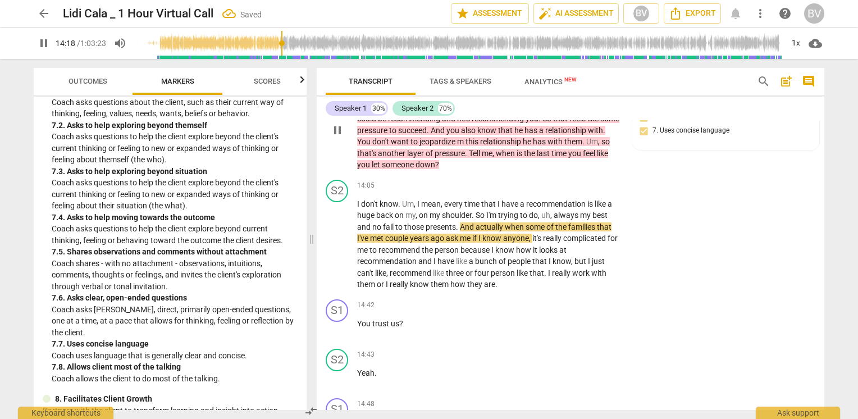
scroll to position [2986, 0]
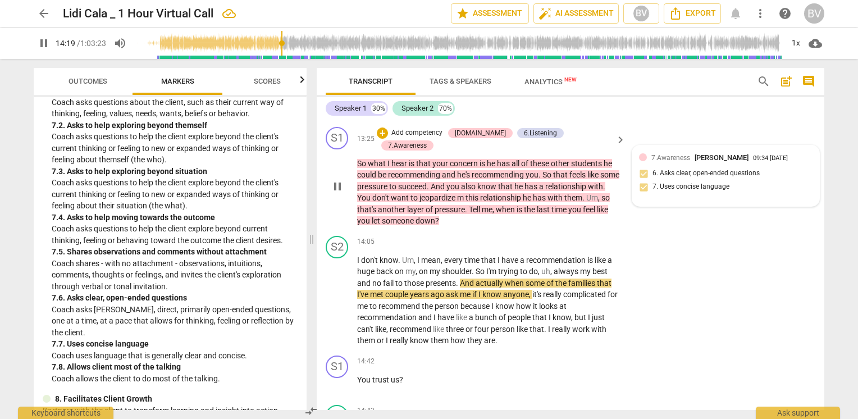
click at [667, 184] on div "7.Awareness [PERSON_NAME] 09:34 [DATE] 6. Asks clear, open-ended questions 7. U…" at bounding box center [725, 176] width 173 height 48
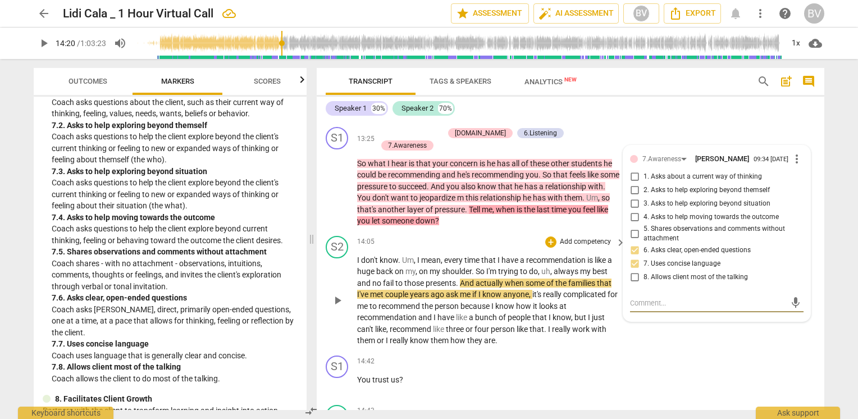
click at [338, 304] on span "play_arrow" at bounding box center [337, 300] width 13 height 13
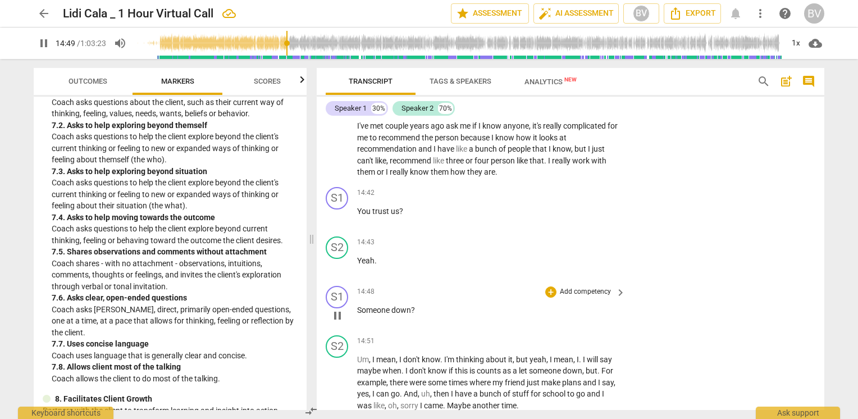
scroll to position [3267, 0]
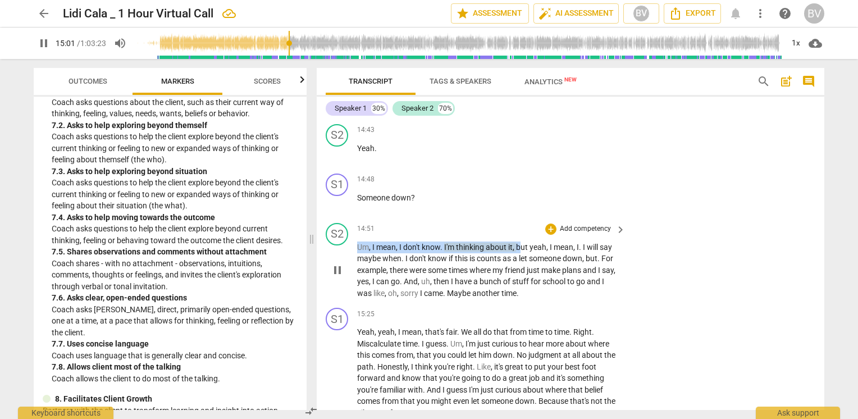
drag, startPoint x: 357, startPoint y: 247, endPoint x: 519, endPoint y: 247, distance: 162.2
click at [519, 247] on p "Um , I mean , I don't know . I'm thinking about it , but yeah , I mean , I . I …" at bounding box center [488, 270] width 263 height 58
click at [543, 233] on div "+" at bounding box center [539, 232] width 11 height 11
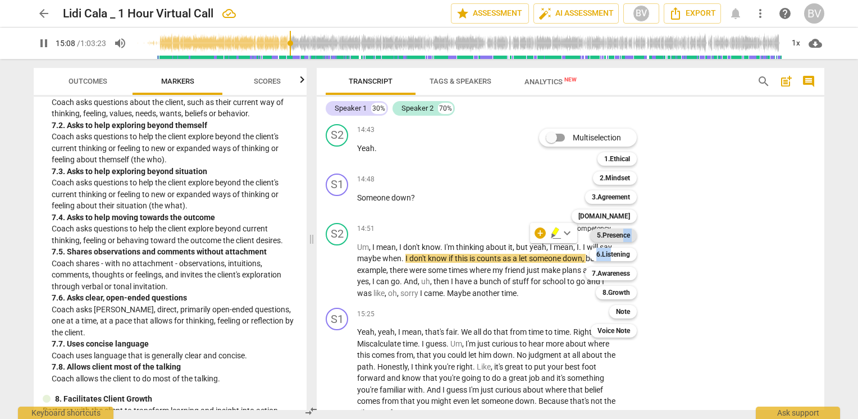
drag, startPoint x: 611, startPoint y: 255, endPoint x: 625, endPoint y: 237, distance: 22.8
click at [625, 237] on div "Multiselection m 1.Ethical 1 2.Mindset 2 3.Agreement 3 [DOMAIN_NAME] 4 5.Presen…" at bounding box center [595, 233] width 123 height 214
click at [625, 237] on b "5.Presence" at bounding box center [613, 234] width 33 height 13
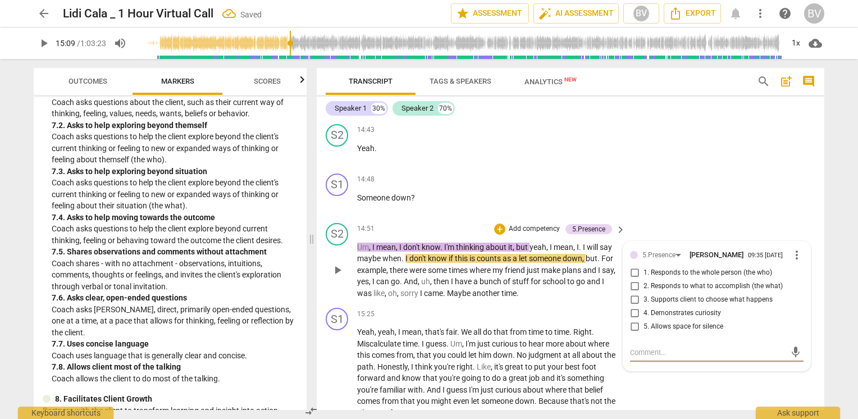
click at [633, 331] on input "5. Allows space for silence" at bounding box center [634, 326] width 18 height 13
click at [841, 346] on div "arrow_back Lidi Cala _ 1 Hour Virtual Call Saved edit star Assessment auto_fix_…" at bounding box center [429, 209] width 858 height 419
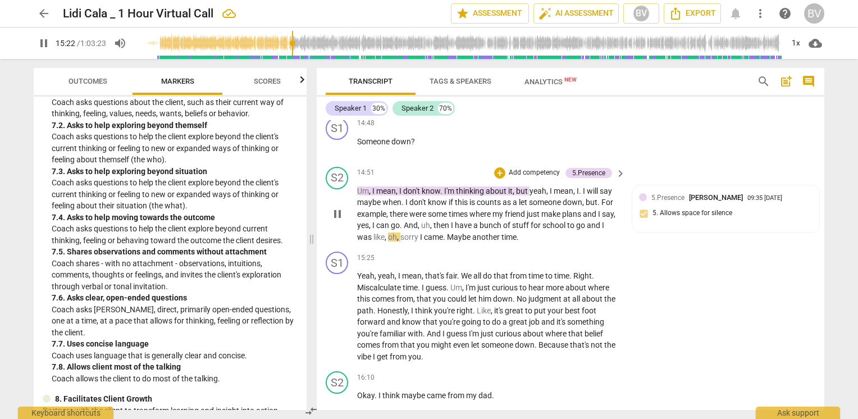
scroll to position [3379, 0]
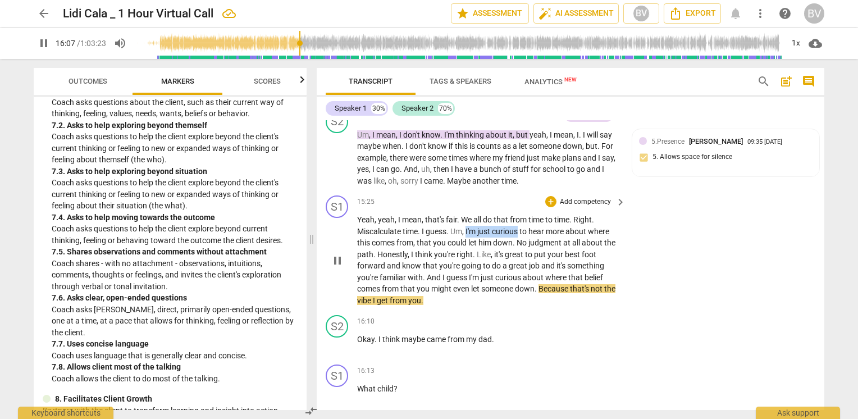
drag, startPoint x: 467, startPoint y: 231, endPoint x: 520, endPoint y: 232, distance: 52.8
click at [520, 232] on p "Yeah , yeah , I mean , that's fair . We all do that from time to time . Right .…" at bounding box center [488, 260] width 263 height 92
click at [533, 216] on div "+" at bounding box center [531, 217] width 11 height 11
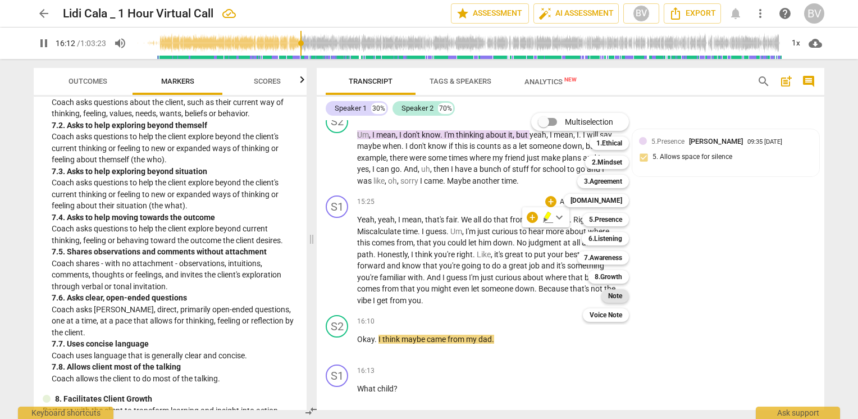
click at [622, 297] on b "Note" at bounding box center [615, 295] width 14 height 13
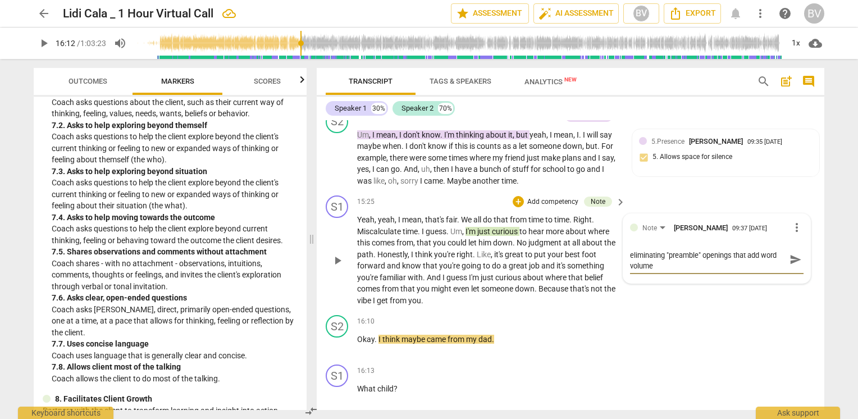
scroll to position [0, 0]
drag, startPoint x: 721, startPoint y: 278, endPoint x: 626, endPoint y: 253, distance: 98.6
click at [626, 253] on div "Note [PERSON_NAME] 09:37 [DATE] more_vert Note "comfortable habit" phrasing and…" at bounding box center [716, 254] width 187 height 80
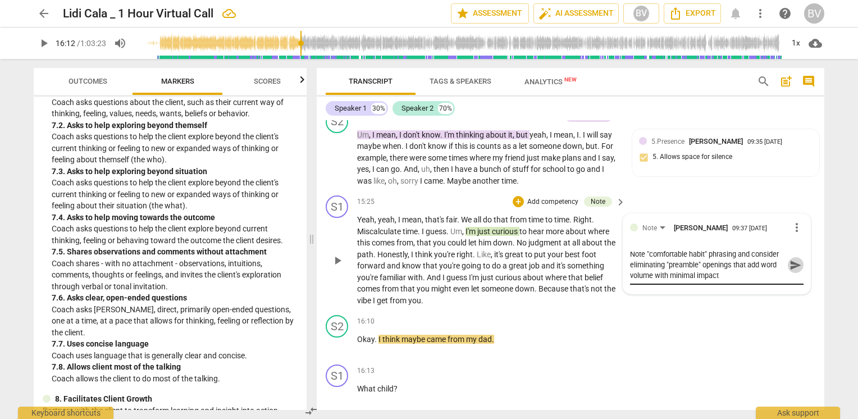
click at [790, 266] on span "send" at bounding box center [795, 265] width 12 height 12
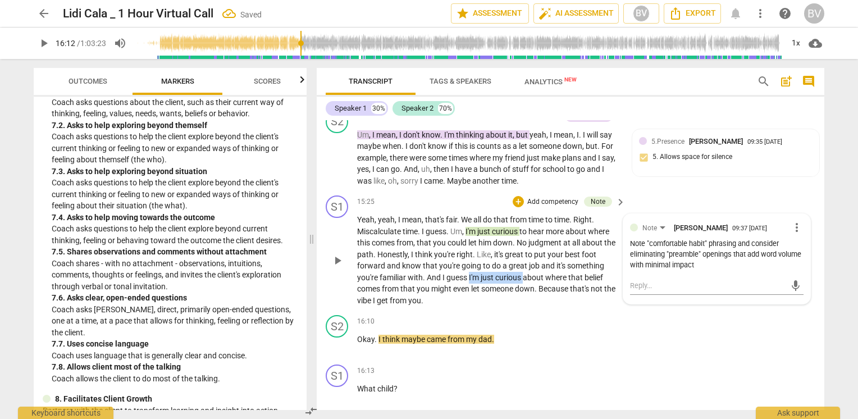
drag, startPoint x: 469, startPoint y: 277, endPoint x: 525, endPoint y: 277, distance: 56.1
click at [525, 277] on p "Yeah , yeah , I mean , that's fair . We all do that from time to time . Right .…" at bounding box center [488, 260] width 263 height 92
click at [539, 264] on div "+" at bounding box center [534, 263] width 11 height 11
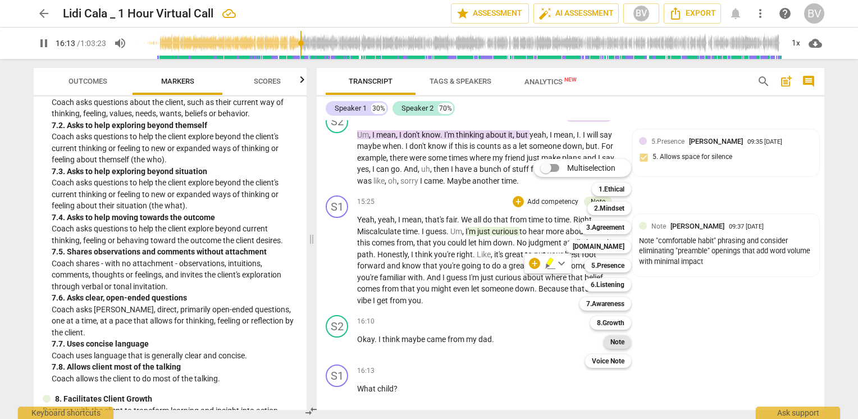
click at [624, 341] on b "Note" at bounding box center [617, 341] width 14 height 13
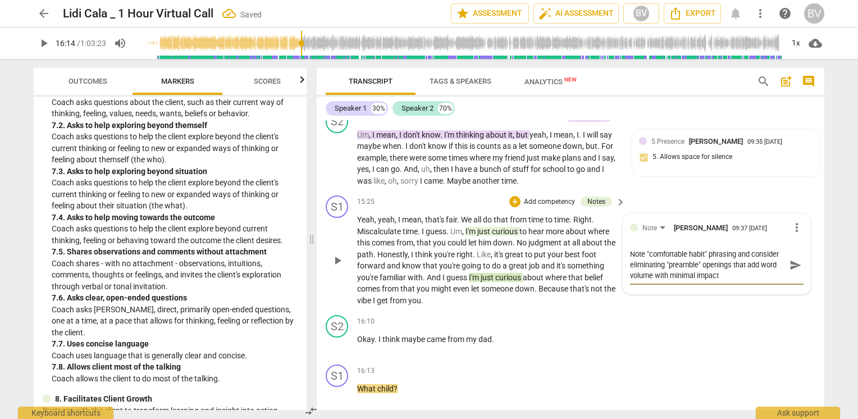
click at [792, 268] on span "send" at bounding box center [795, 265] width 12 height 12
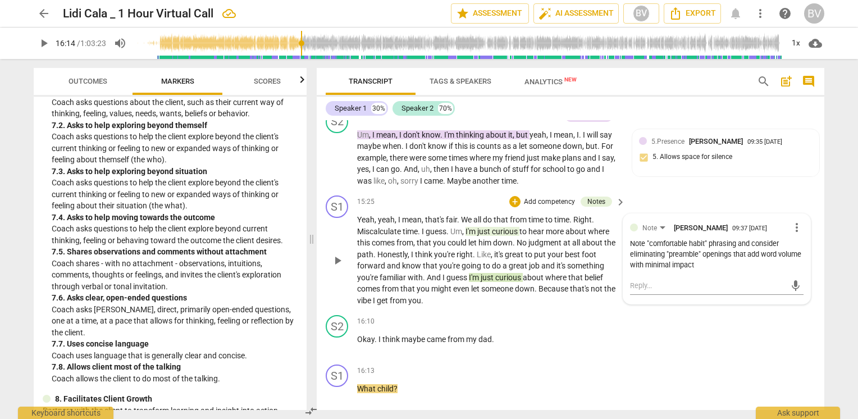
scroll to position [3435, 0]
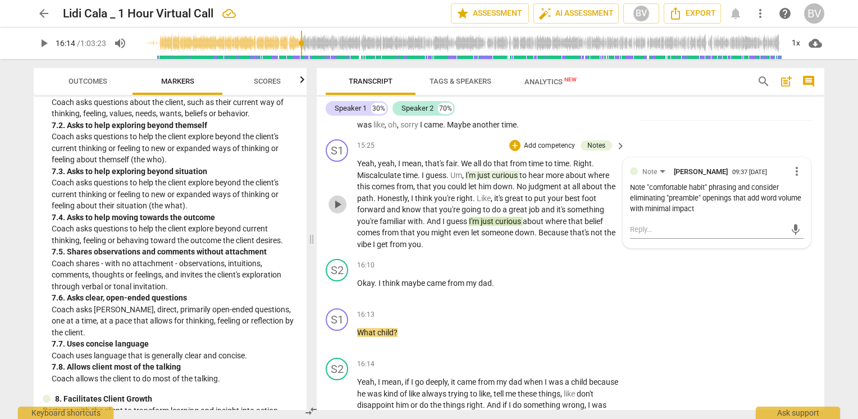
click at [337, 202] on span "play_arrow" at bounding box center [337, 204] width 13 height 13
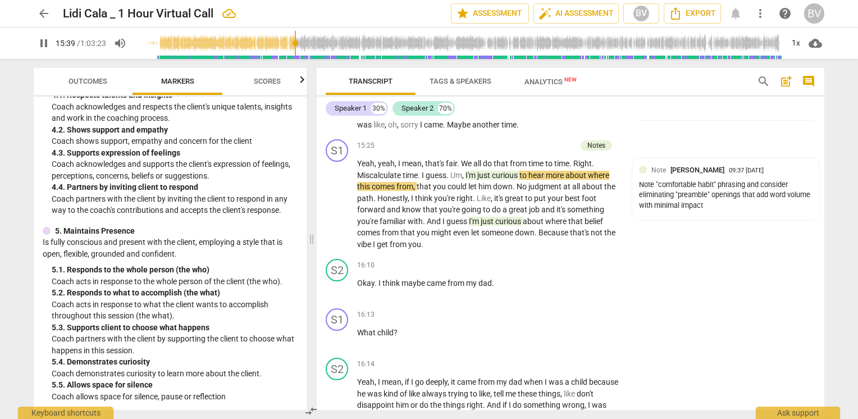
scroll to position [449, 0]
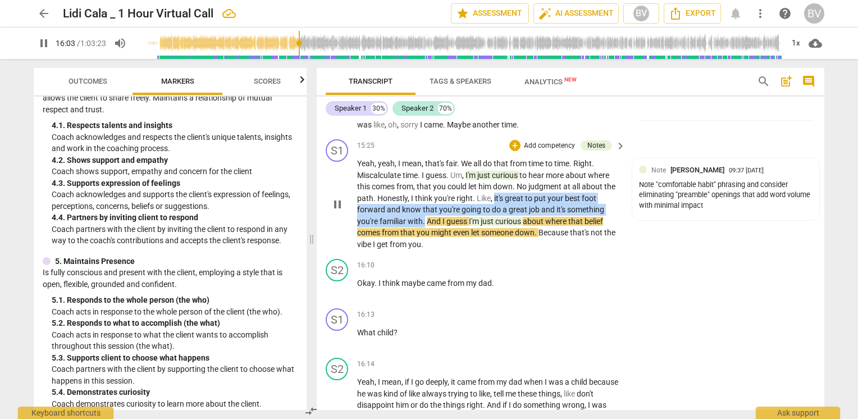
drag, startPoint x: 494, startPoint y: 198, endPoint x: 424, endPoint y: 219, distance: 72.8
click at [424, 219] on p "Yeah , yeah , I mean , that's fair . We all do that from time to time . Right .…" at bounding box center [488, 204] width 263 height 92
click at [440, 210] on div "+" at bounding box center [436, 206] width 11 height 11
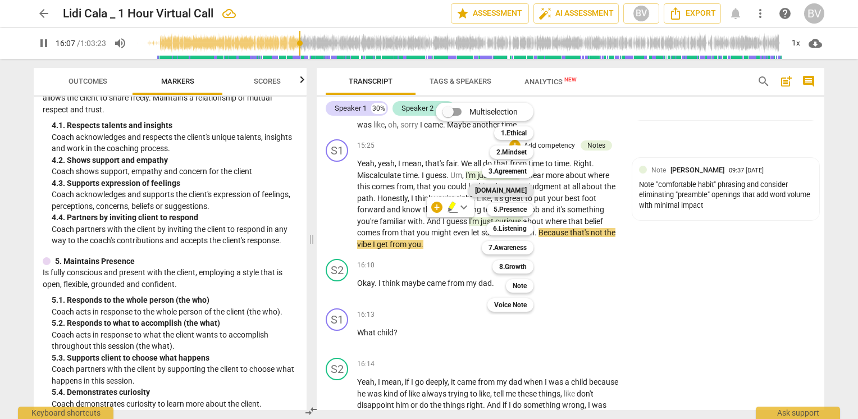
click at [516, 189] on b "[DOMAIN_NAME]" at bounding box center [501, 190] width 52 height 13
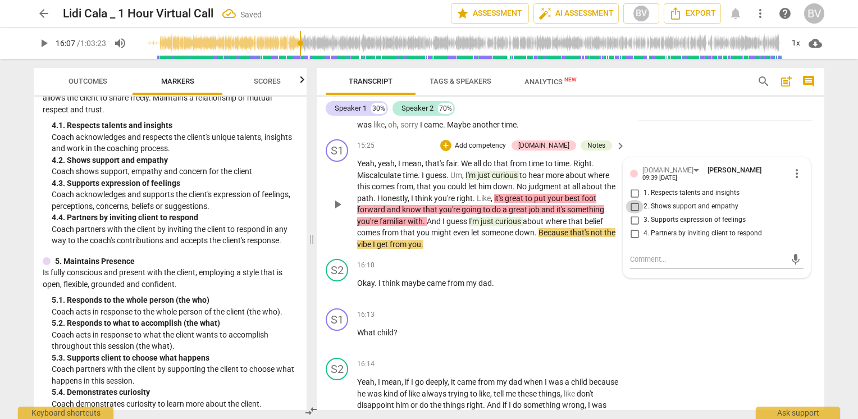
click at [629, 203] on input "2. Shows support and empathy" at bounding box center [634, 206] width 18 height 13
click at [634, 217] on input "3. Supports expression of feelings" at bounding box center [634, 219] width 18 height 13
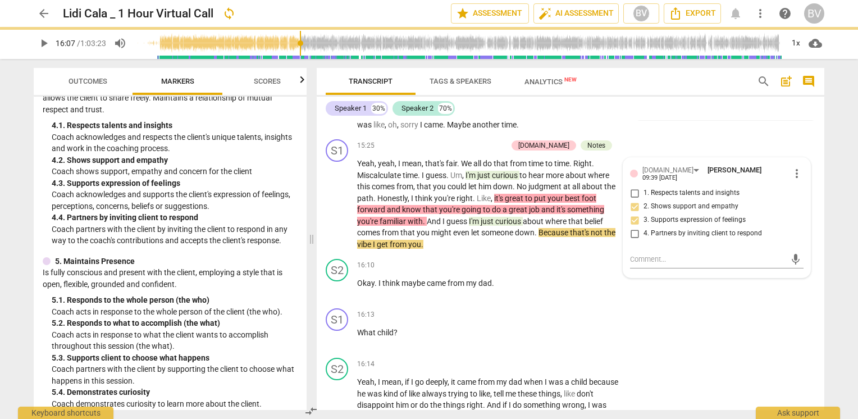
click at [826, 291] on div "Transcript Tags & Speakers Analytics New search post_add comment Speaker 1 30% …" at bounding box center [572, 239] width 521 height 360
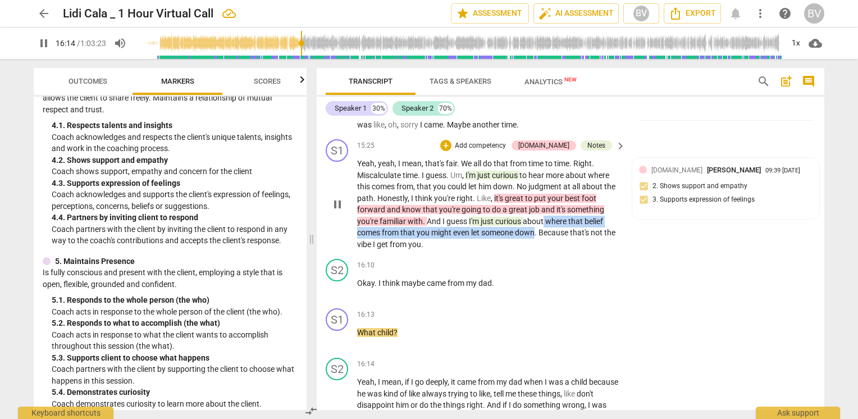
drag, startPoint x: 544, startPoint y: 222, endPoint x: 536, endPoint y: 235, distance: 15.1
click at [536, 235] on p "Yeah , yeah , I mean , that's fair . We all do that from time to time . Right .…" at bounding box center [488, 204] width 263 height 92
click at [544, 219] on div "+" at bounding box center [545, 218] width 11 height 11
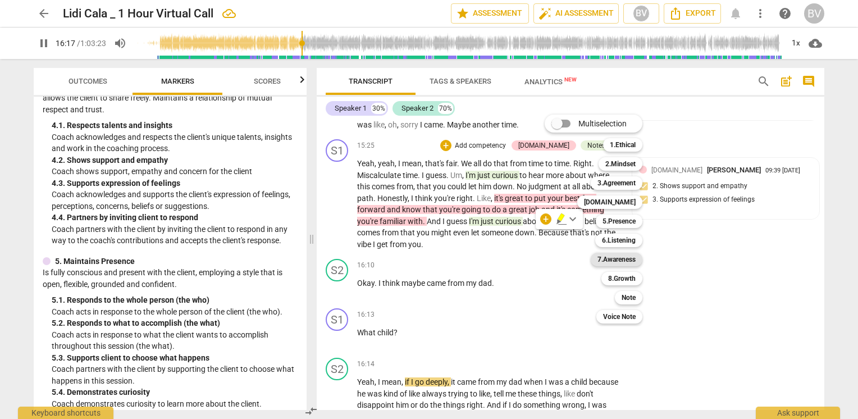
click at [631, 258] on b "7.Awareness" at bounding box center [616, 259] width 38 height 13
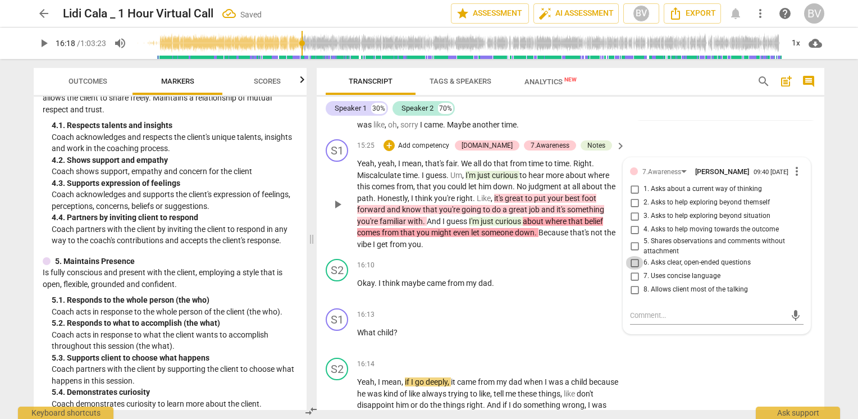
click at [634, 268] on input "6. Asks clear, open-ended questions" at bounding box center [634, 262] width 18 height 13
click at [846, 287] on div "arrow_back Lidi Cala _ 1 Hour Virtual Call Saved edit star Assessment auto_fix_…" at bounding box center [429, 209] width 858 height 419
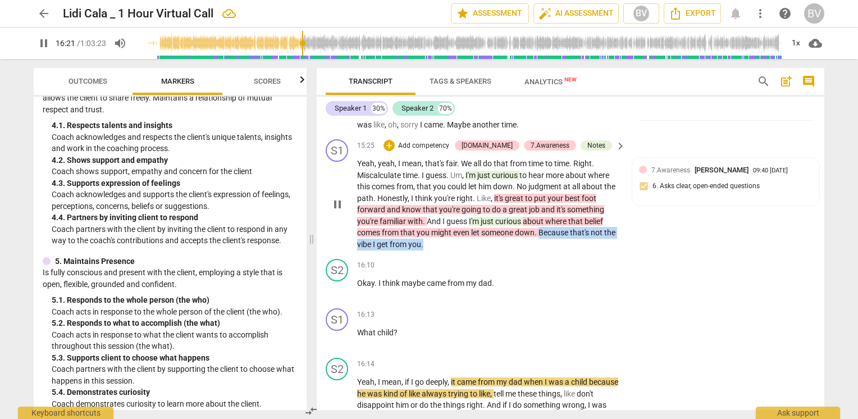
drag, startPoint x: 540, startPoint y: 232, endPoint x: 546, endPoint y: 242, distance: 11.8
click at [546, 242] on p "Yeah , yeah , I mean , that's fair . We all do that from time to time . Right .…" at bounding box center [488, 204] width 263 height 92
click at [433, 227] on div "+" at bounding box center [433, 229] width 11 height 11
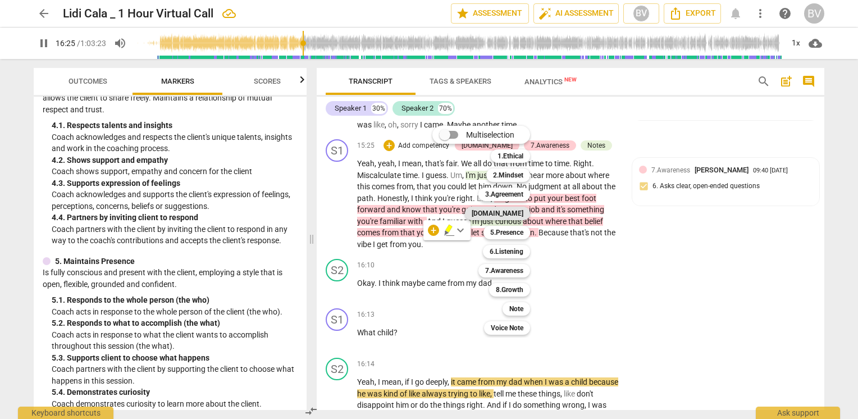
click at [515, 216] on b "[DOMAIN_NAME]" at bounding box center [497, 213] width 52 height 13
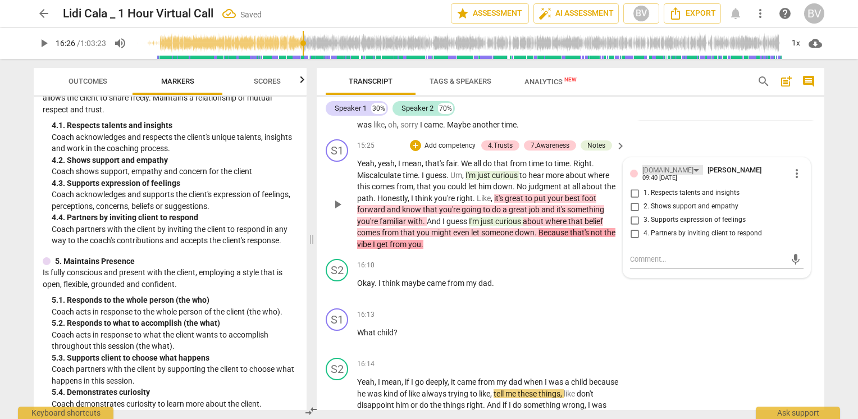
click at [664, 172] on div "[DOMAIN_NAME]" at bounding box center [672, 170] width 61 height 10
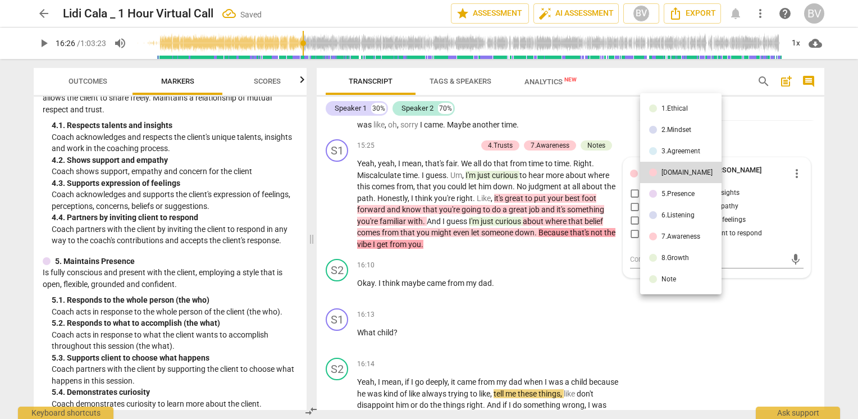
click at [666, 195] on div "5.Presence" at bounding box center [677, 193] width 33 height 7
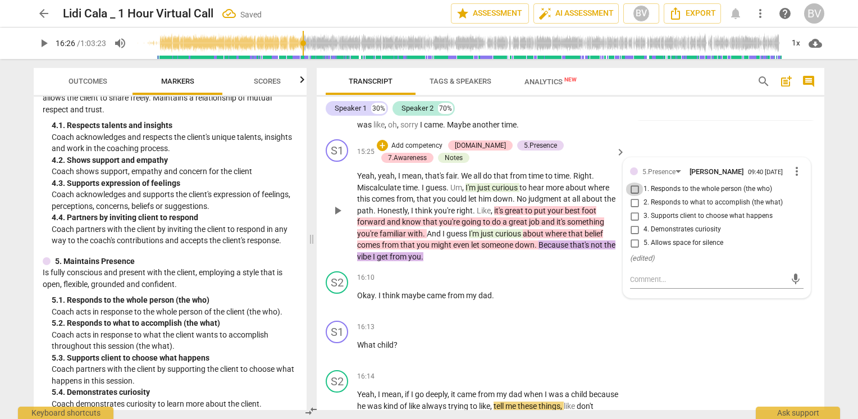
click at [633, 194] on input "1. Responds to the whole person (the who)" at bounding box center [634, 188] width 18 height 13
click at [377, 144] on div "+" at bounding box center [382, 145] width 11 height 11
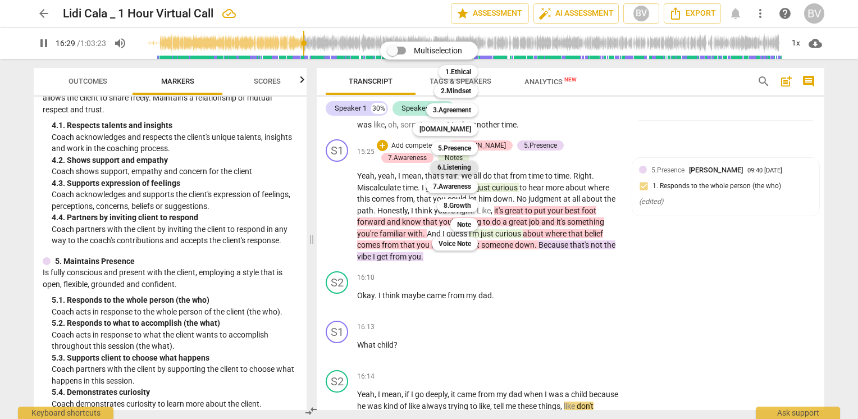
click at [465, 167] on b "6.Listening" at bounding box center [454, 167] width 34 height 13
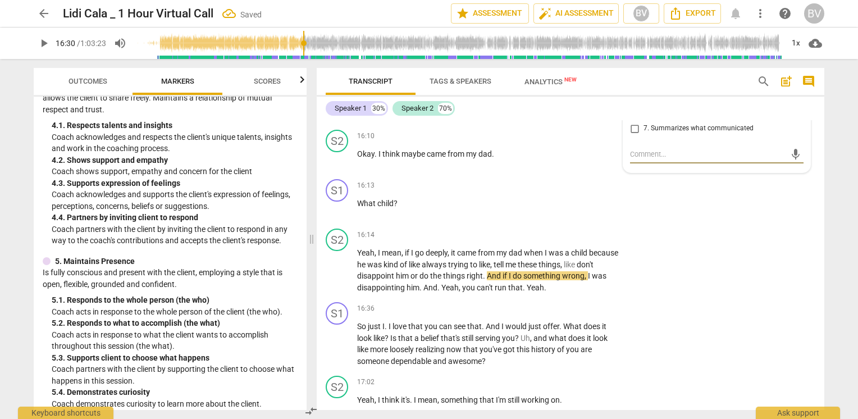
scroll to position [3372, 0]
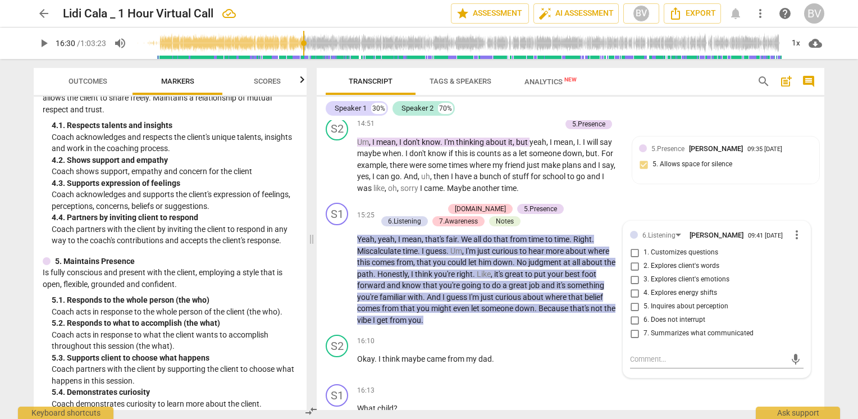
click at [838, 255] on div "arrow_back Lidi Cala _ 1 Hour Virtual Call edit star Assessment auto_fix_high A…" at bounding box center [429, 209] width 858 height 419
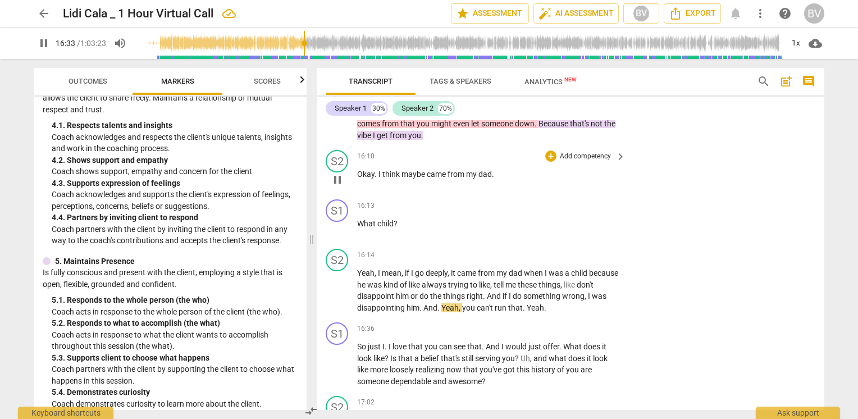
scroll to position [3596, 0]
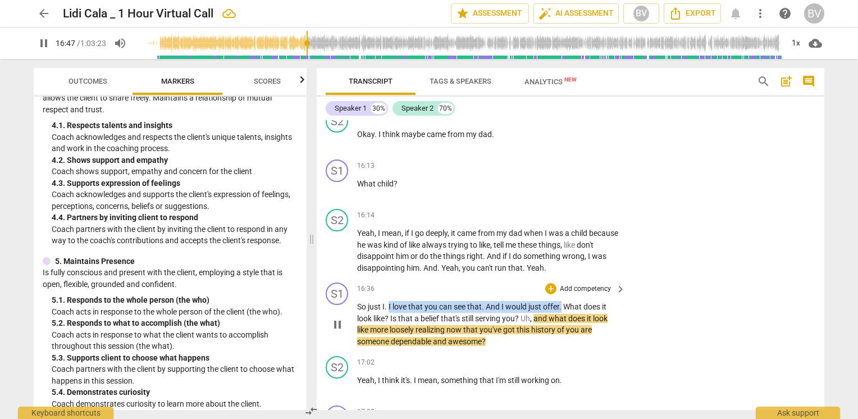
drag, startPoint x: 388, startPoint y: 306, endPoint x: 561, endPoint y: 306, distance: 173.4
click at [561, 306] on p "So just I . I love that you can see that . And I would just offer . What does i…" at bounding box center [488, 324] width 263 height 46
click at [574, 293] on div "+" at bounding box center [573, 292] width 11 height 11
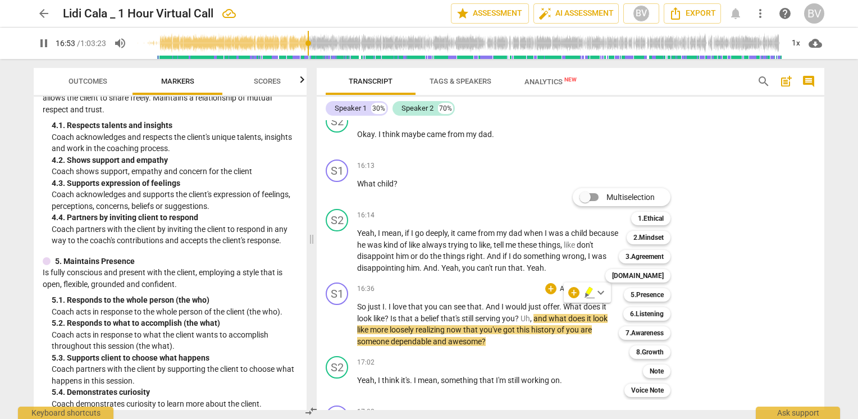
click at [42, 44] on div at bounding box center [429, 209] width 858 height 419
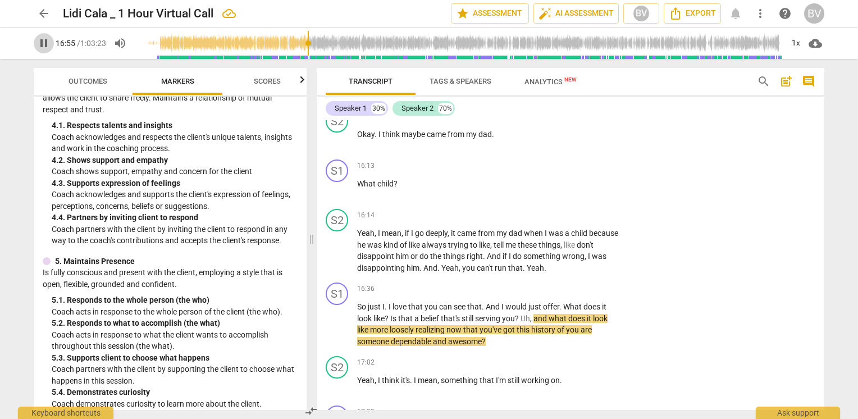
click at [42, 44] on span "pause" at bounding box center [43, 42] width 13 height 13
drag, startPoint x: 388, startPoint y: 304, endPoint x: 486, endPoint y: 306, distance: 97.7
click at [486, 306] on p "So just I . I love that you can see that . And I would just offer . What does i…" at bounding box center [488, 324] width 263 height 46
click at [501, 294] on div "+" at bounding box center [496, 292] width 11 height 11
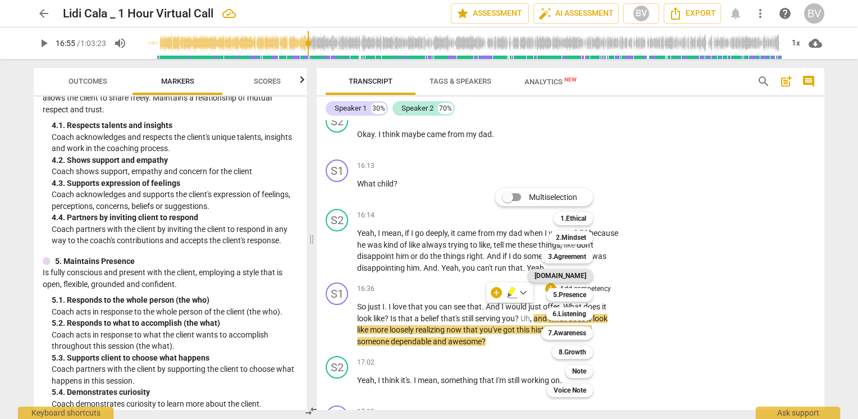
click at [588, 276] on div "[DOMAIN_NAME]" at bounding box center [560, 275] width 65 height 13
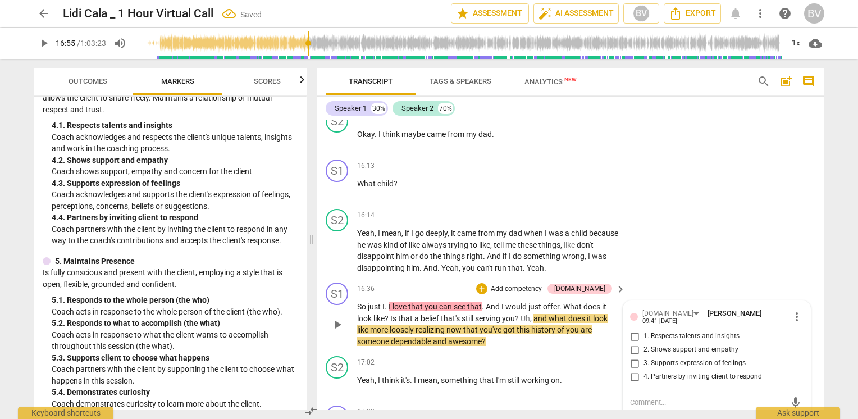
click at [631, 333] on input "1. Respects talents and insights" at bounding box center [634, 335] width 18 height 13
click at [632, 345] on input "2. Shows support and empathy" at bounding box center [634, 349] width 18 height 13
click at [632, 358] on input "3. Supports expression of feelings" at bounding box center [634, 362] width 18 height 13
click at [673, 398] on textarea at bounding box center [707, 402] width 155 height 11
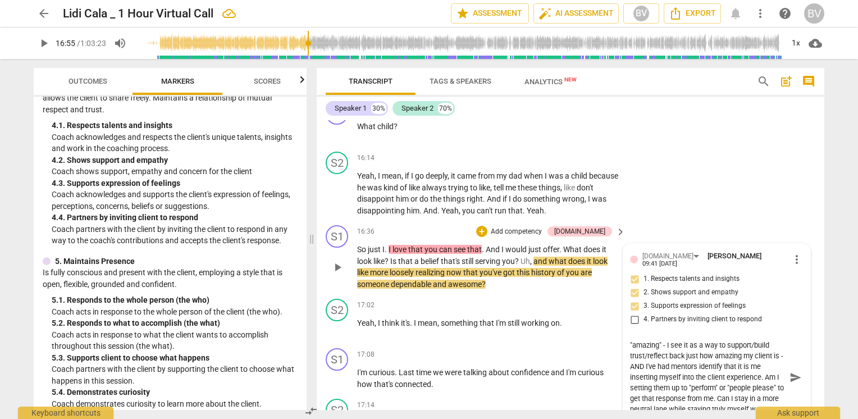
scroll to position [11, 0]
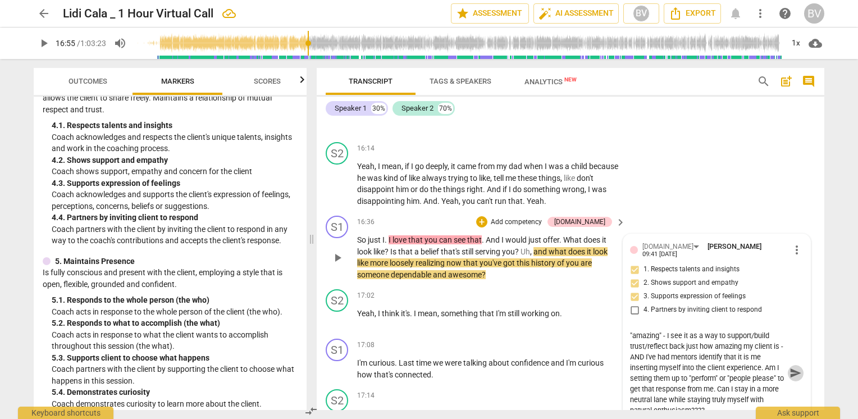
click at [794, 372] on span "send" at bounding box center [795, 372] width 12 height 12
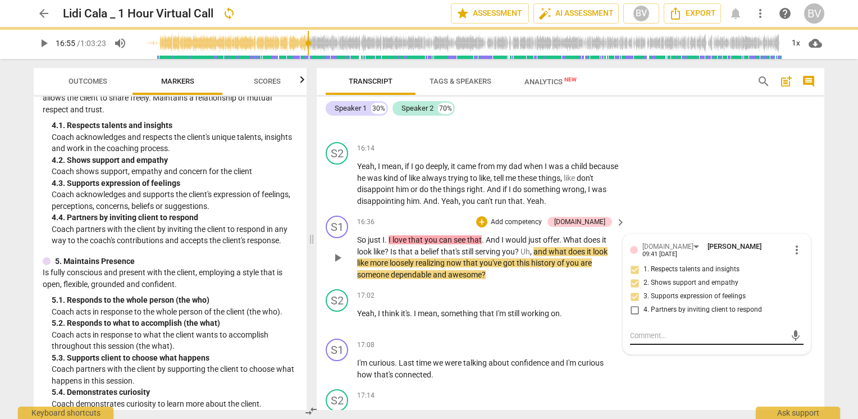
scroll to position [0, 0]
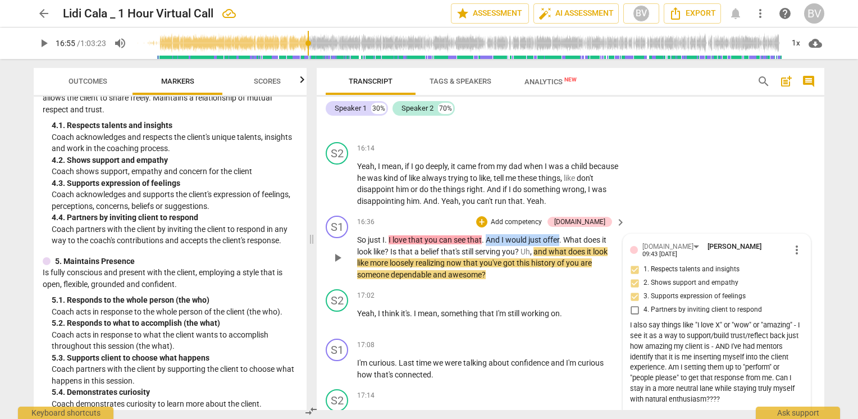
drag, startPoint x: 486, startPoint y: 239, endPoint x: 560, endPoint y: 239, distance: 74.1
click at [560, 239] on p "So just I . I love that you can see that . And I would just offer . What does i…" at bounding box center [488, 257] width 263 height 46
click at [709, 177] on div "S2 play_arrow pause 16:14 + Add competency keyboard_arrow_right Yeah , I mean ,…" at bounding box center [570, 174] width 507 height 74
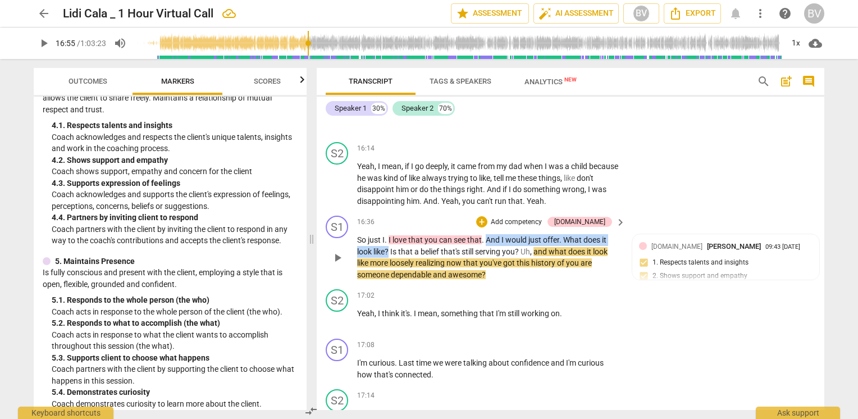
drag, startPoint x: 487, startPoint y: 239, endPoint x: 389, endPoint y: 249, distance: 98.1
click at [389, 249] on p "So just I . I love that you can see that . And I would just offer . What does i…" at bounding box center [488, 257] width 263 height 46
click at [487, 221] on div "+" at bounding box center [481, 221] width 11 height 11
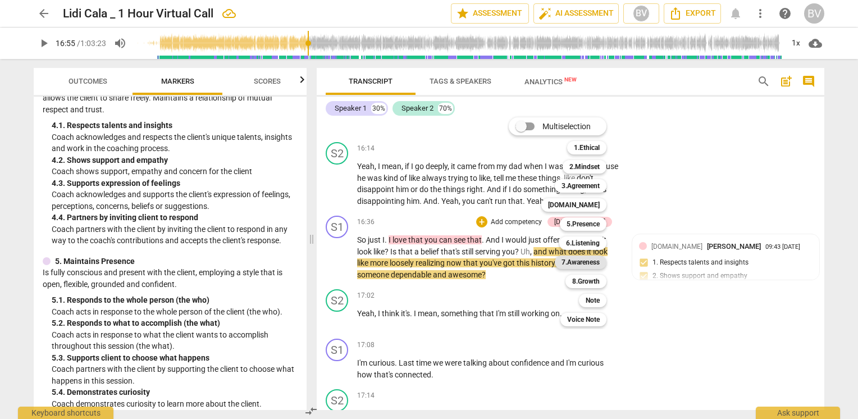
click at [587, 259] on b "7.Awareness" at bounding box center [580, 261] width 38 height 13
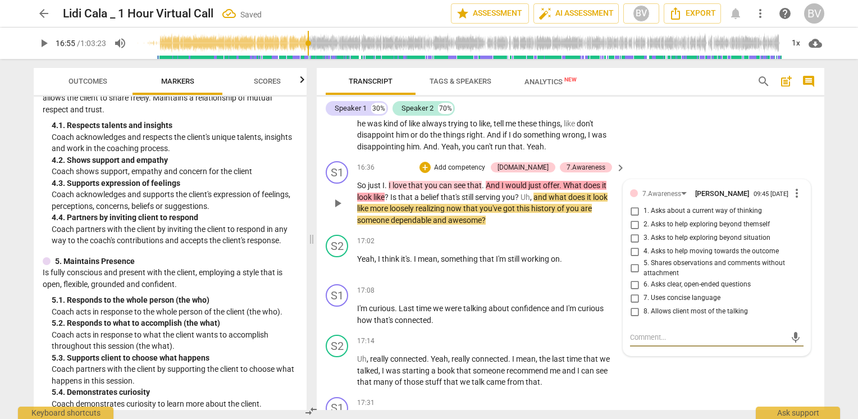
scroll to position [3719, 0]
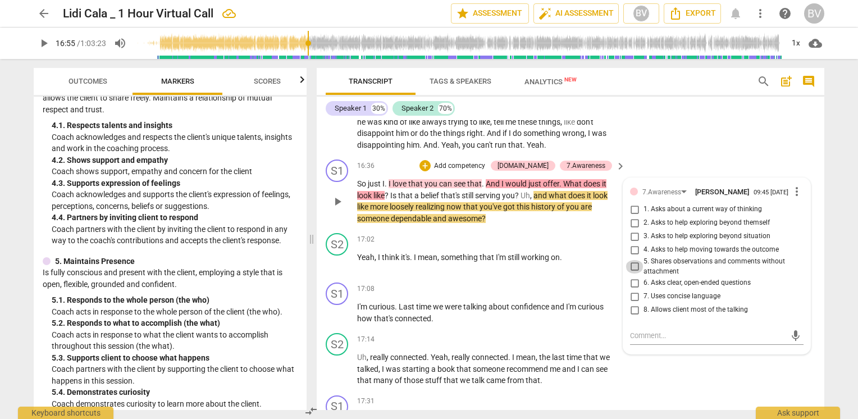
click at [633, 271] on input "5. Shares observations and comments without attachment" at bounding box center [634, 266] width 18 height 13
click at [656, 337] on textarea at bounding box center [707, 335] width 155 height 11
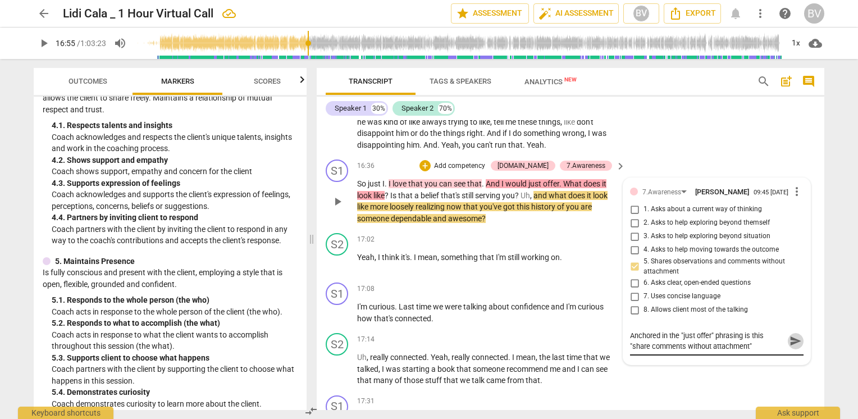
click at [789, 345] on span "send" at bounding box center [795, 340] width 12 height 12
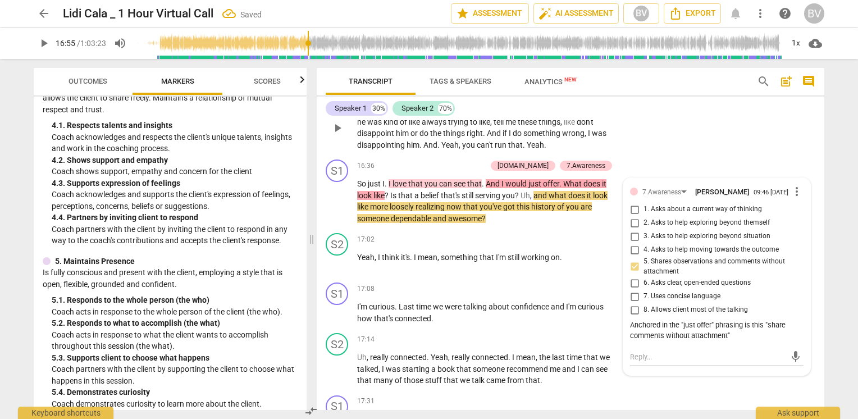
click at [748, 145] on div "S2 play_arrow pause 16:14 + Add competency keyboard_arrow_right Yeah , I mean ,…" at bounding box center [570, 118] width 507 height 74
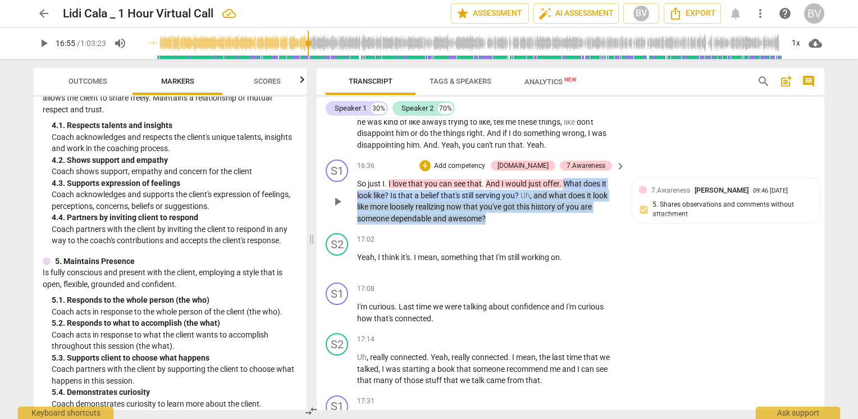
drag, startPoint x: 566, startPoint y: 182, endPoint x: 577, endPoint y: 218, distance: 38.2
click at [577, 218] on p "So just I . I love that you can see that . And I would just offer . What does i…" at bounding box center [488, 201] width 263 height 46
click at [497, 205] on div "+" at bounding box center [496, 203] width 11 height 11
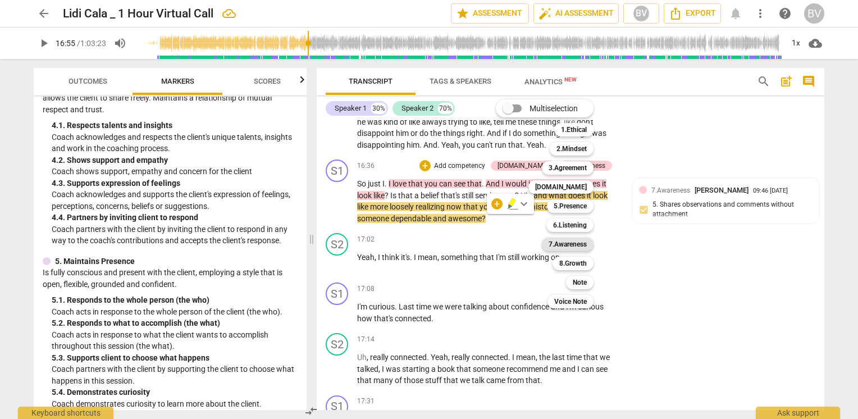
click at [583, 245] on b "7.Awareness" at bounding box center [567, 243] width 38 height 13
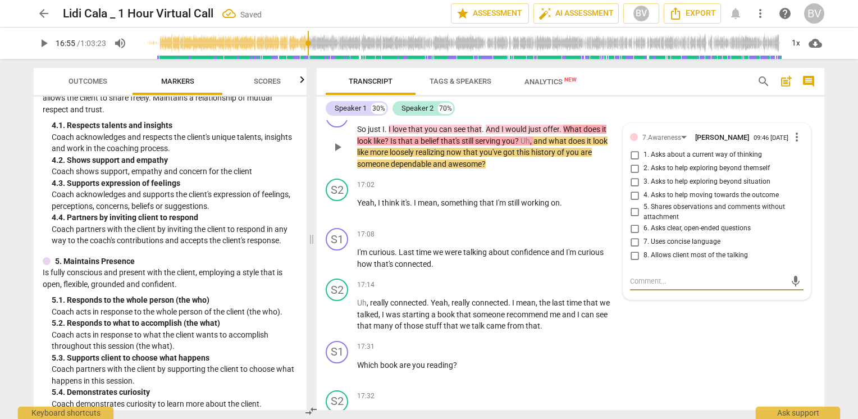
scroll to position [3775, 0]
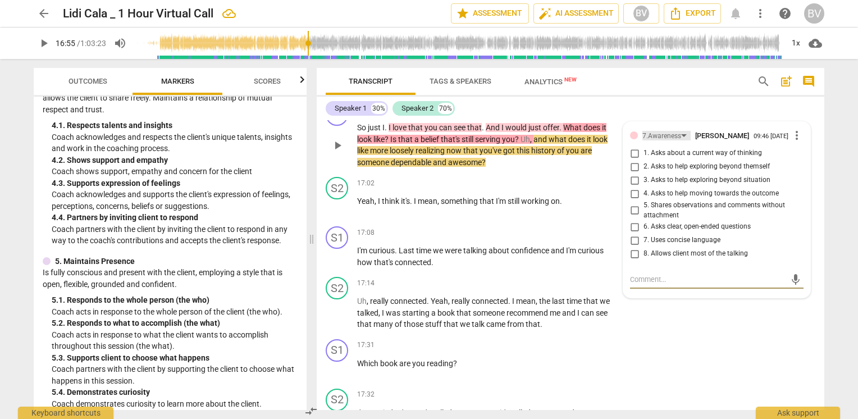
click at [682, 135] on div "7.Awareness" at bounding box center [666, 136] width 48 height 10
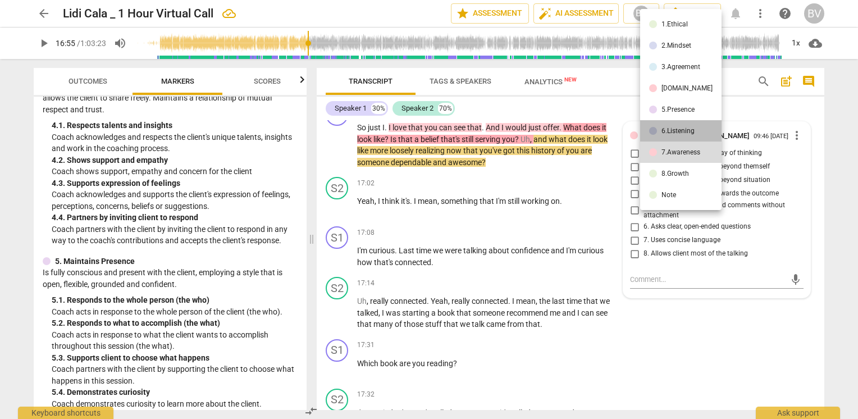
click at [682, 131] on div "6.Listening" at bounding box center [677, 130] width 33 height 7
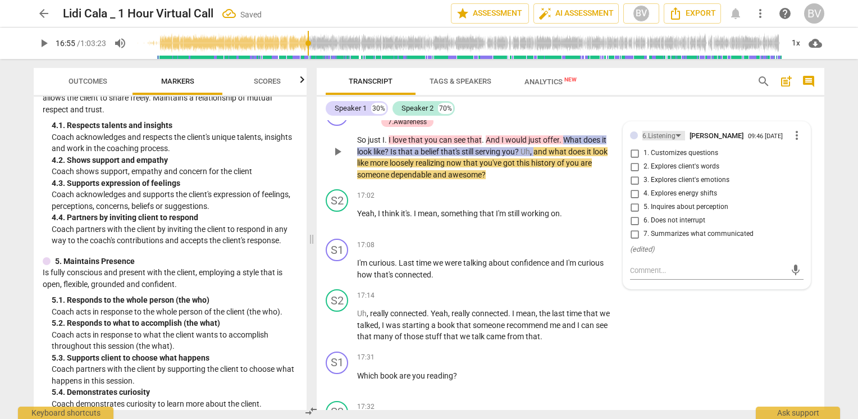
click at [675, 132] on div "6.Listening" at bounding box center [663, 136] width 43 height 10
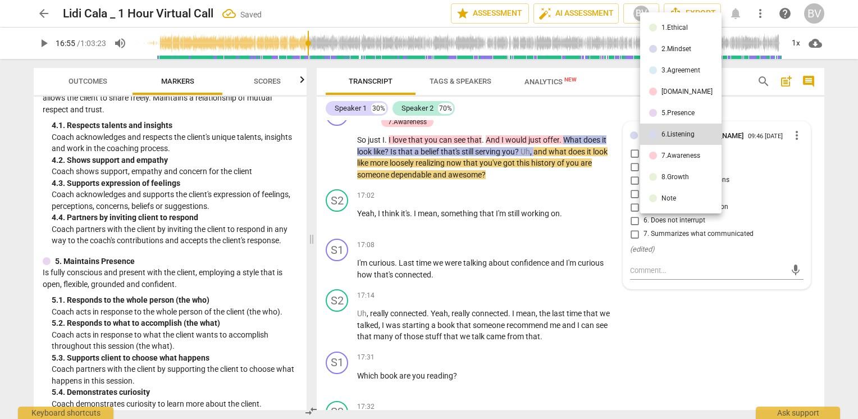
click at [682, 111] on div "5.Presence" at bounding box center [677, 112] width 33 height 7
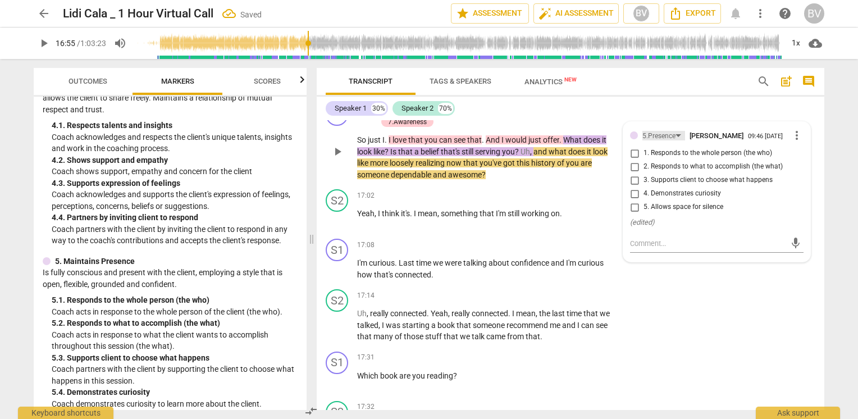
click at [678, 135] on div "5.Presence" at bounding box center [663, 136] width 43 height 10
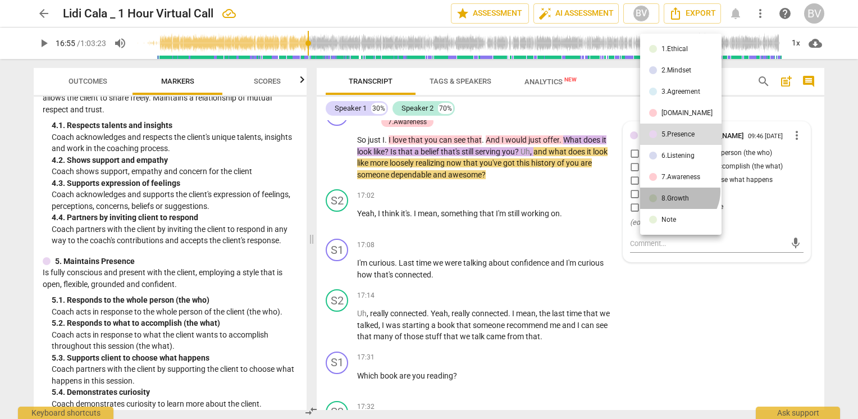
click at [677, 191] on li "8.Growth" at bounding box center [680, 197] width 81 height 21
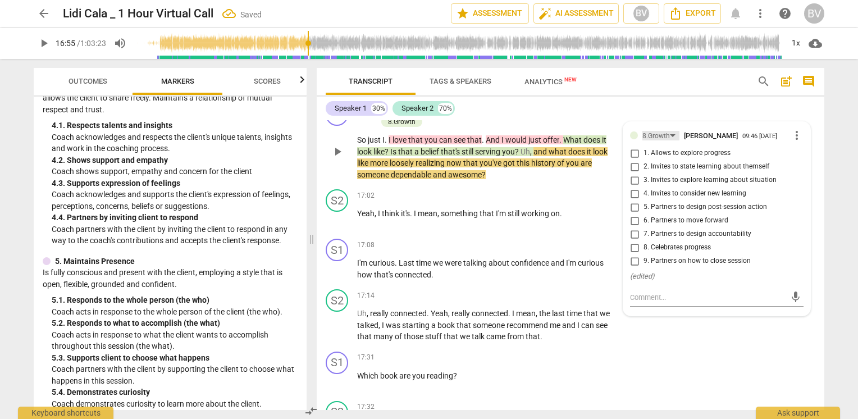
click at [673, 139] on div "8.Growth" at bounding box center [660, 136] width 37 height 10
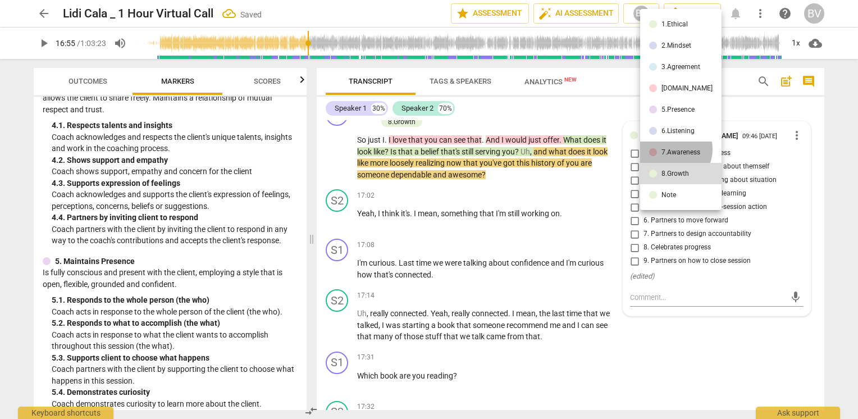
click at [673, 149] on div "7.Awareness" at bounding box center [680, 152] width 39 height 7
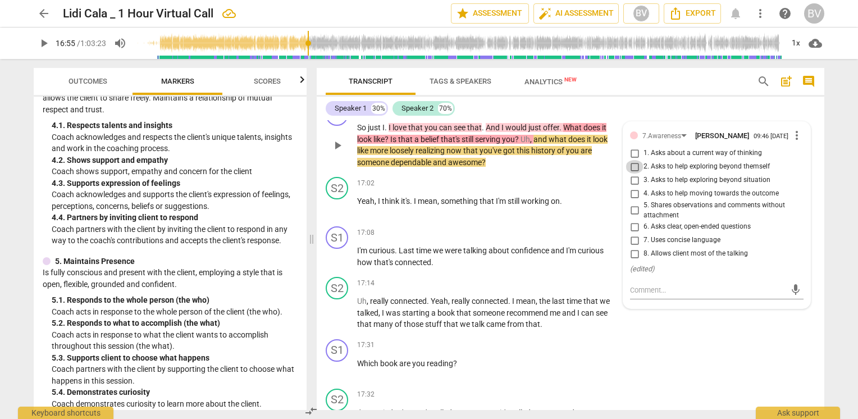
click at [631, 169] on input "2. Asks to help exploring beyond themself" at bounding box center [634, 166] width 18 height 13
click at [631, 232] on input "6. Asks clear, open-ended questions" at bounding box center [634, 226] width 18 height 13
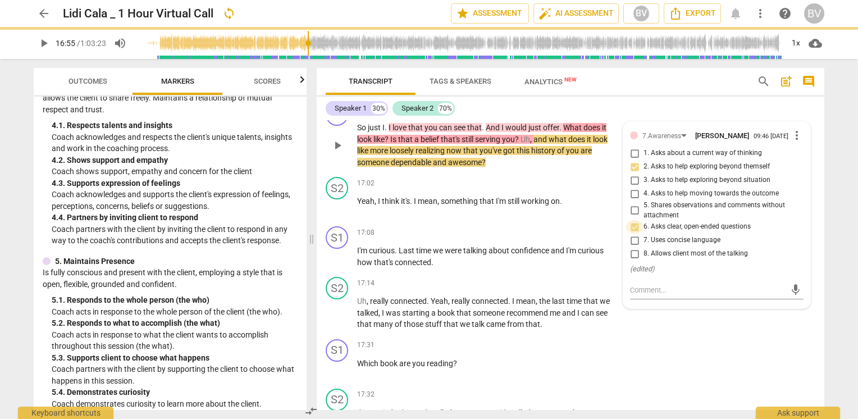
click at [631, 232] on input "6. Asks clear, open-ended questions" at bounding box center [634, 226] width 18 height 13
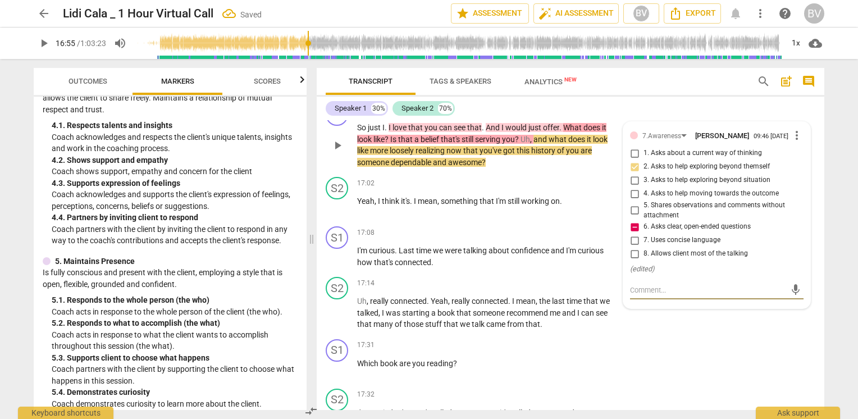
click at [647, 293] on textarea at bounding box center [707, 290] width 155 height 11
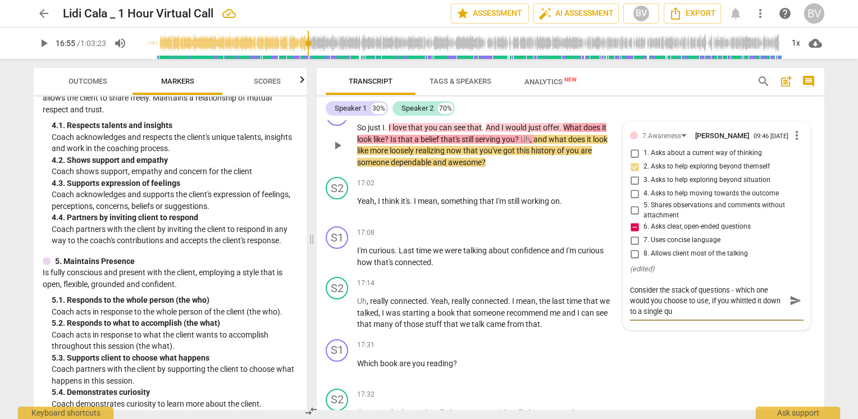
scroll to position [0, 0]
drag, startPoint x: 795, startPoint y: 305, endPoint x: 635, endPoint y: 245, distance: 170.5
click at [720, 351] on div "Anonymous Summary: S1 play_arrow pause 02:13 + Add competency keyboard_arrow_ri…" at bounding box center [570, 265] width 507 height 290
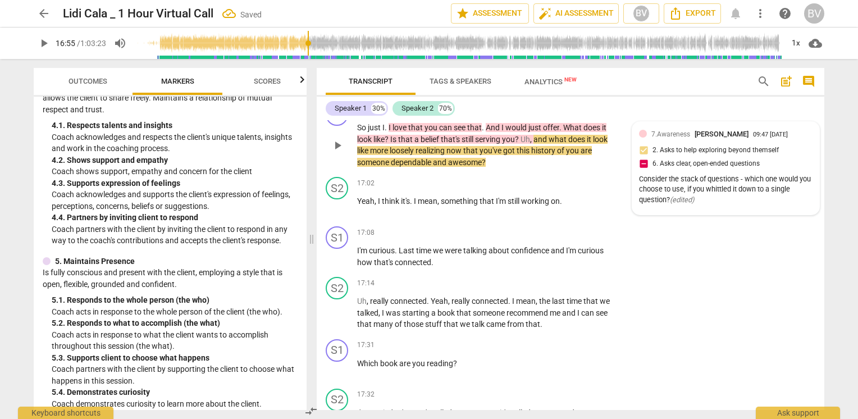
click at [658, 164] on div "7.Awareness [PERSON_NAME] 09:47 [DATE] 2. Asks to help exploring beyond themsel…" at bounding box center [725, 168] width 173 height 79
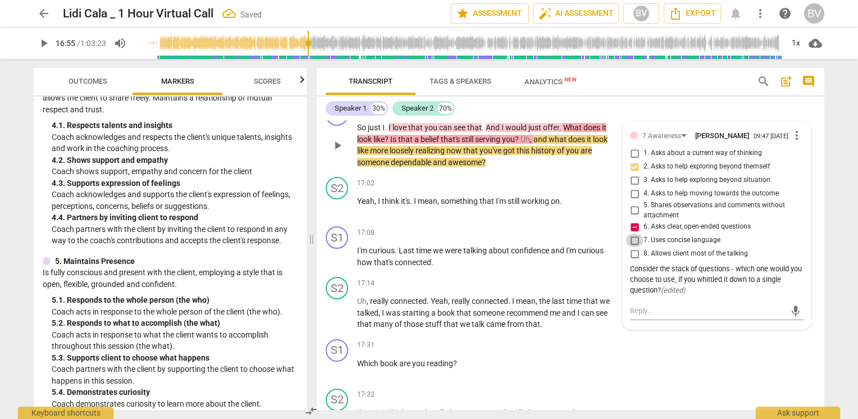
click at [631, 244] on input "7. Uses concise language" at bounding box center [634, 239] width 18 height 13
click at [769, 363] on div "S1 play_arrow pause 17:31 + Add competency keyboard_arrow_right Which book are …" at bounding box center [570, 358] width 507 height 49
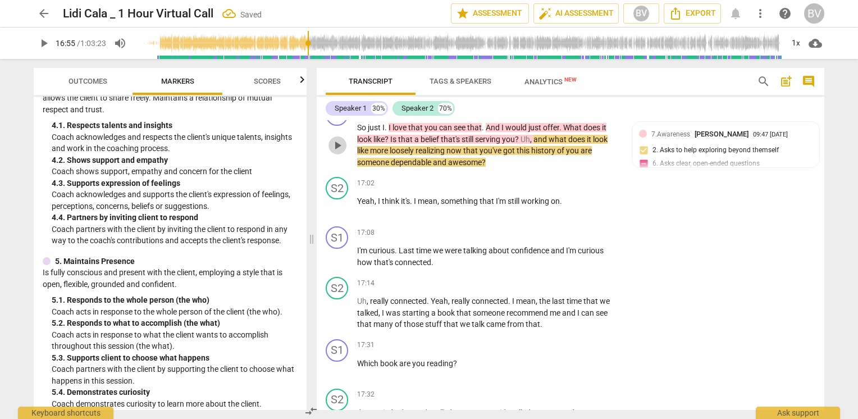
click at [341, 144] on span "play_arrow" at bounding box center [337, 145] width 13 height 13
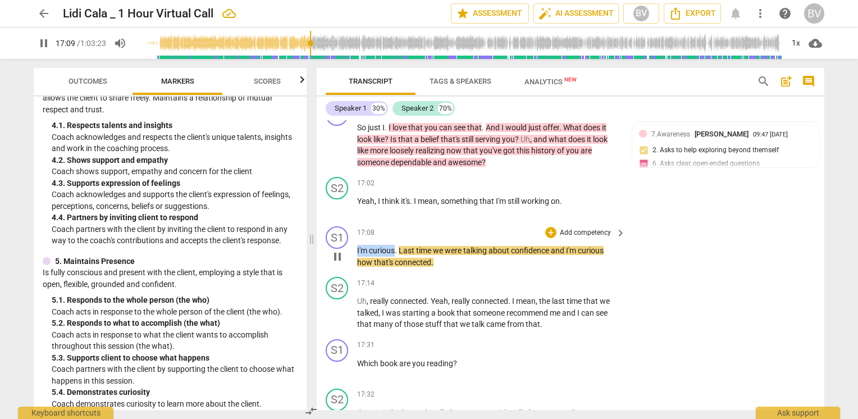
drag, startPoint x: 356, startPoint y: 248, endPoint x: 395, endPoint y: 249, distance: 38.7
click at [395, 249] on p "I'm curious . Last time we were talking about confidence and I'm curious how th…" at bounding box center [488, 256] width 263 height 23
click at [404, 240] on div "+" at bounding box center [404, 235] width 11 height 11
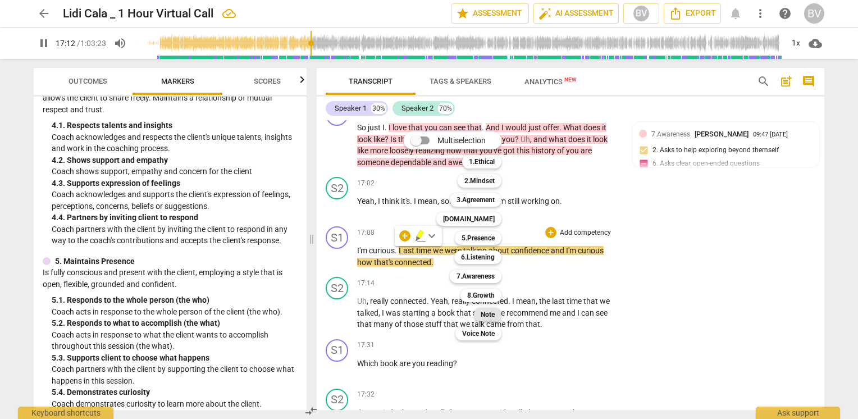
click at [484, 315] on b "Note" at bounding box center [487, 314] width 14 height 13
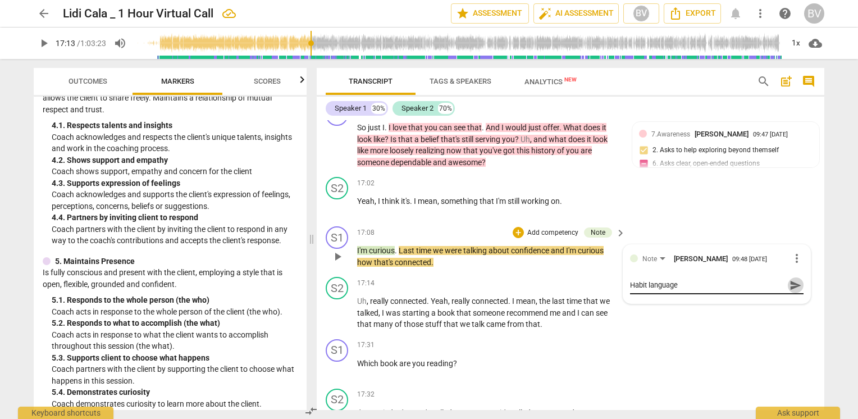
click at [791, 285] on span "send" at bounding box center [795, 285] width 12 height 12
drag, startPoint x: 566, startPoint y: 250, endPoint x: 608, endPoint y: 250, distance: 42.1
click at [608, 250] on p "I'm curious . Last time we were talking about confidence and I'm curious how th…" at bounding box center [488, 256] width 263 height 23
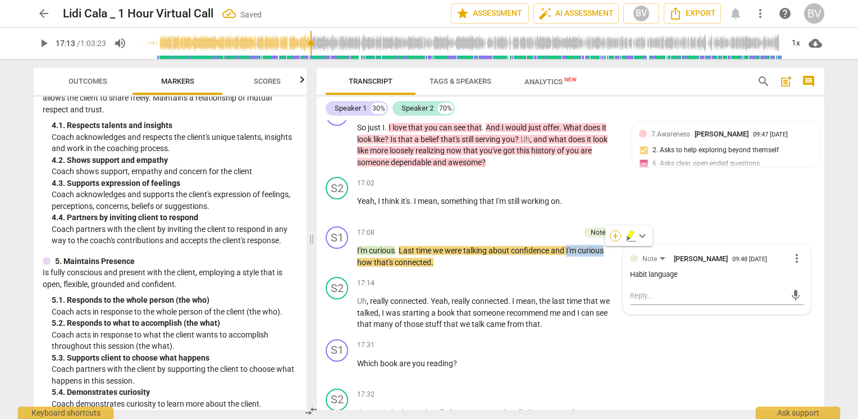
click at [615, 237] on div "+" at bounding box center [614, 235] width 11 height 11
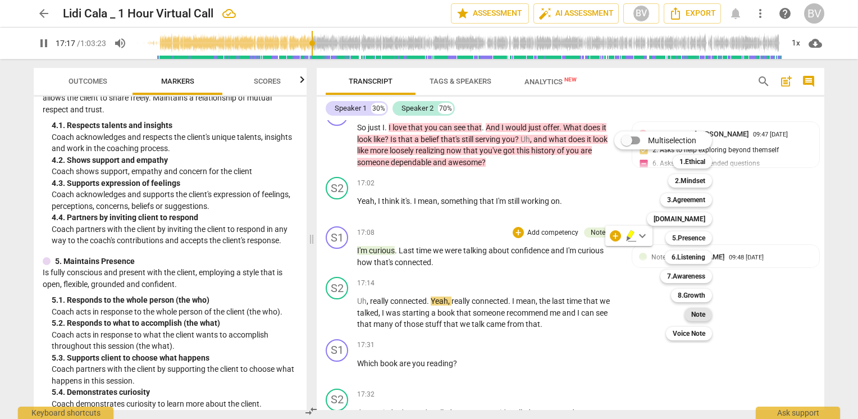
click at [702, 315] on b "Note" at bounding box center [698, 314] width 14 height 13
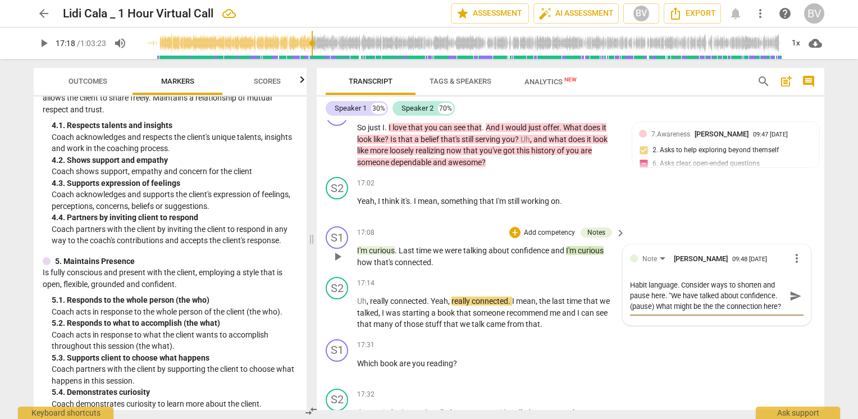
click at [707, 305] on textarea "Habit language. Consider ways to shorten and pause here. "We have talked about …" at bounding box center [707, 295] width 155 height 32
click at [777, 305] on textarea "Habit language. Consider ways to shorten and pause here. "We have talked about …" at bounding box center [707, 295] width 155 height 32
click at [772, 295] on textarea "Habit language. Consider ways to shorten and pause here. "We have talked about …" at bounding box center [707, 295] width 155 height 32
click at [792, 295] on span "send" at bounding box center [795, 296] width 12 height 12
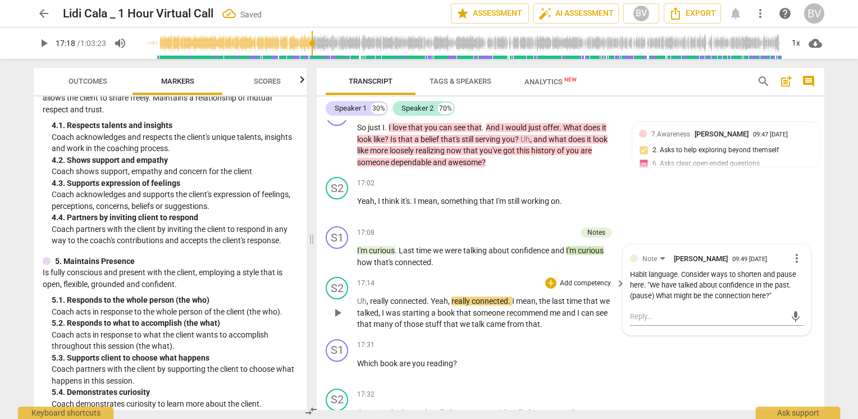
click at [395, 310] on span "was" at bounding box center [394, 312] width 16 height 9
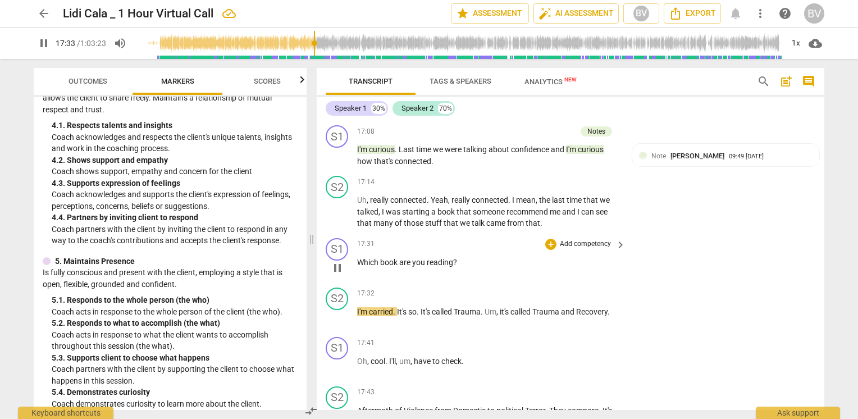
scroll to position [3944, 0]
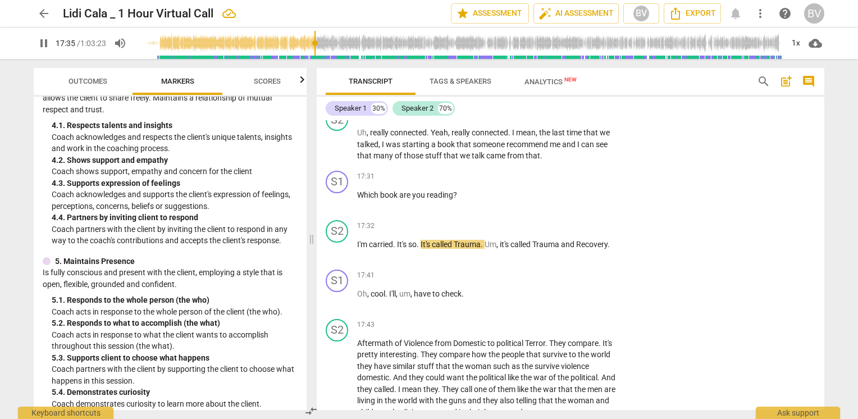
click at [46, 44] on span "pause" at bounding box center [43, 42] width 13 height 13
click at [339, 247] on span "play_arrow" at bounding box center [337, 249] width 13 height 13
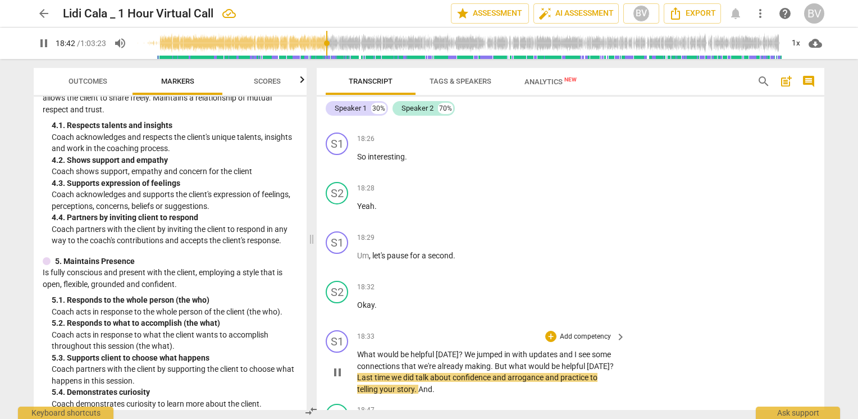
scroll to position [4449, 0]
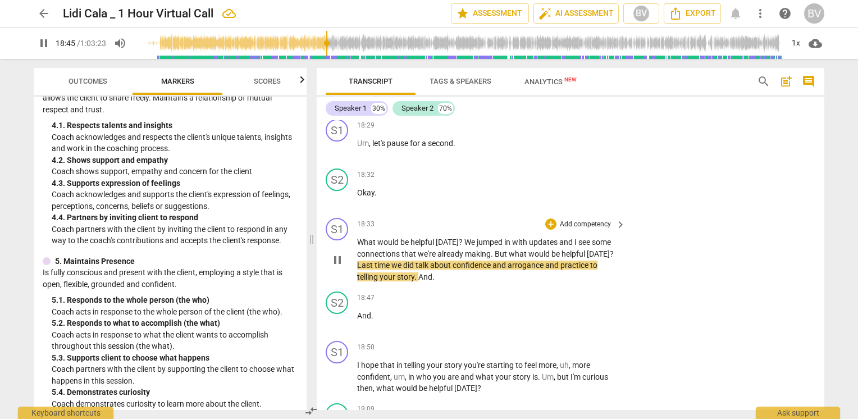
click at [421, 253] on span "we're" at bounding box center [428, 253] width 20 height 9
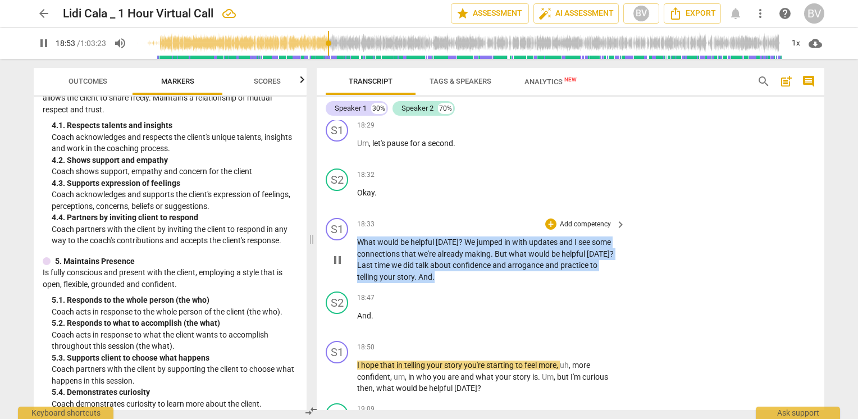
drag, startPoint x: 359, startPoint y: 237, endPoint x: 461, endPoint y: 273, distance: 108.3
click at [461, 273] on p "What would be helpful [DATE] ? We jumped in with updates and I see some connect…" at bounding box center [488, 259] width 263 height 46
click at [548, 220] on div "+" at bounding box center [550, 223] width 11 height 11
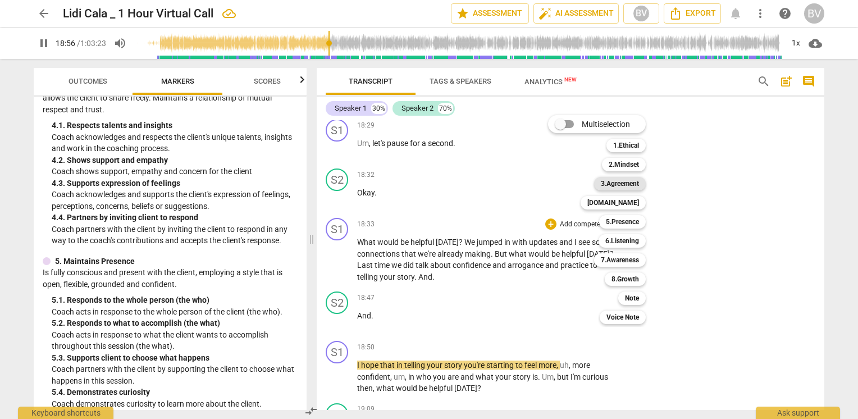
click at [633, 186] on b "3.Agreement" at bounding box center [620, 183] width 38 height 13
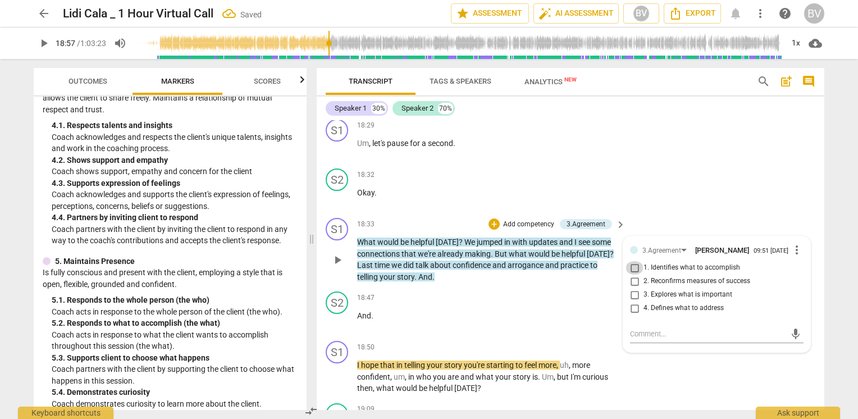
click at [631, 268] on input "1. Identifies what to accomplish" at bounding box center [634, 267] width 18 height 13
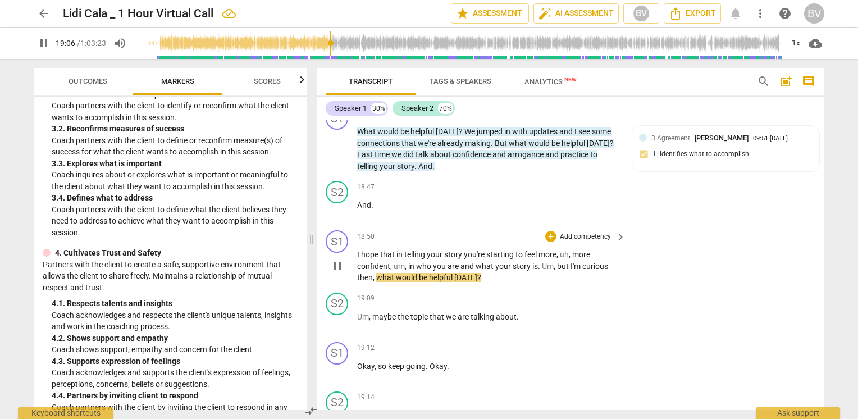
scroll to position [4561, 0]
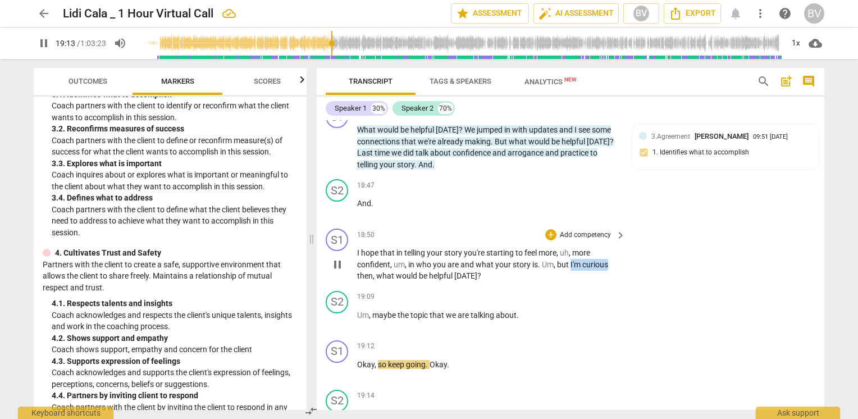
drag, startPoint x: 569, startPoint y: 262, endPoint x: 608, endPoint y: 259, distance: 39.9
click at [608, 259] on p "I hope that in telling your story you're starting to feel more , uh , more conf…" at bounding box center [488, 264] width 263 height 35
click at [615, 246] on div "+" at bounding box center [617, 244] width 11 height 11
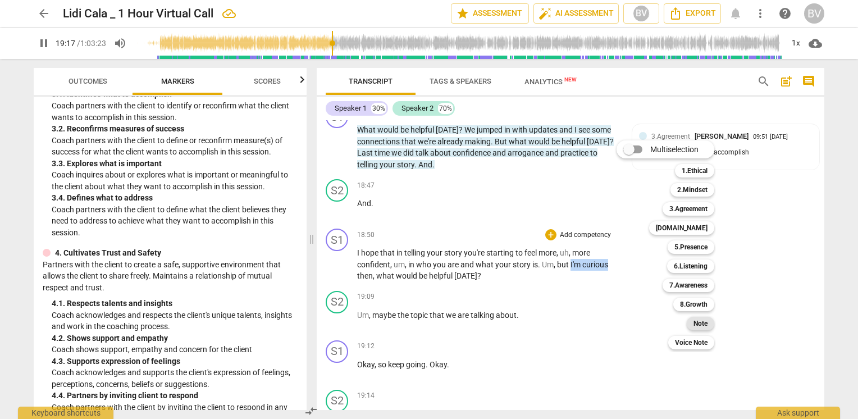
scroll to position [4990, 0]
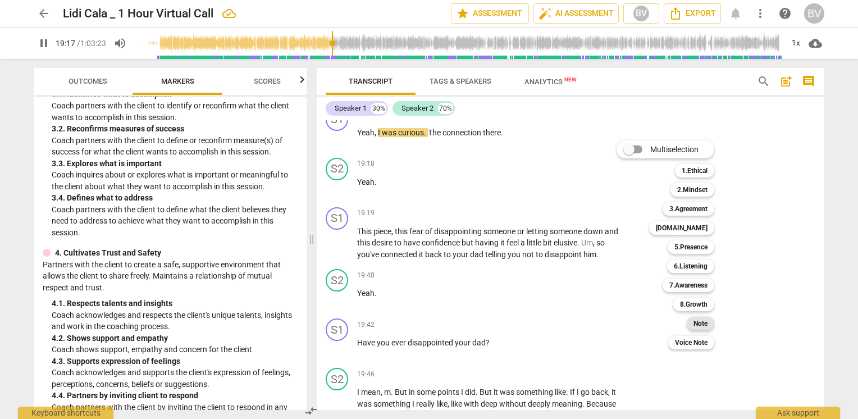
click at [704, 320] on b "Note" at bounding box center [700, 323] width 14 height 13
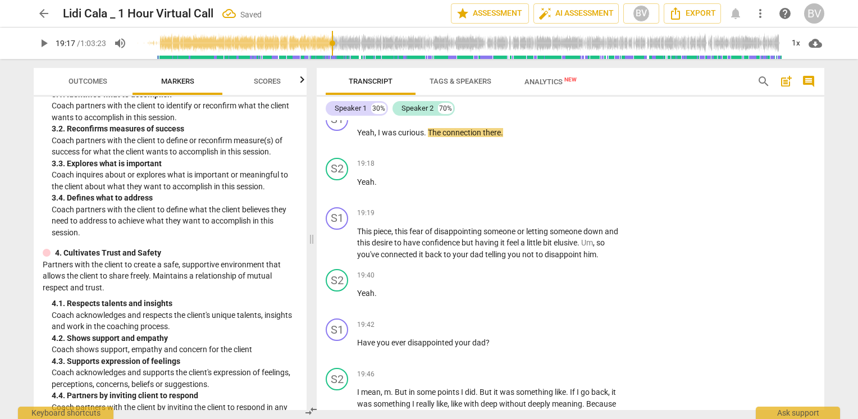
scroll to position [4577, 0]
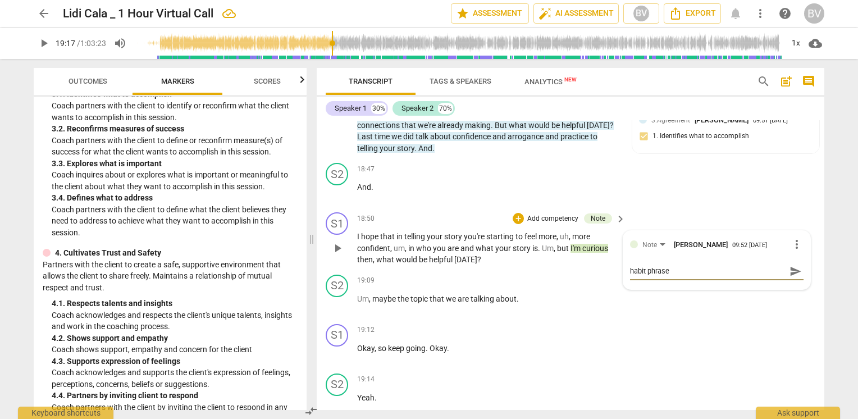
click at [791, 265] on span "send" at bounding box center [795, 271] width 12 height 12
click at [480, 253] on p "I hope that in telling your story you're starting to feel more , uh , more conf…" at bounding box center [488, 248] width 263 height 35
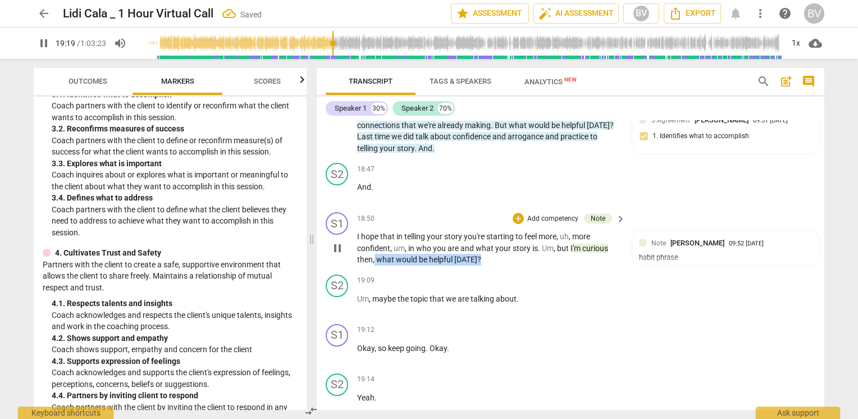
drag, startPoint x: 485, startPoint y: 255, endPoint x: 375, endPoint y: 254, distance: 110.6
click at [375, 254] on p "I hope that in telling your story you're starting to feel more , uh , more conf…" at bounding box center [488, 248] width 263 height 35
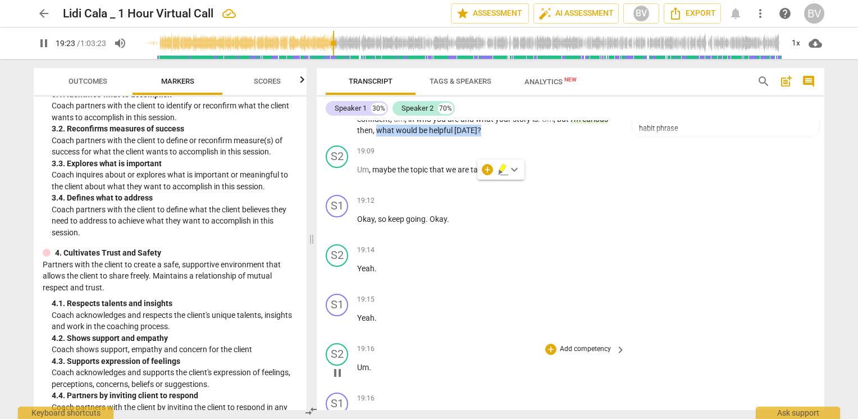
scroll to position [4639, 0]
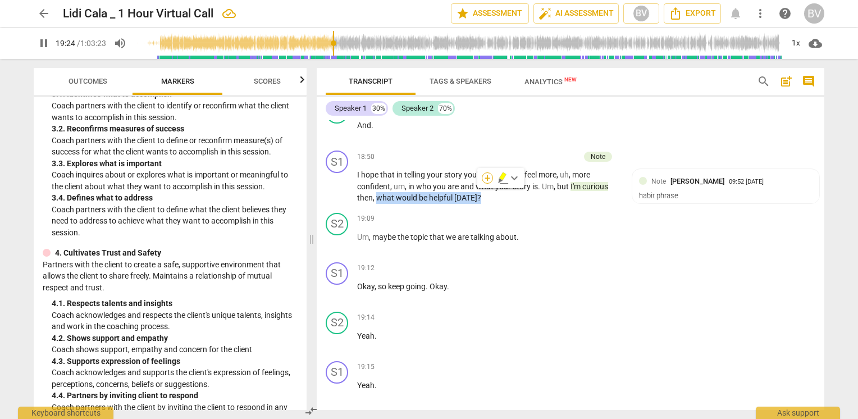
click at [487, 180] on div "+" at bounding box center [487, 177] width 11 height 11
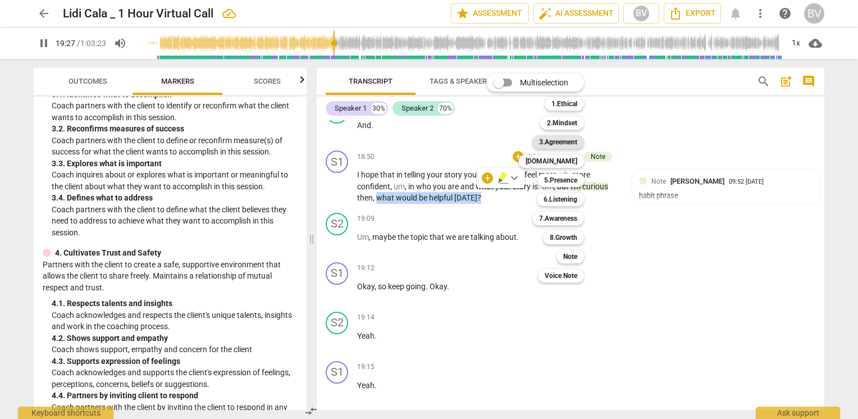
click at [569, 140] on b "3.Agreement" at bounding box center [558, 141] width 38 height 13
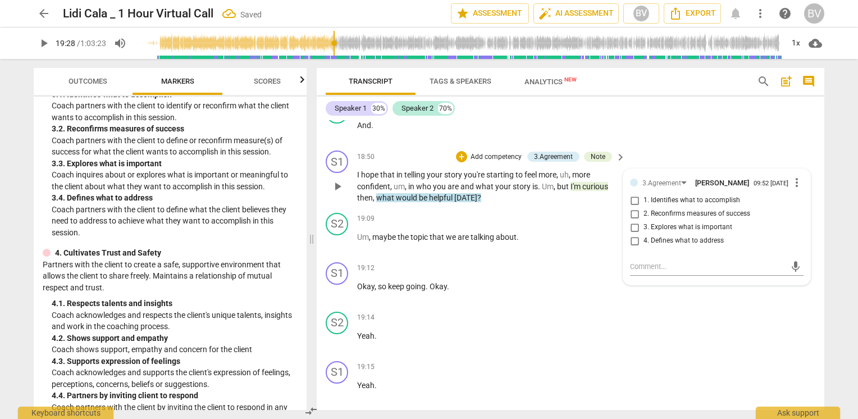
drag, startPoint x: 634, startPoint y: 226, endPoint x: 634, endPoint y: 216, distance: 9.5
click at [634, 216] on div "1. Identifies what to accomplish 2. Reconfirms measures of success 3. Explores …" at bounding box center [716, 221] width 173 height 54
click at [632, 199] on input "1. Identifies what to accomplish" at bounding box center [634, 200] width 18 height 13
drag, startPoint x: 634, startPoint y: 242, endPoint x: 859, endPoint y: 232, distance: 225.3
click at [857, 0] on html "arrow_back Lidi Cala _ 1 Hour Virtual Call Saved edit star Assessment auto_fix_…" at bounding box center [429, 0] width 858 height 0
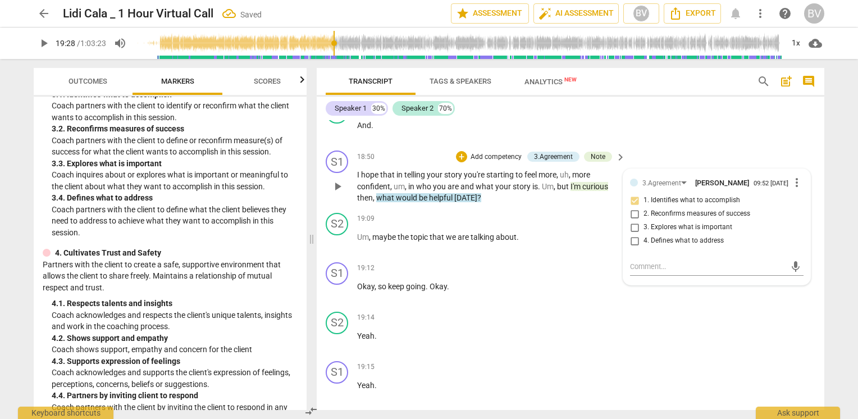
click at [795, 146] on div "S1 play_arrow pause 18:50 + Add competency 3.Agreement Note keyboard_arrow_righ…" at bounding box center [570, 177] width 507 height 62
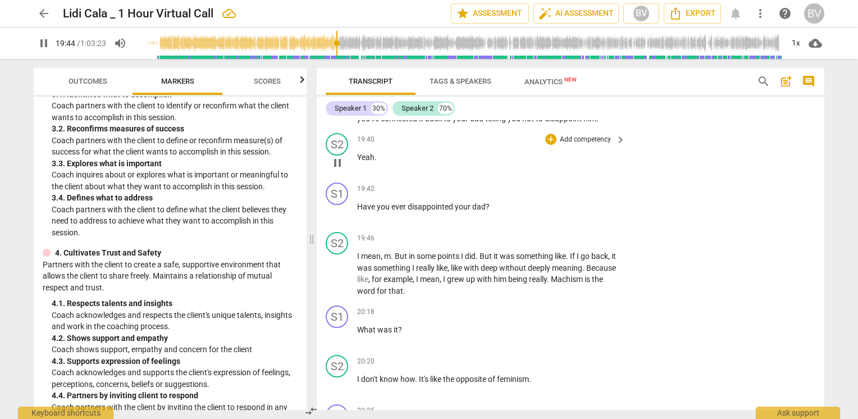
scroll to position [5144, 0]
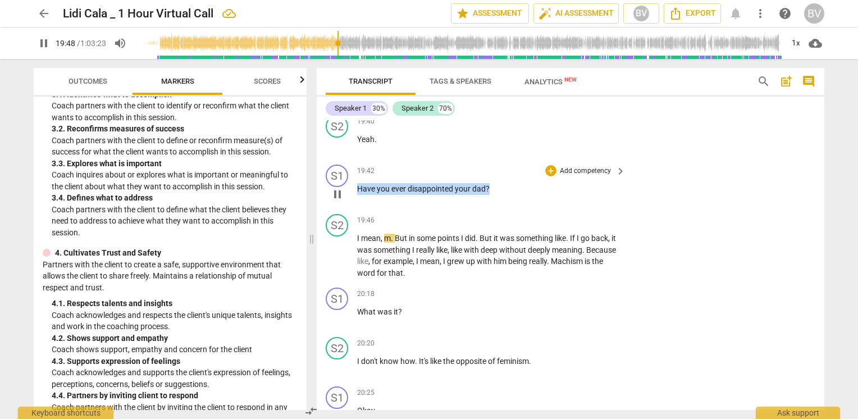
drag, startPoint x: 493, startPoint y: 178, endPoint x: 359, endPoint y: 174, distance: 133.6
click at [357, 183] on p "Have you ever disappointed your dad ?" at bounding box center [488, 189] width 263 height 12
click at [496, 163] on div "+" at bounding box center [498, 165] width 11 height 11
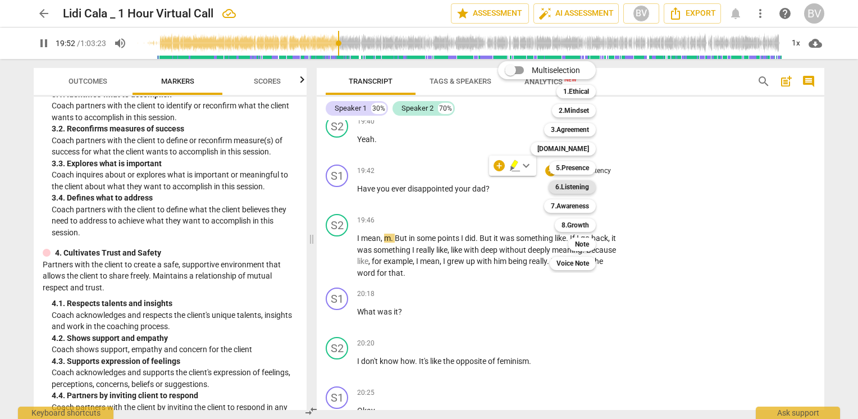
click at [573, 188] on b "6.Listening" at bounding box center [572, 186] width 34 height 13
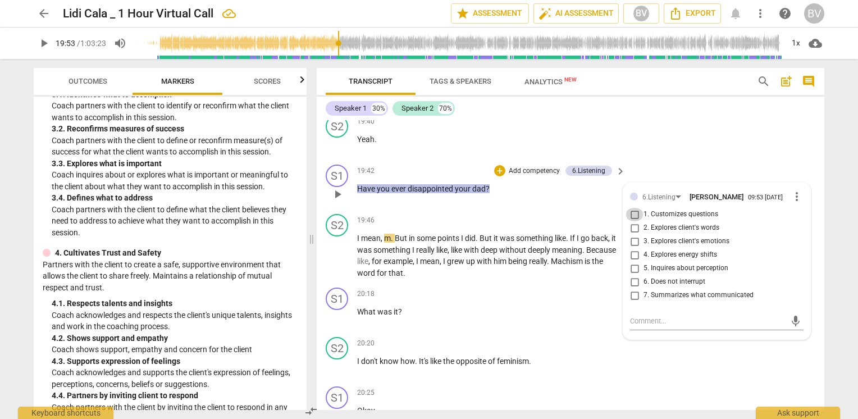
click at [631, 209] on input "1. Customizes questions" at bounding box center [634, 214] width 18 height 13
click at [633, 263] on input "5. Inquires about perception" at bounding box center [634, 268] width 18 height 13
click at [662, 315] on textarea at bounding box center [707, 320] width 155 height 11
click at [632, 221] on input "2. Explores client's words" at bounding box center [634, 227] width 18 height 13
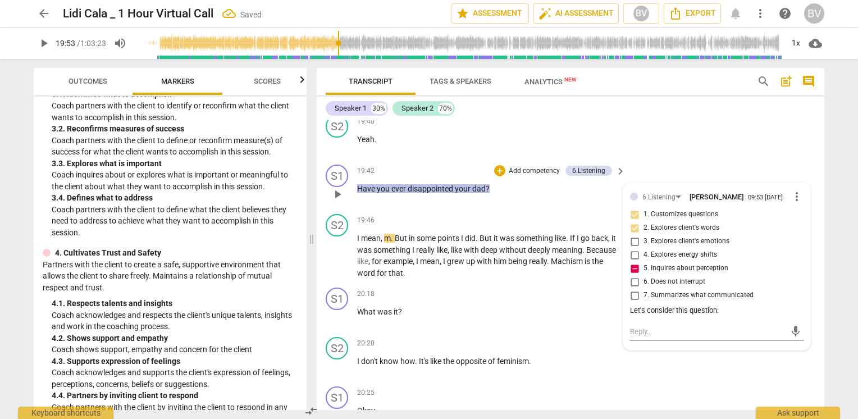
click at [692, 318] on div "mic" at bounding box center [716, 330] width 173 height 25
click at [718, 307] on div "Let's consider this question:" at bounding box center [716, 310] width 173 height 11
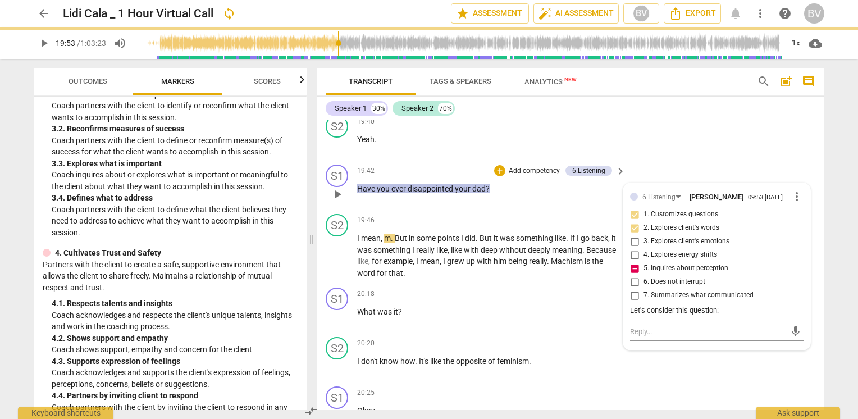
click at [708, 307] on div "Let's consider this question:" at bounding box center [716, 310] width 173 height 11
click at [714, 305] on div "Let's consider this question:" at bounding box center [716, 310] width 173 height 11
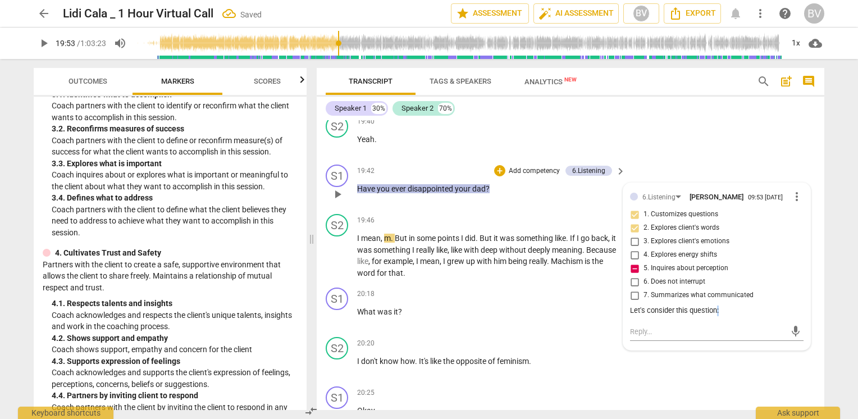
click at [719, 305] on div "Let's consider this question:" at bounding box center [716, 310] width 173 height 11
click at [797, 191] on span "more_vert" at bounding box center [796, 196] width 13 height 13
click at [804, 189] on li "Edit" at bounding box center [805, 189] width 39 height 21
click at [728, 315] on textarea "Let's consider this question:" at bounding box center [716, 320] width 173 height 11
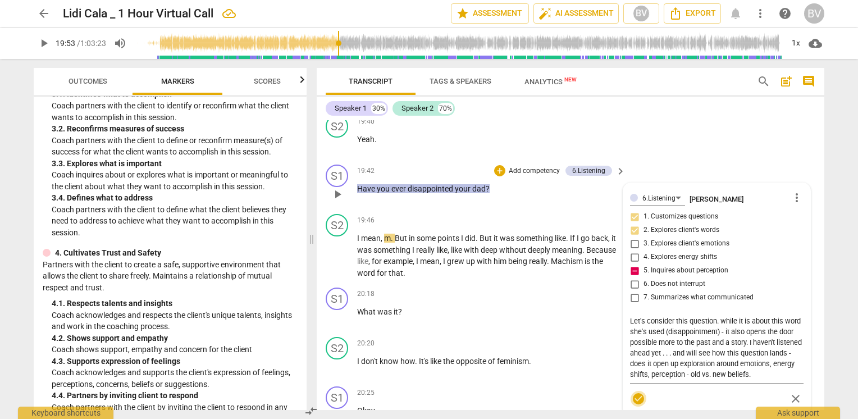
click at [639, 392] on span "check_circle" at bounding box center [637, 398] width 13 height 13
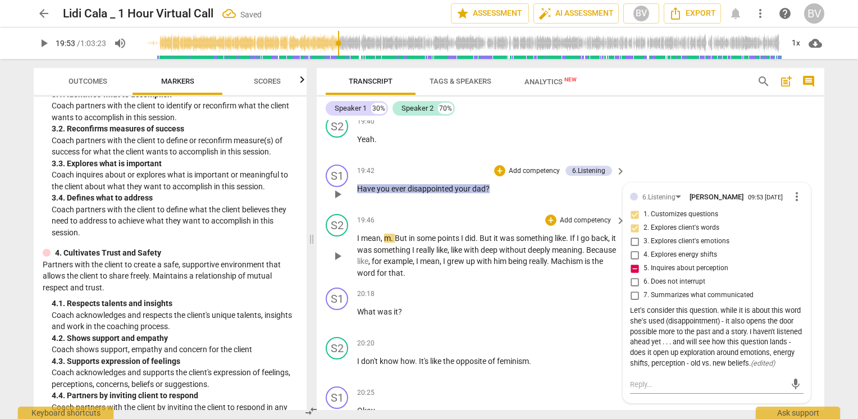
click at [337, 249] on span "play_arrow" at bounding box center [337, 255] width 13 height 13
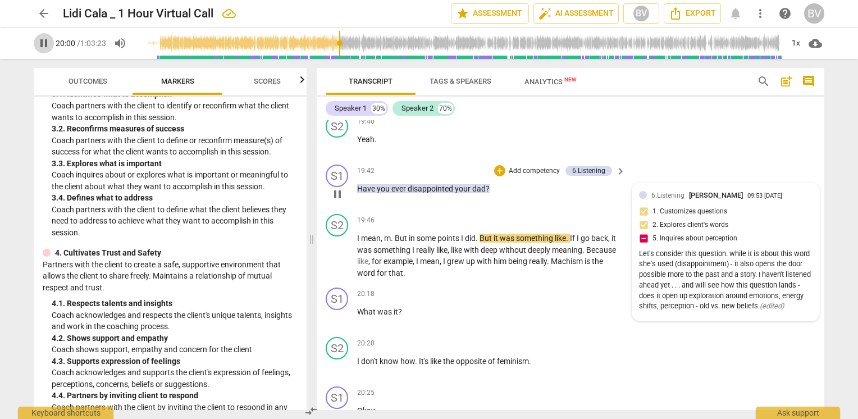
click at [45, 44] on span "pause" at bounding box center [43, 42] width 13 height 13
click at [342, 187] on span "play_arrow" at bounding box center [337, 193] width 13 height 13
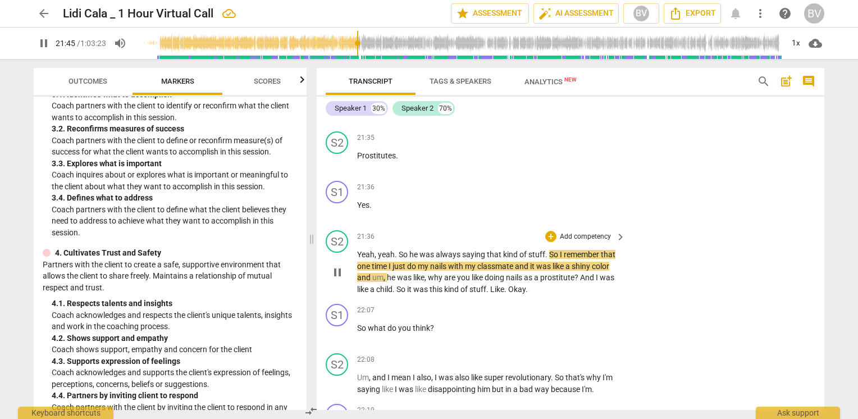
scroll to position [6098, 0]
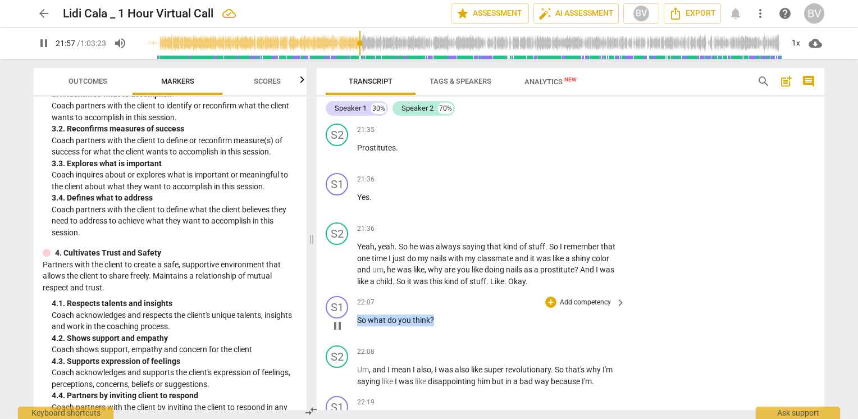
drag, startPoint x: 438, startPoint y: 304, endPoint x: 355, endPoint y: 305, distance: 83.1
click at [355, 305] on div "S1 play_arrow pause 22:07 + Add competency keyboard_arrow_right So what do you …" at bounding box center [570, 315] width 507 height 49
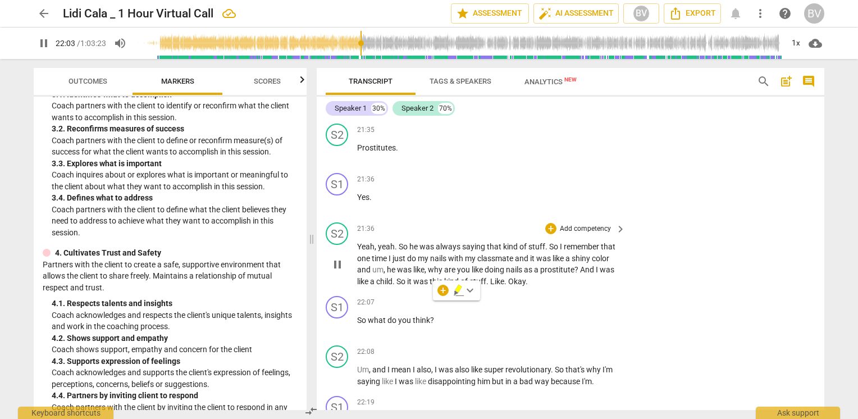
click at [505, 265] on span "doing" at bounding box center [494, 269] width 21 height 9
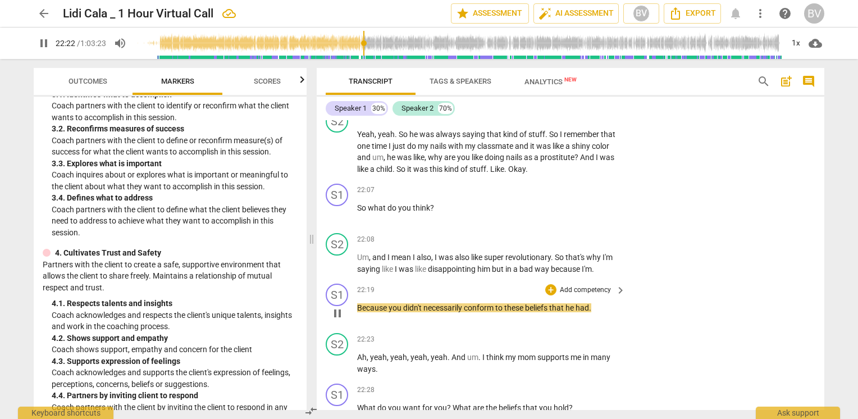
scroll to position [6323, 0]
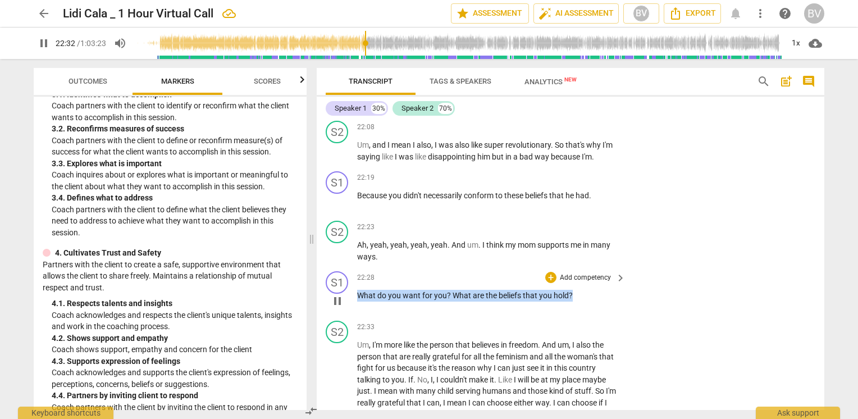
drag, startPoint x: 357, startPoint y: 279, endPoint x: 577, endPoint y: 281, distance: 220.0
click at [577, 290] on p "What do you want for you ? What are the beliefs that you hold ?" at bounding box center [488, 296] width 263 height 12
click at [583, 266] on div "+" at bounding box center [581, 264] width 11 height 11
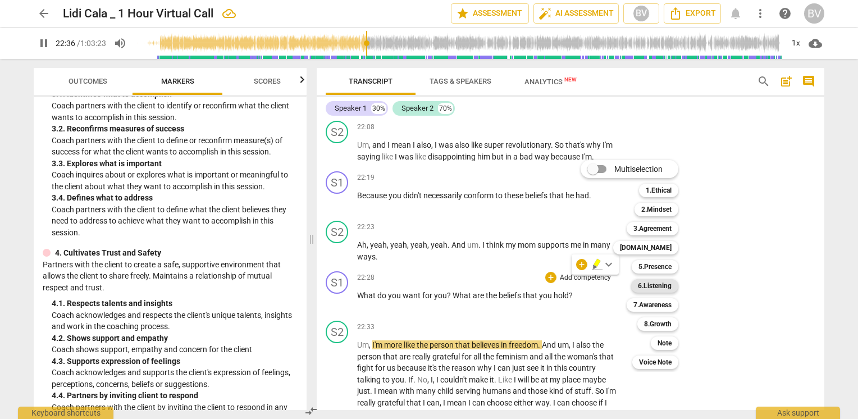
click at [670, 285] on b "6.Listening" at bounding box center [655, 285] width 34 height 13
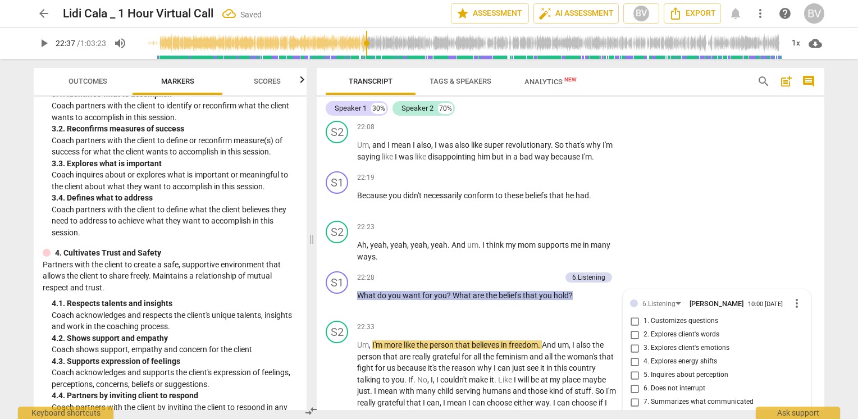
scroll to position [6473, 0]
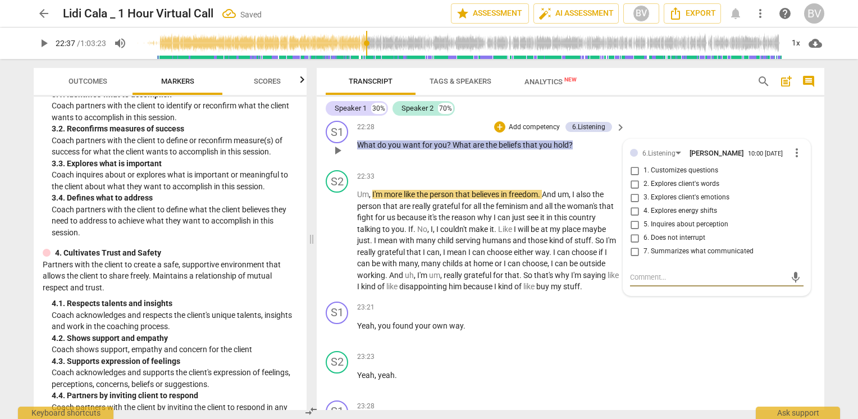
click at [632, 218] on input "5. Inquires about perception" at bounding box center [634, 224] width 18 height 13
click at [631, 164] on input "1. Customizes questions" at bounding box center [634, 170] width 18 height 13
click at [786, 324] on div "S1 play_arrow pause 23:21 + Add competency keyboard_arrow_right Yeah , you foun…" at bounding box center [570, 321] width 507 height 49
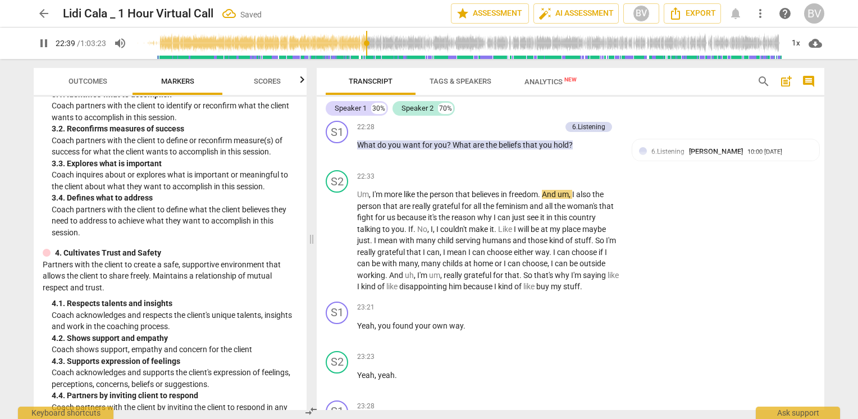
click at [38, 45] on span "pause" at bounding box center [43, 42] width 13 height 13
